Goal: Information Seeking & Learning: Find specific fact

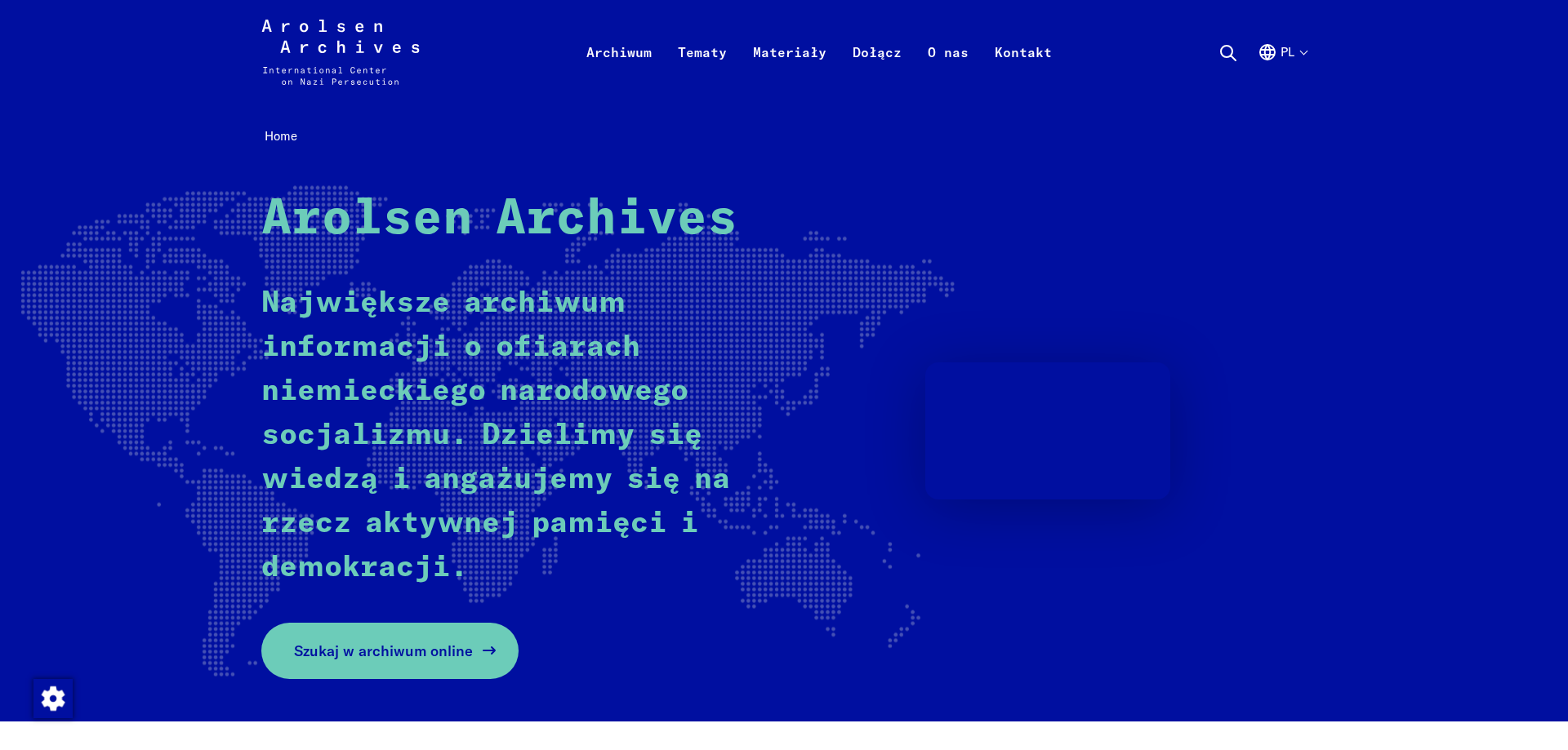
click at [375, 666] on link "Szukaj w archiwum online" at bounding box center [390, 651] width 257 height 56
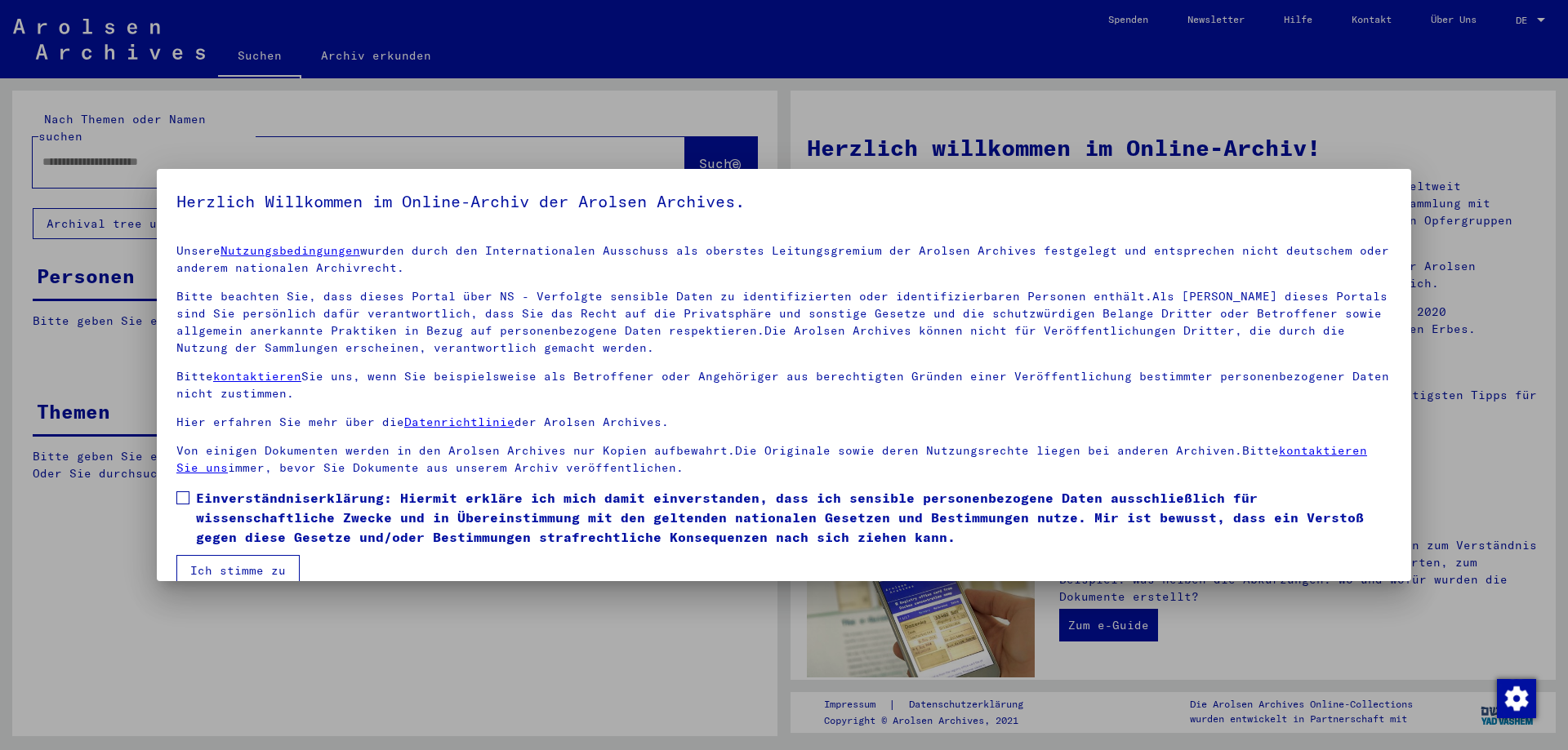
click at [188, 496] on span at bounding box center [183, 498] width 13 height 13
click at [222, 564] on button "Ich stimme zu" at bounding box center [237, 571] width 123 height 31
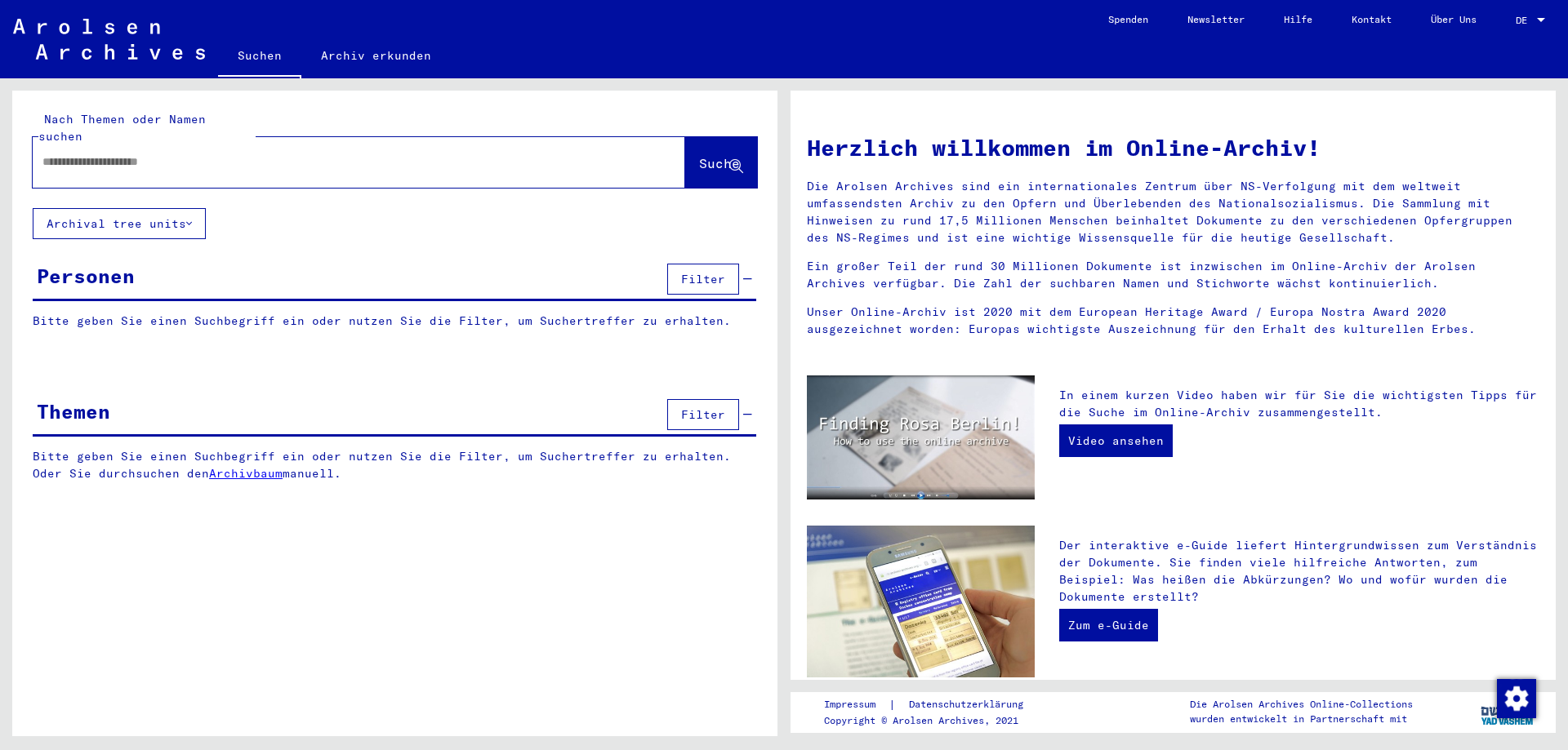
click at [204, 154] on input "text" at bounding box center [339, 162] width 594 height 17
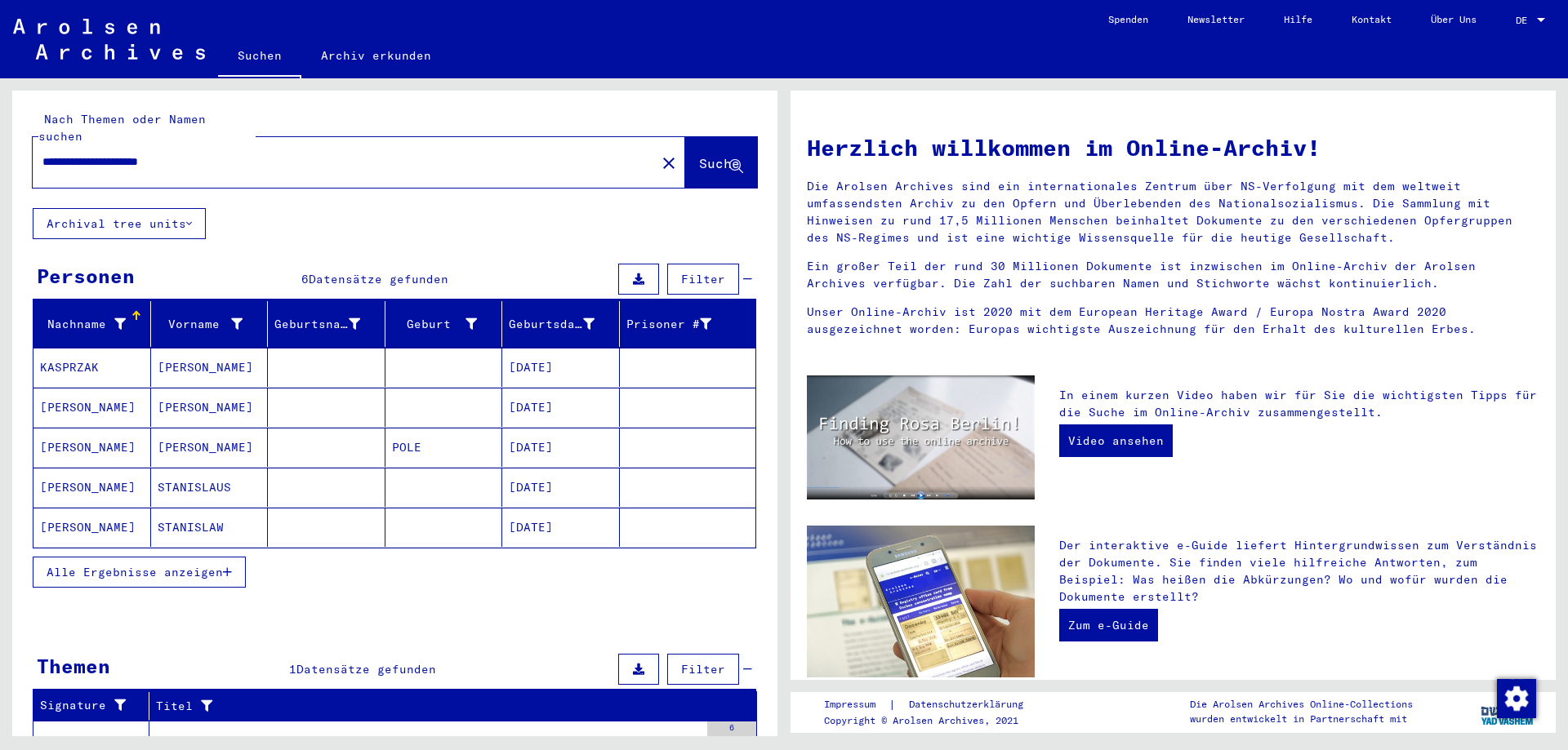
click at [93, 358] on mat-cell "KASPRZAK" at bounding box center [92, 367] width 117 height 39
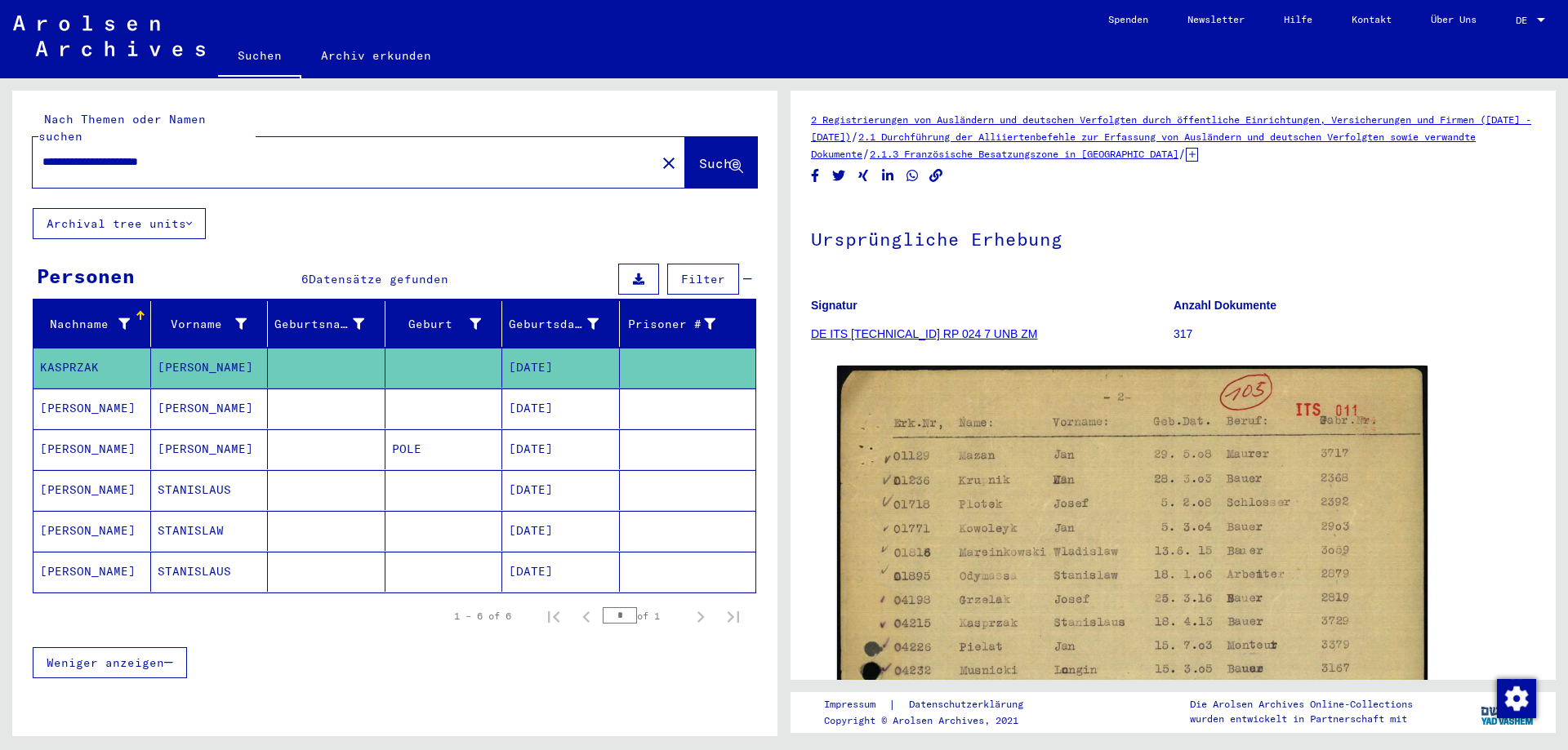
click at [544, 393] on mat-cell "[DATE]" at bounding box center [561, 408] width 117 height 40
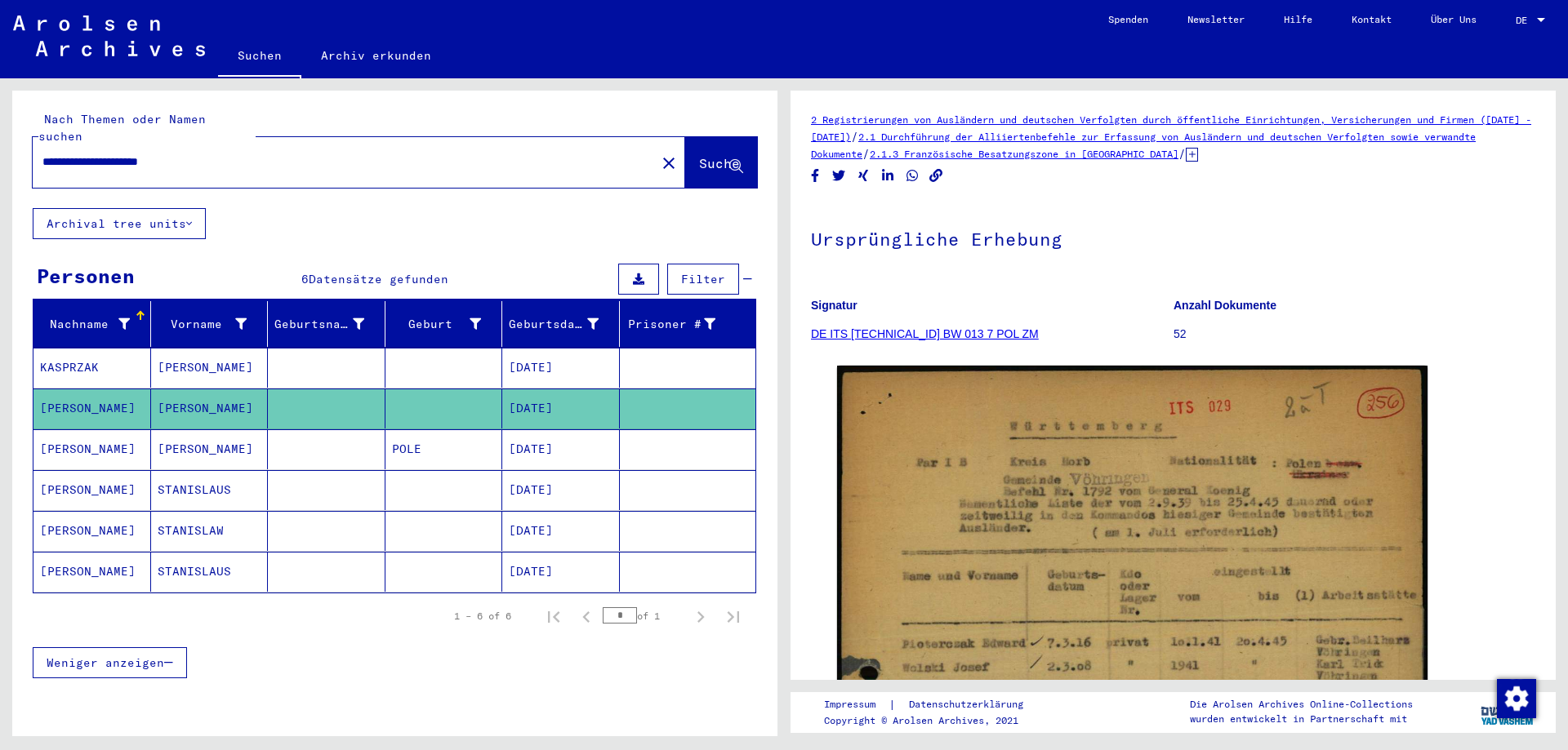
drag, startPoint x: 1496, startPoint y: 541, endPoint x: 1487, endPoint y: 419, distance: 122.3
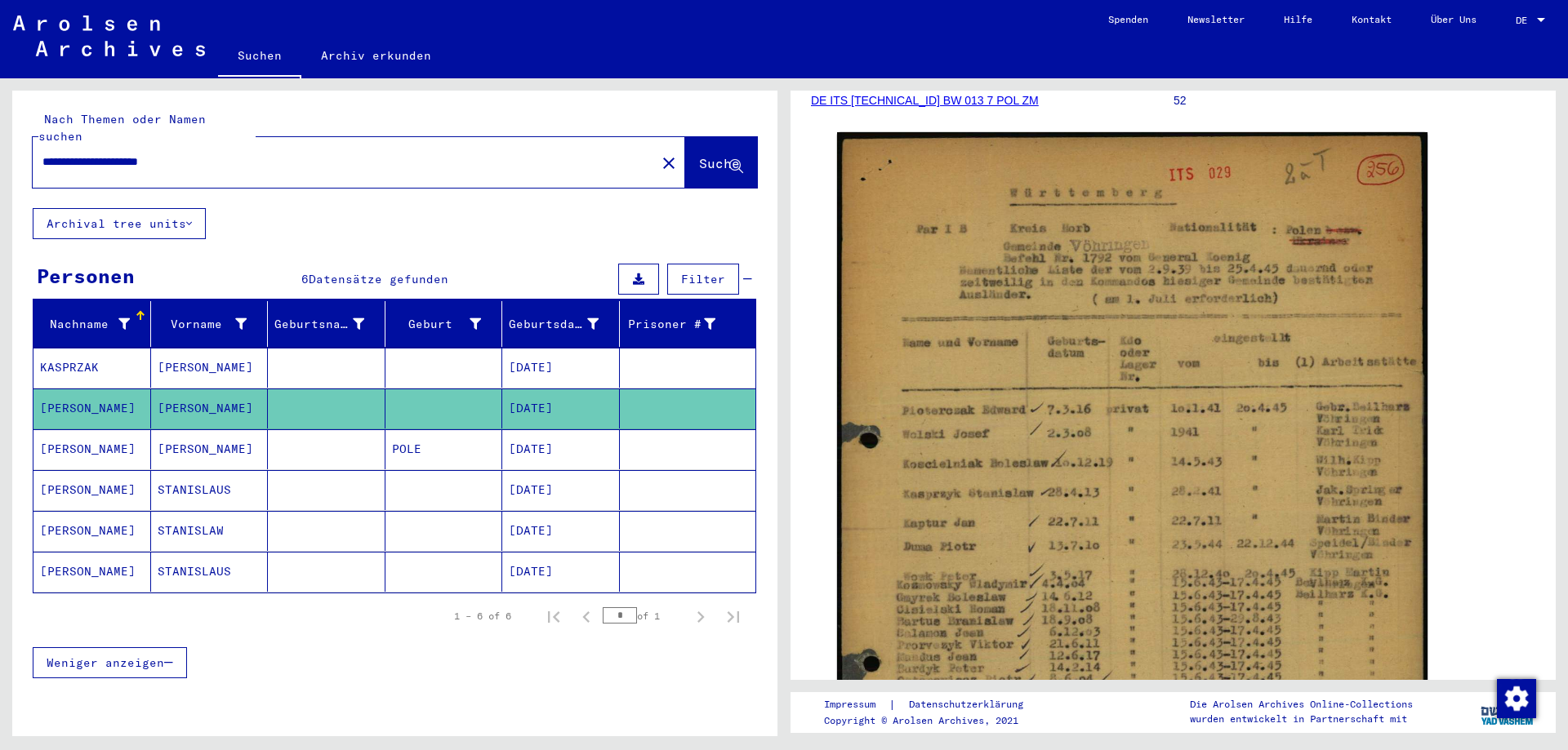
scroll to position [284, 0]
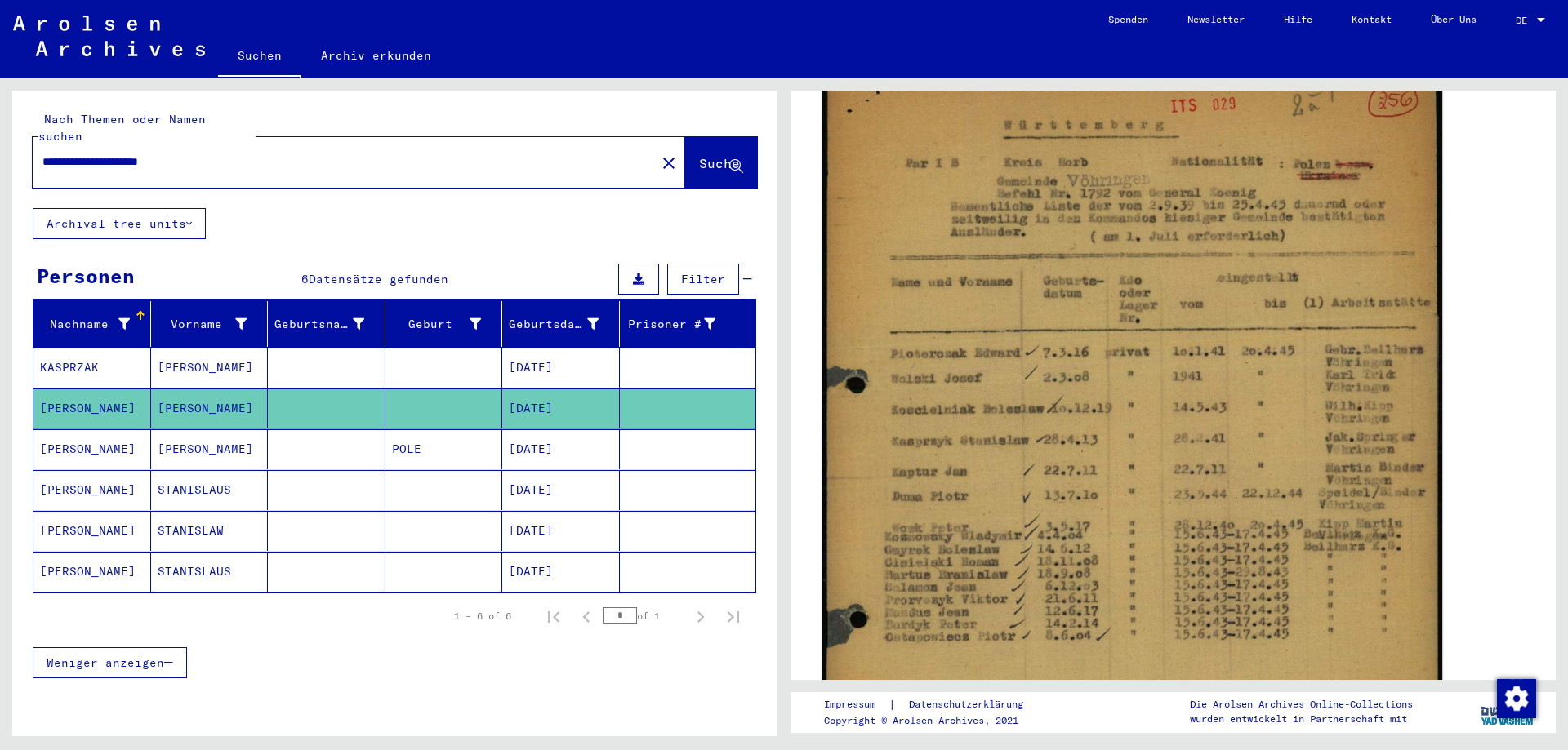
click at [1002, 496] on img at bounding box center [1131, 478] width 619 height 834
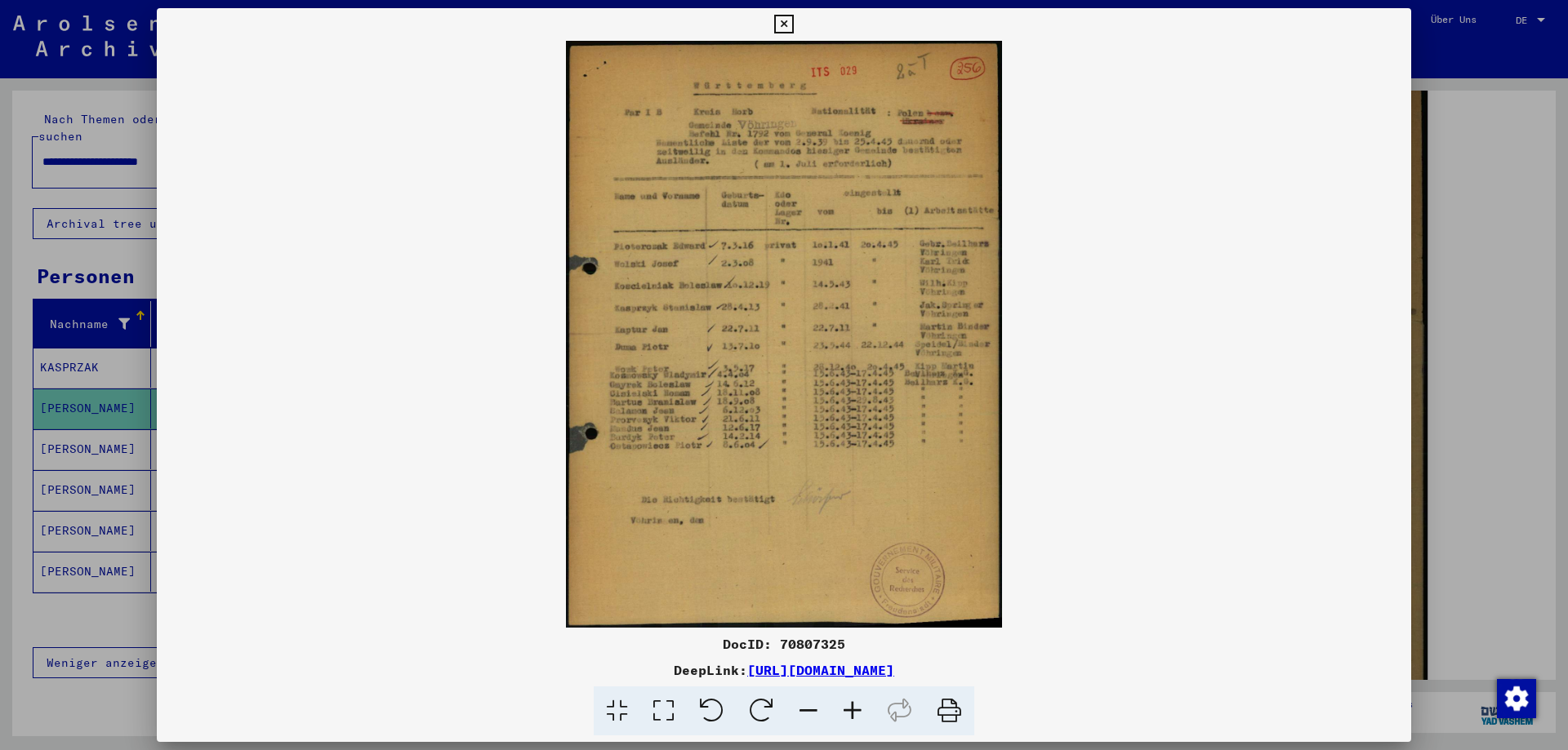
click at [853, 708] on icon at bounding box center [852, 711] width 44 height 50
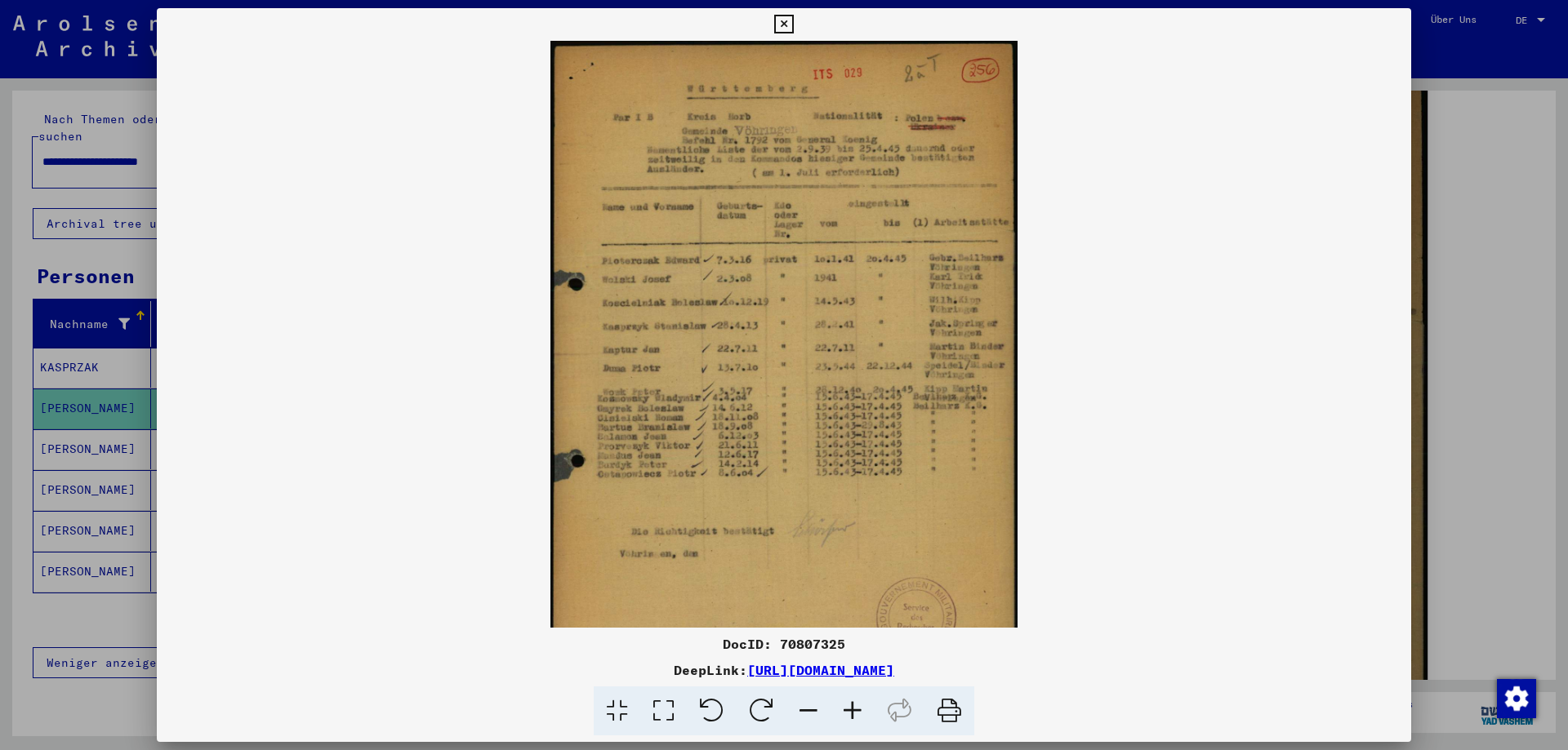
click at [853, 714] on icon at bounding box center [852, 711] width 44 height 50
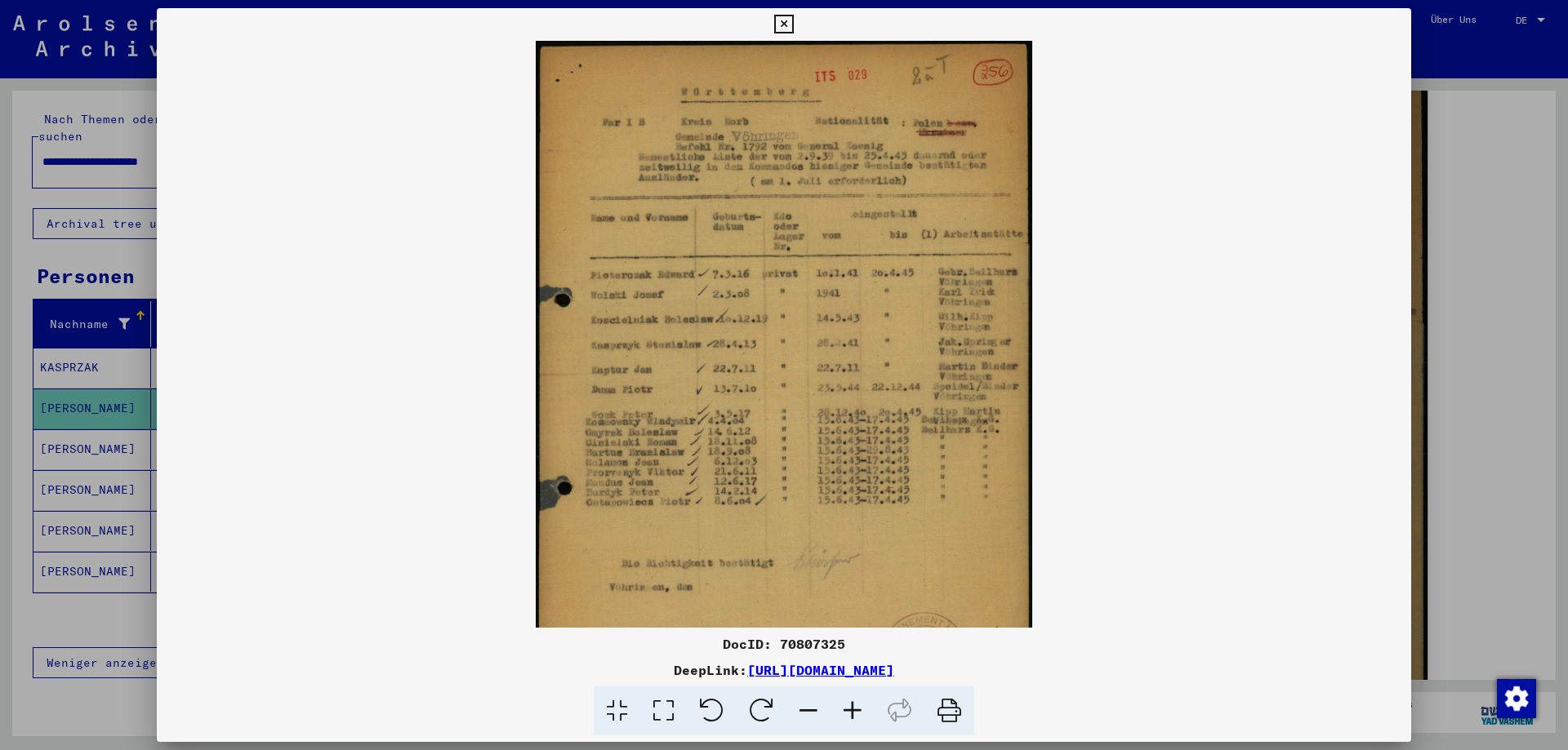
click at [855, 714] on icon at bounding box center [852, 711] width 44 height 50
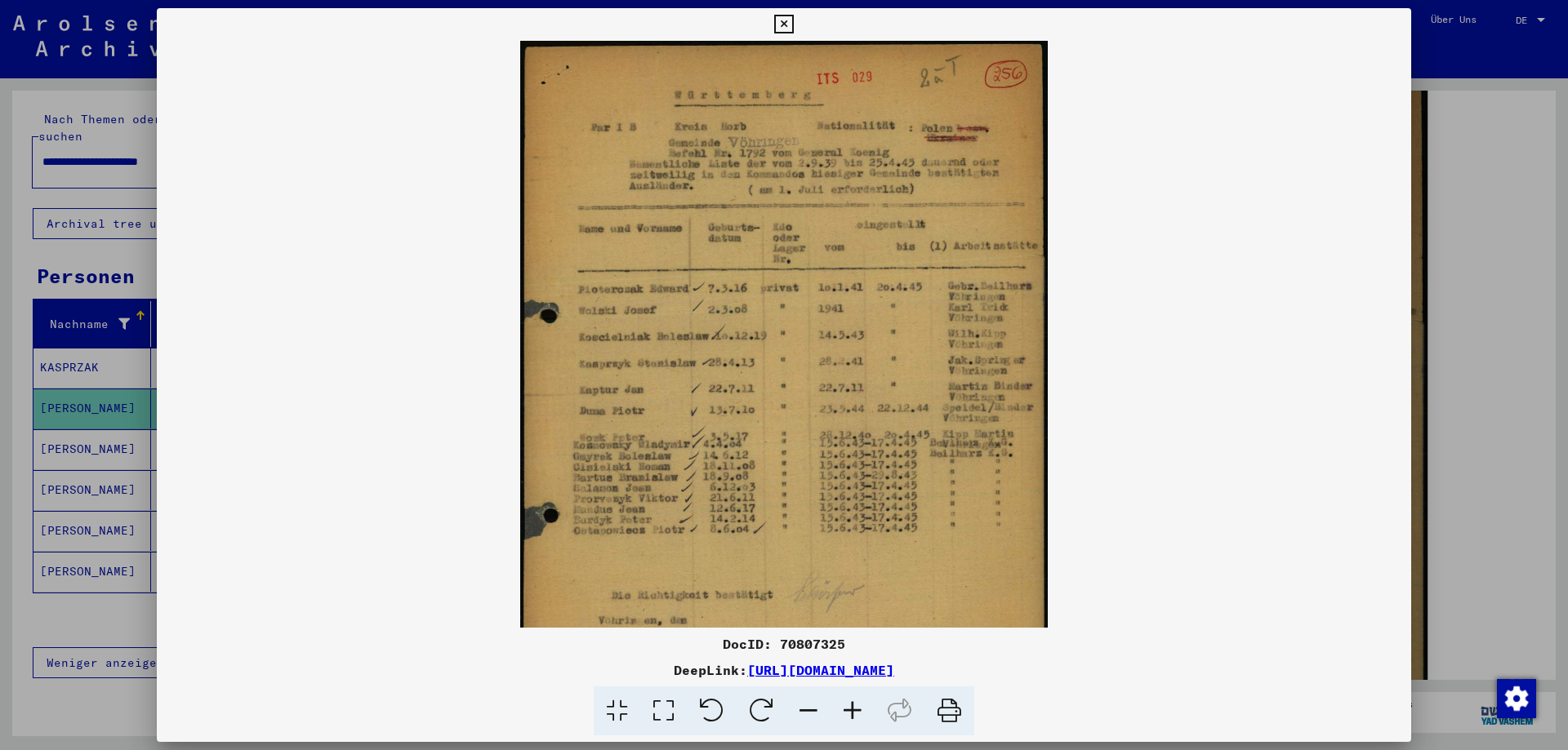
click at [855, 714] on icon at bounding box center [852, 711] width 44 height 50
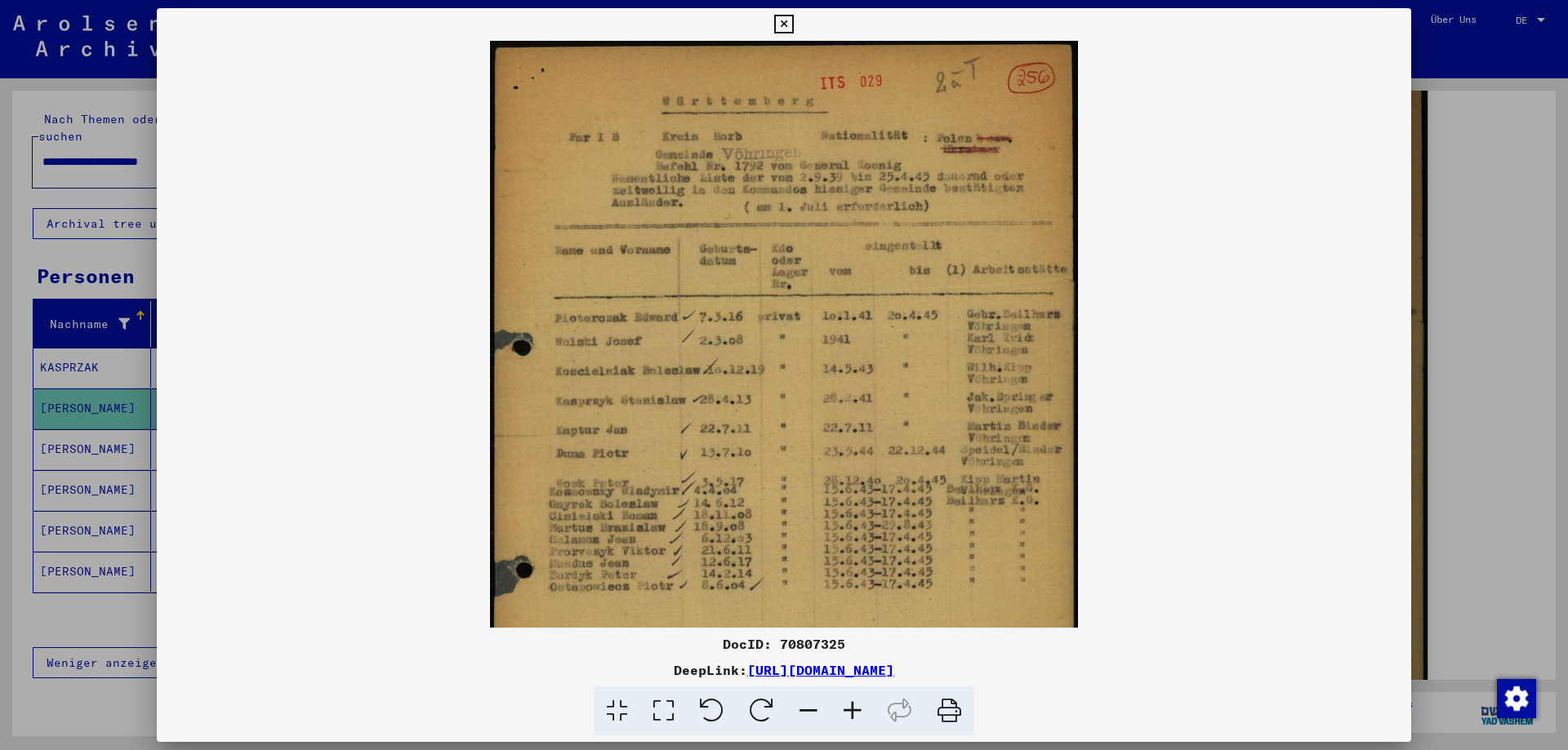
click at [855, 714] on icon at bounding box center [852, 711] width 44 height 50
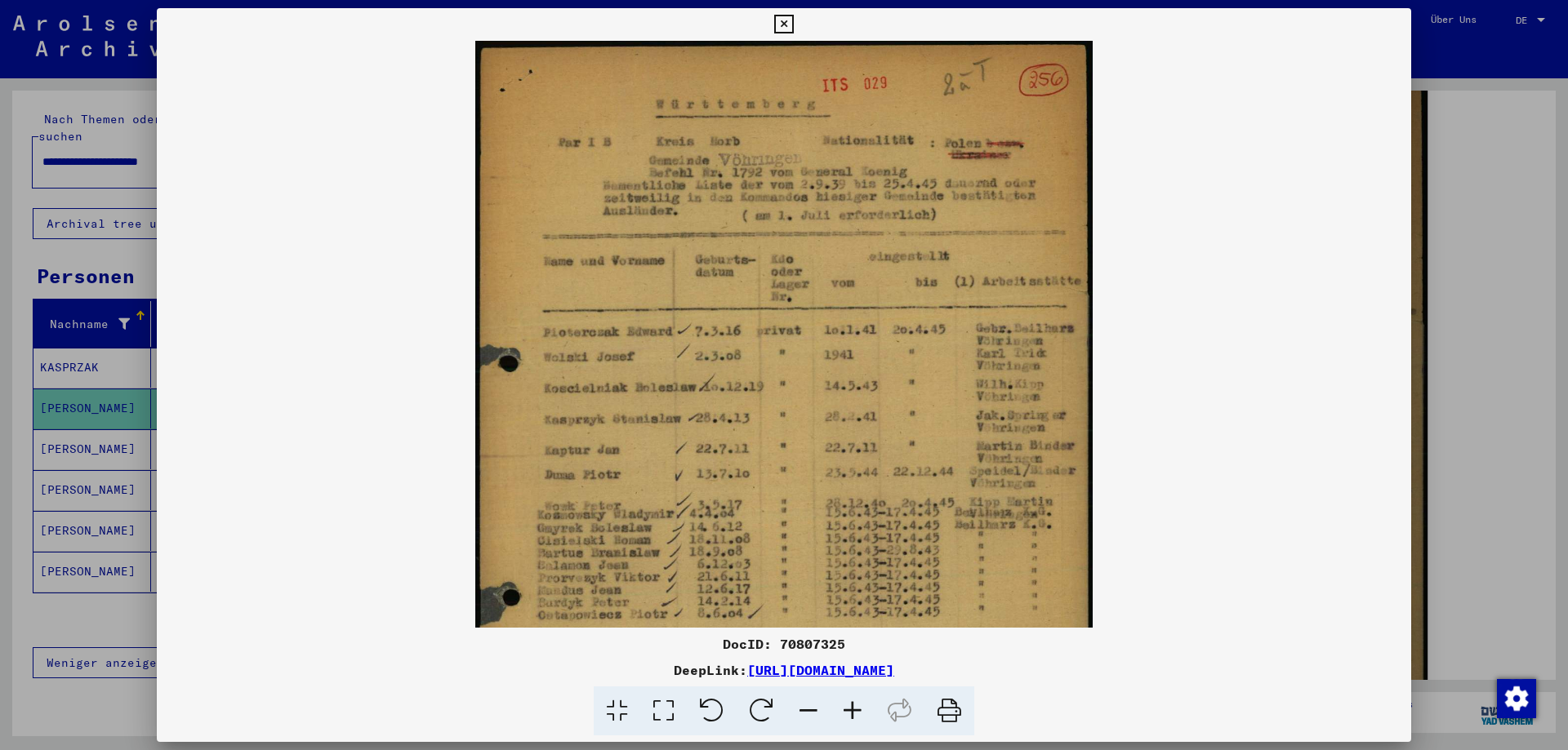
click at [855, 714] on icon at bounding box center [852, 711] width 44 height 50
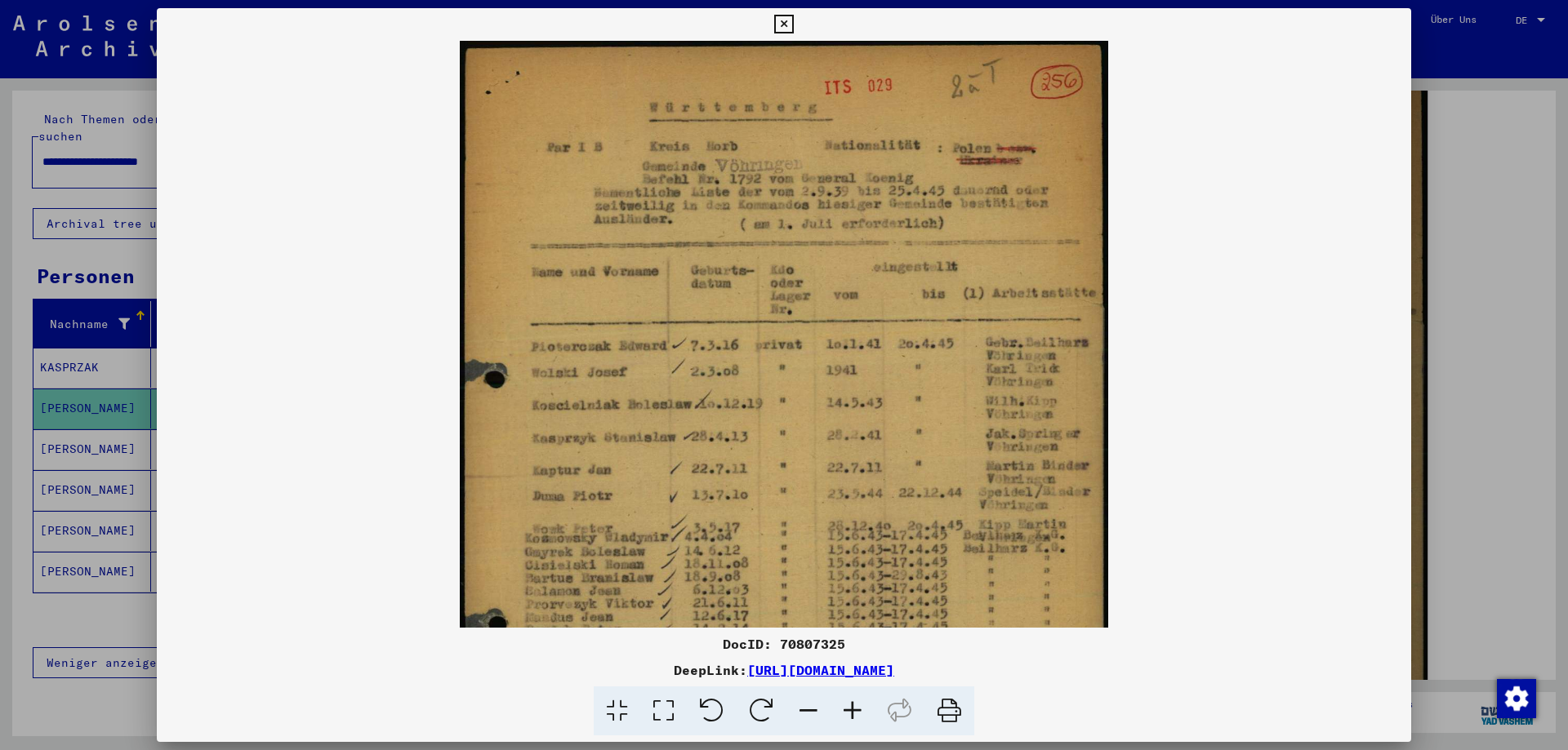
click at [855, 714] on icon at bounding box center [852, 711] width 44 height 50
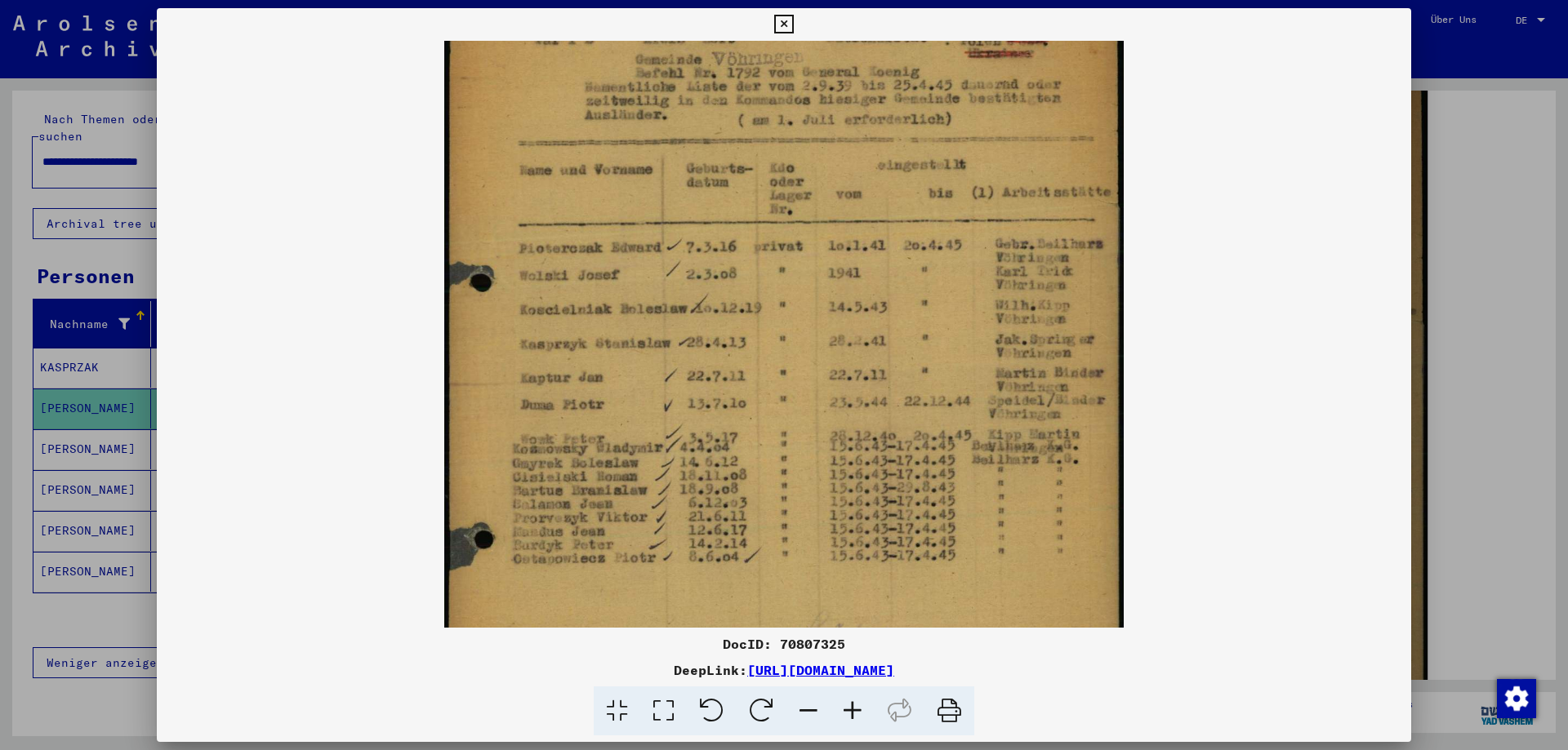
scroll to position [114, 0]
drag, startPoint x: 806, startPoint y: 556, endPoint x: 787, endPoint y: 442, distance: 115.6
click at [787, 442] on img at bounding box center [783, 383] width 678 height 914
click at [793, 24] on icon at bounding box center [783, 25] width 19 height 20
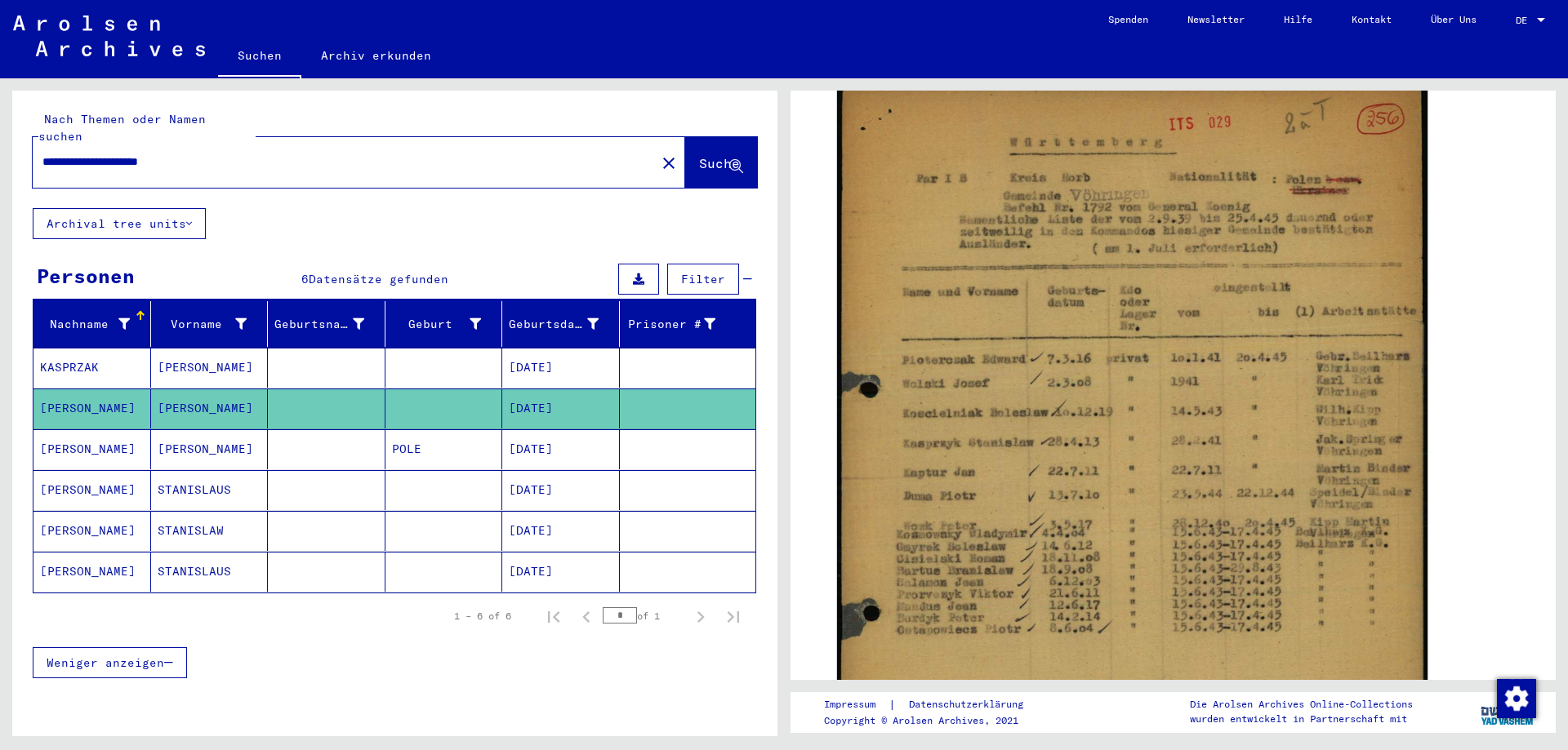
click at [554, 437] on mat-cell "[DATE]" at bounding box center [561, 449] width 117 height 40
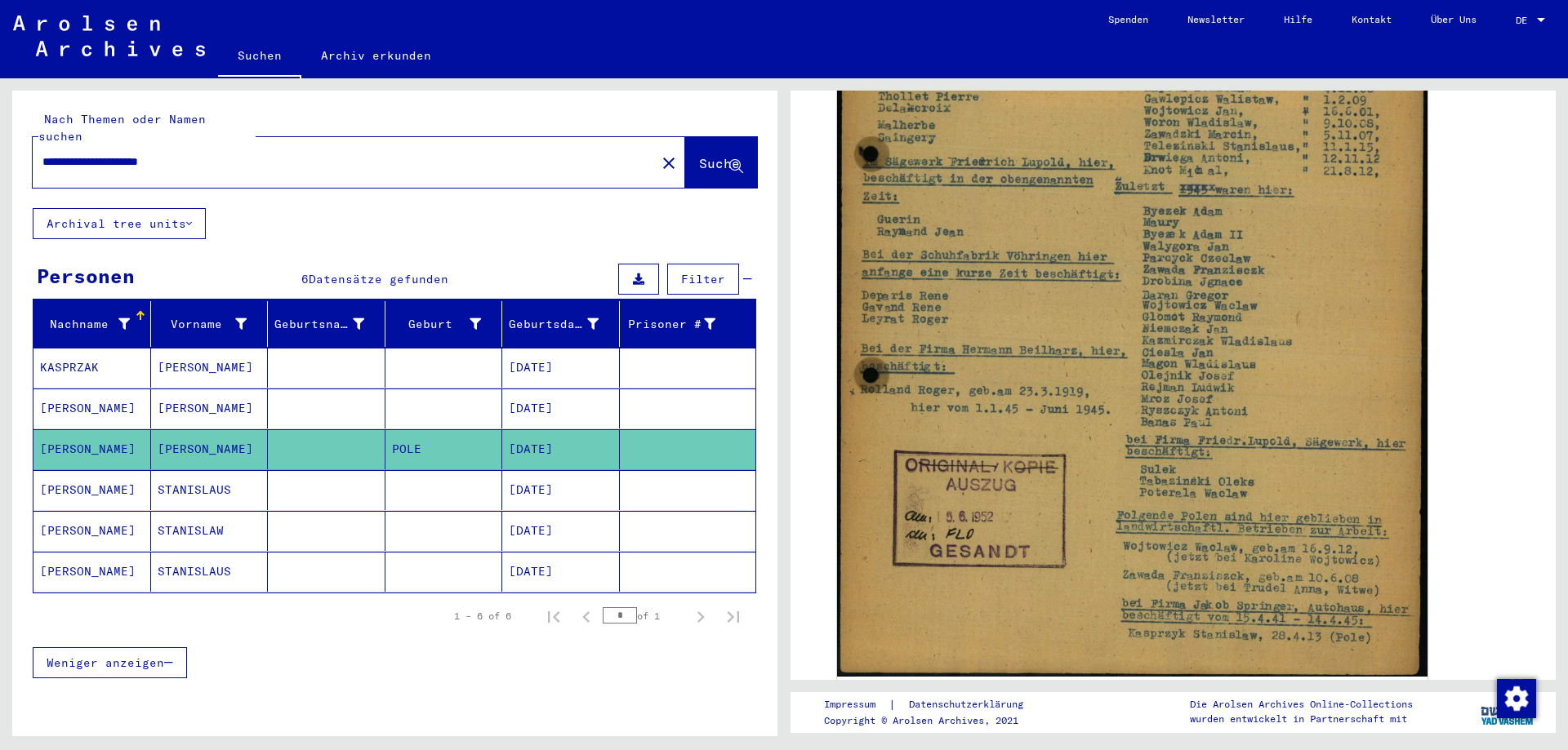
scroll to position [577, 0]
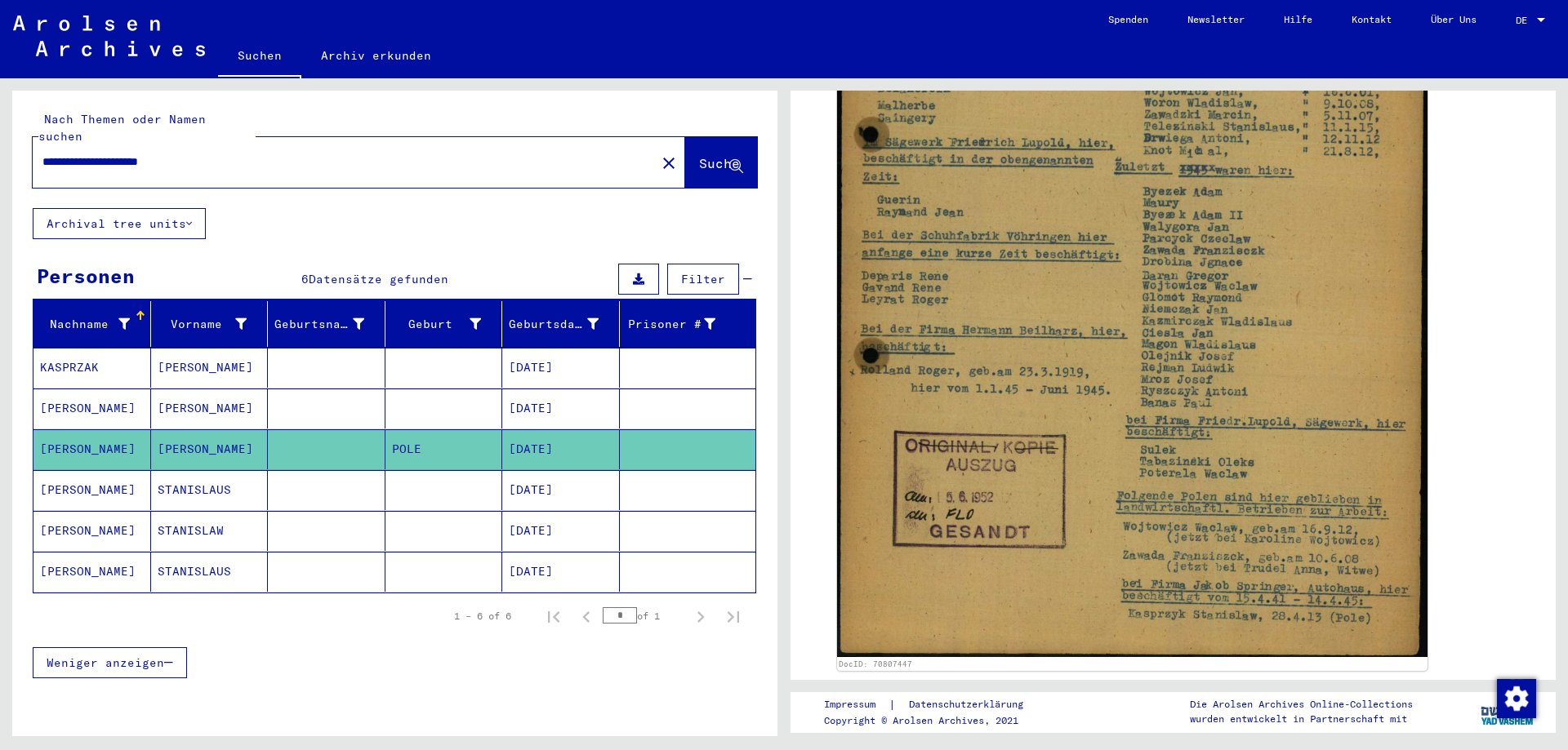
click at [187, 480] on mat-cell "STANISLAUS" at bounding box center [210, 490] width 117 height 40
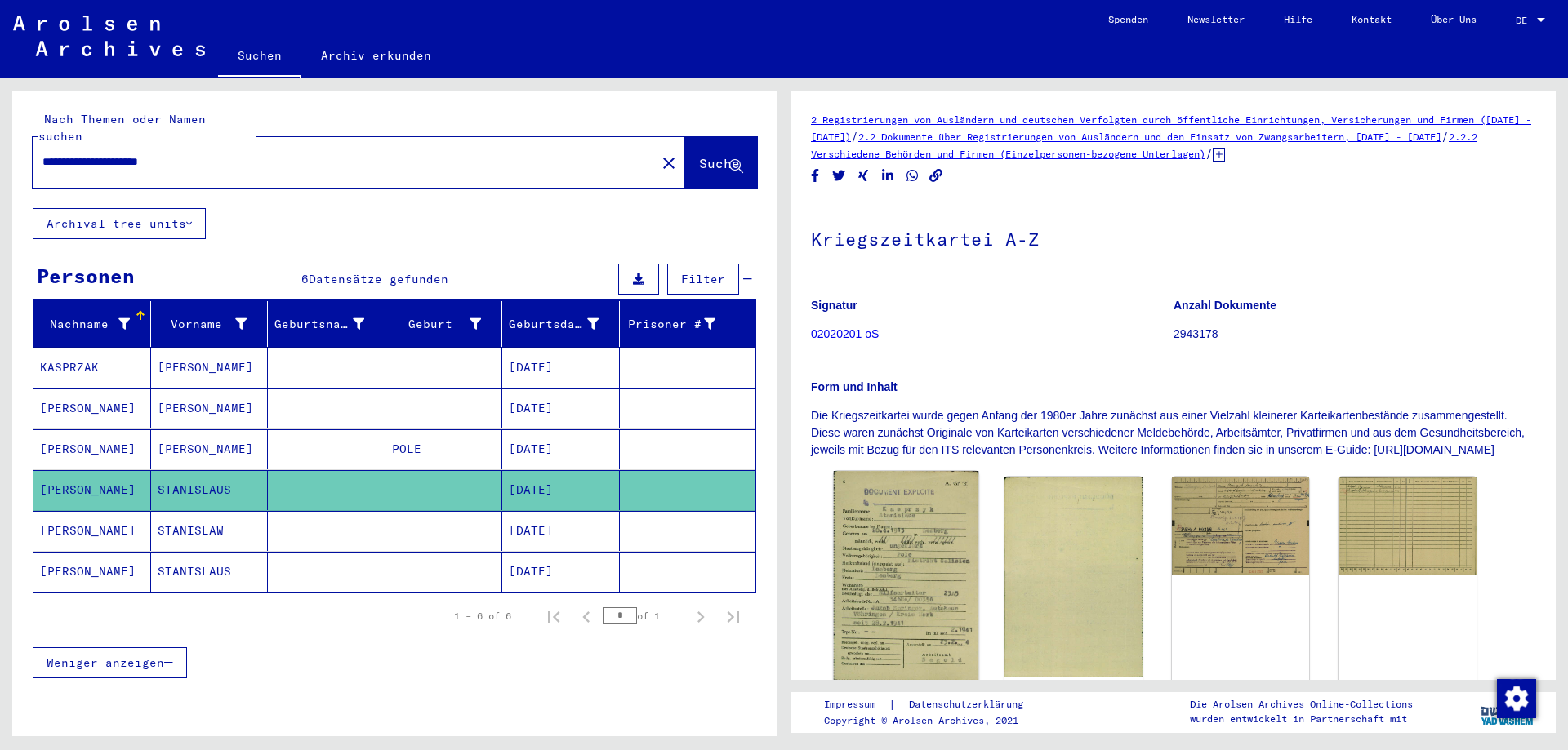
click at [901, 605] on img at bounding box center [906, 576] width 145 height 211
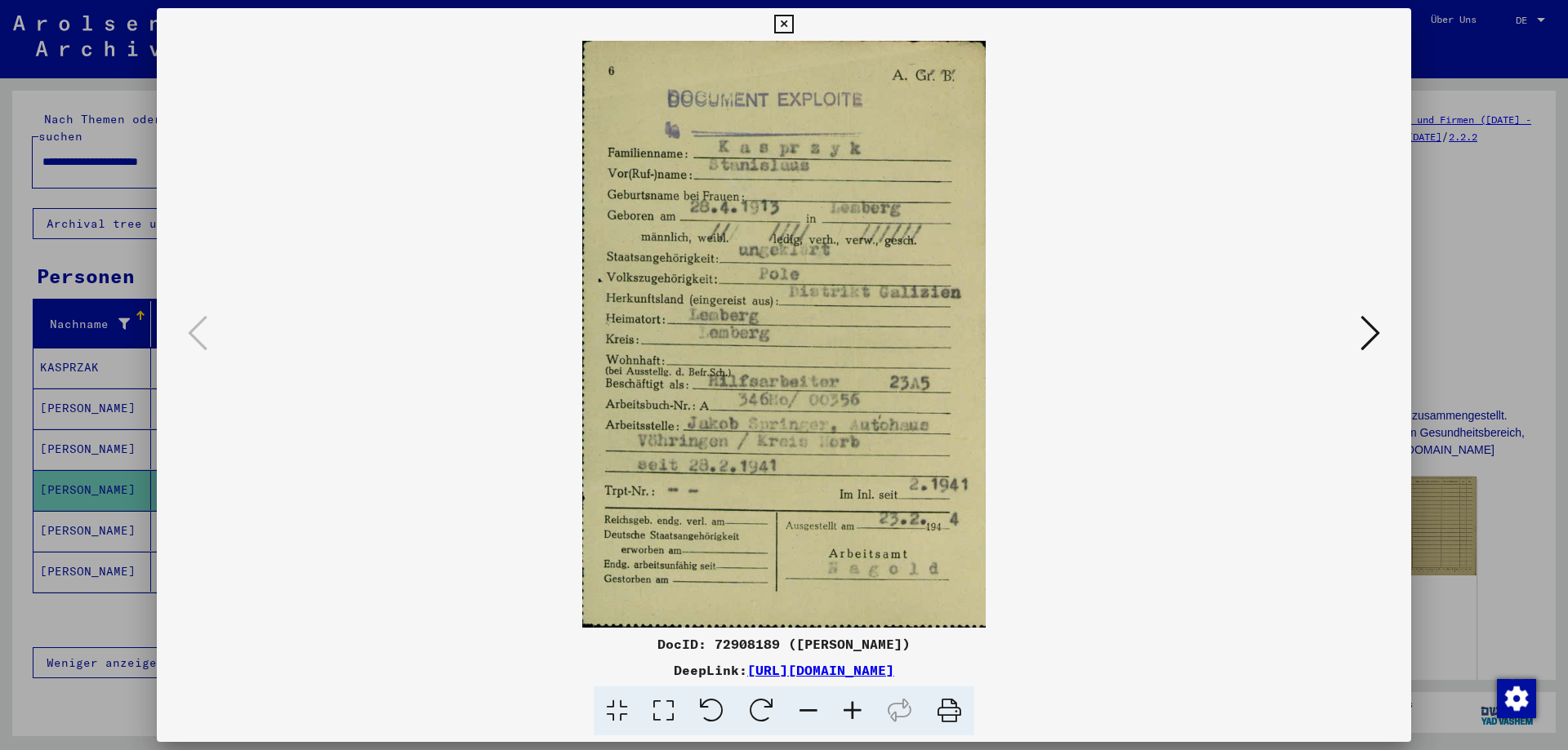
click at [793, 24] on icon at bounding box center [783, 25] width 19 height 20
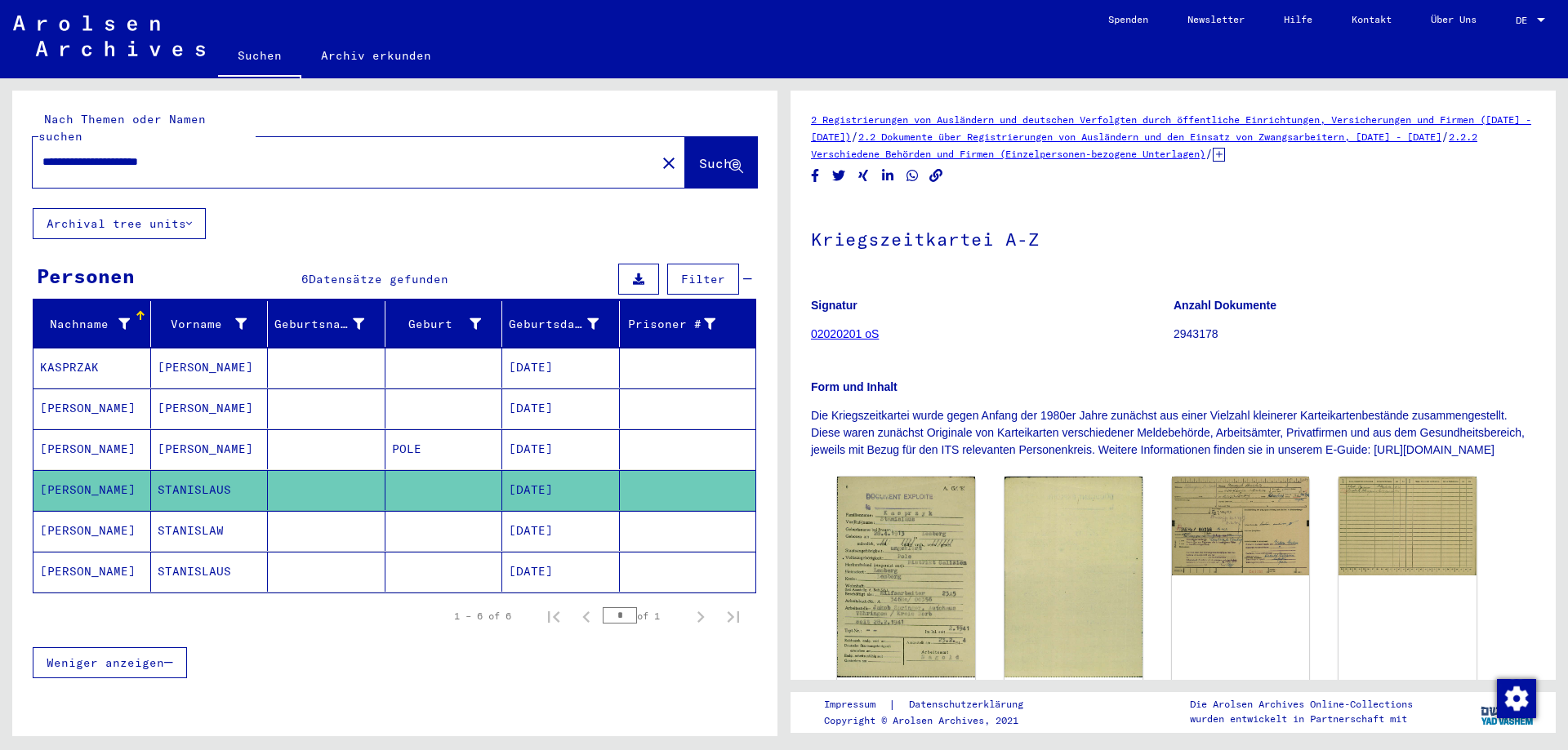
click at [182, 519] on mat-cell "STANISLAW" at bounding box center [210, 531] width 117 height 40
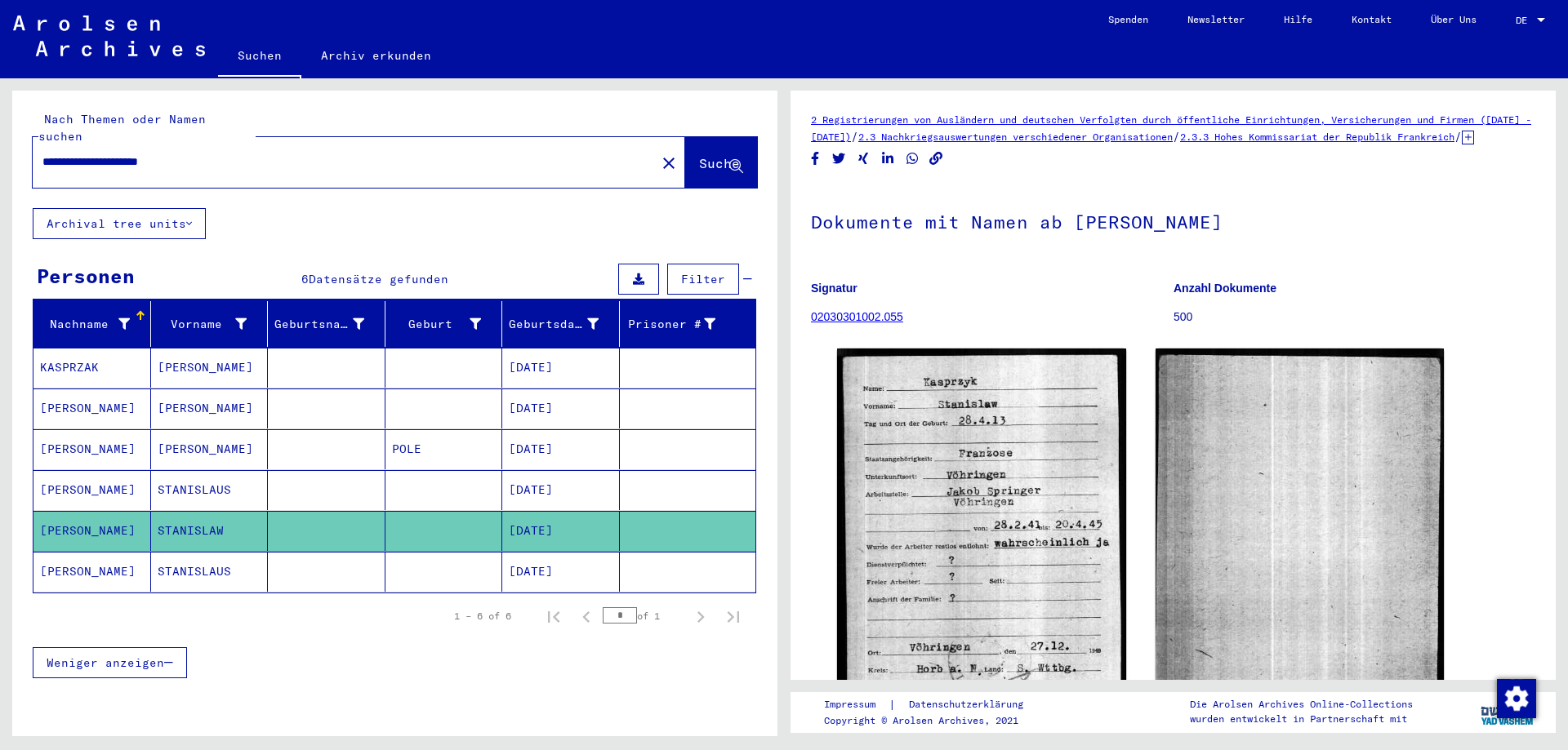
click at [189, 554] on mat-cell "STANISLAUS" at bounding box center [210, 571] width 117 height 40
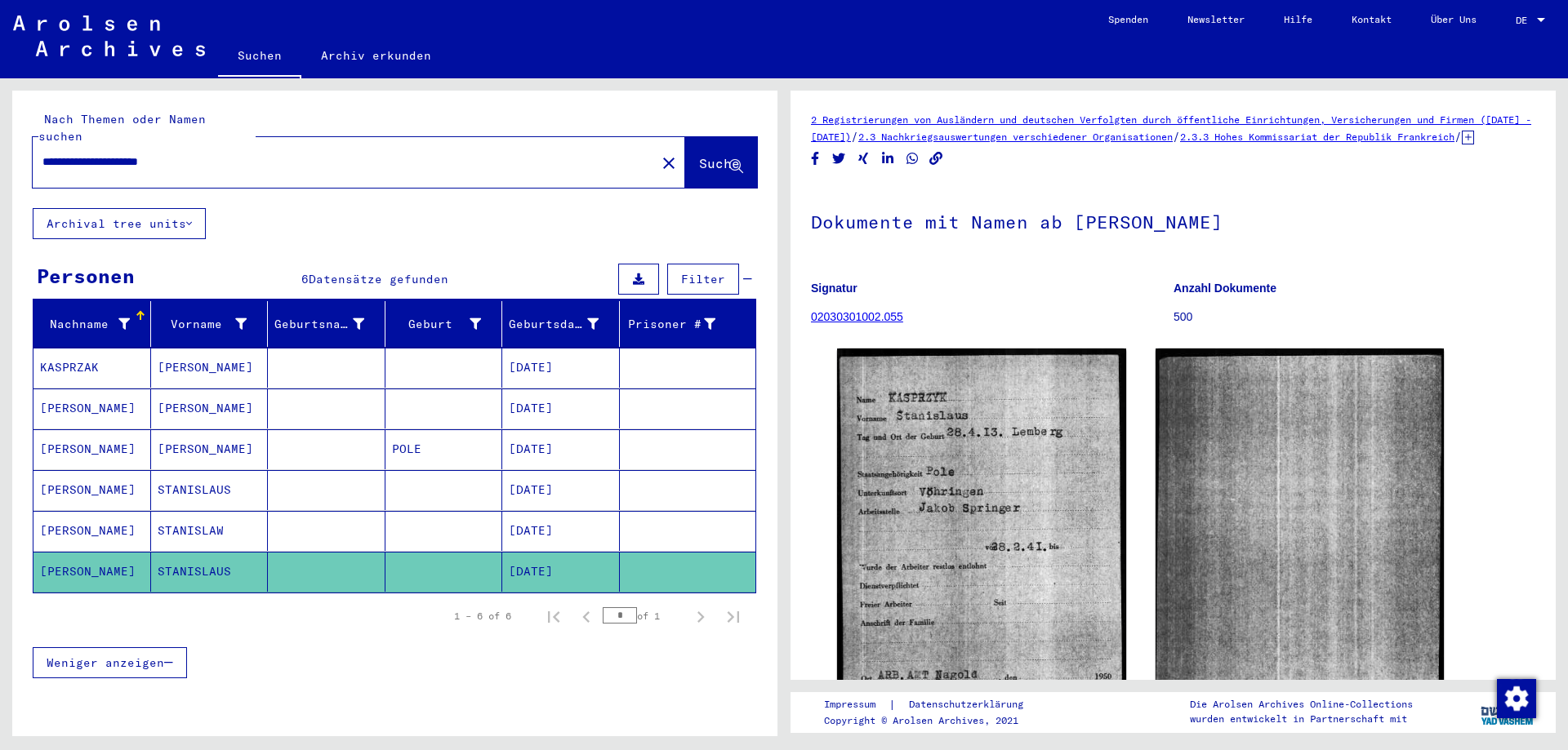
drag, startPoint x: 1542, startPoint y: 224, endPoint x: 1539, endPoint y: 288, distance: 64.1
click at [1540, 295] on yv-its-full-details "2 Registrierungen von Ausländern und deutschen Verfolgten durch öffentliche Ein…" at bounding box center [1173, 478] width 765 height 734
drag, startPoint x: 1556, startPoint y: 258, endPoint x: 1548, endPoint y: 313, distance: 55.6
click at [1548, 313] on div "2 Registrierungen von Ausländern und deutschen Verfolgten durch öffentliche Ein…" at bounding box center [1177, 408] width 784 height 658
click at [1374, 256] on h1 "Dokumente mit Namen ab [PERSON_NAME]" at bounding box center [1173, 220] width 724 height 72
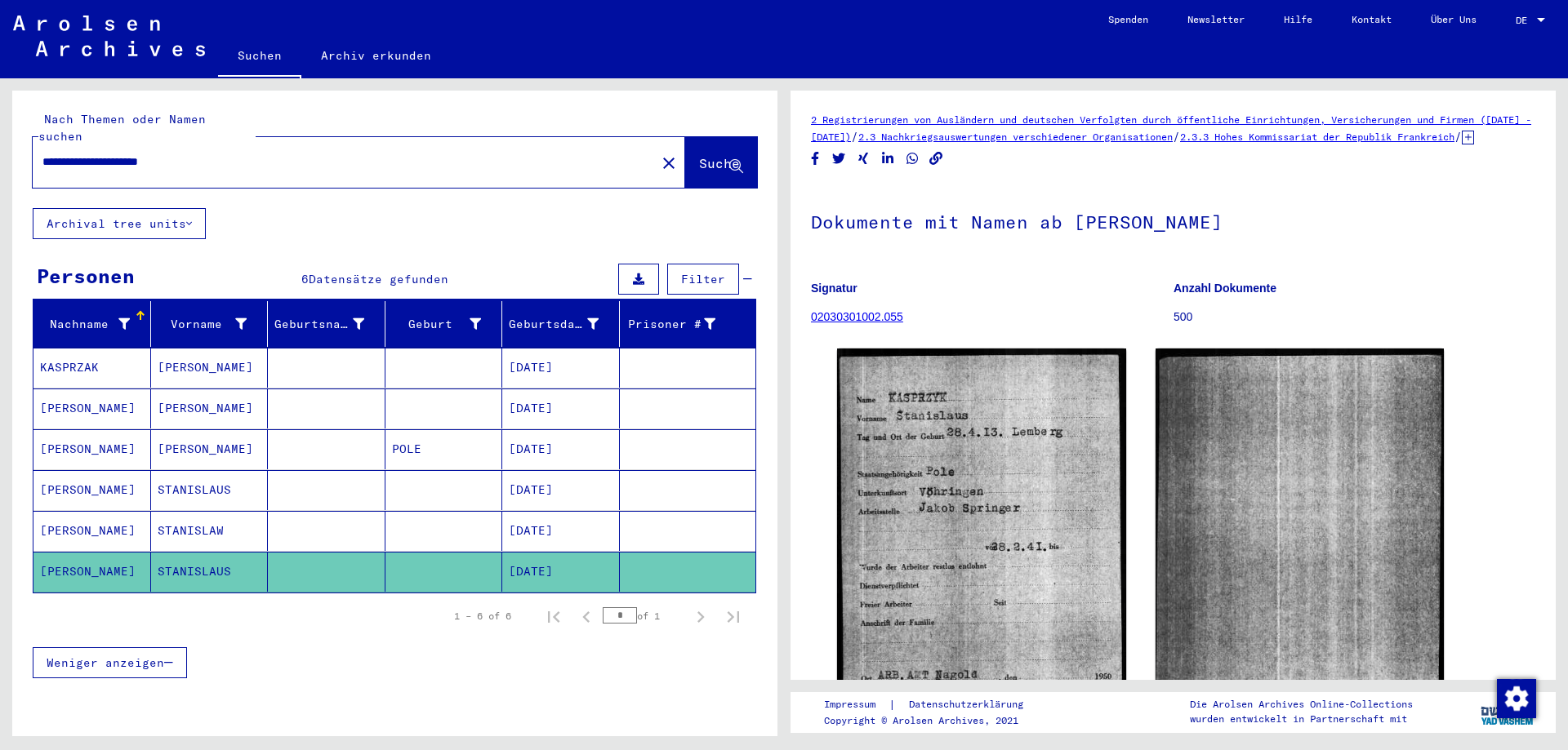
drag, startPoint x: 155, startPoint y: 145, endPoint x: 3, endPoint y: 124, distance: 153.4
click at [42, 154] on input "**********" at bounding box center [344, 162] width 604 height 17
type input "**********"
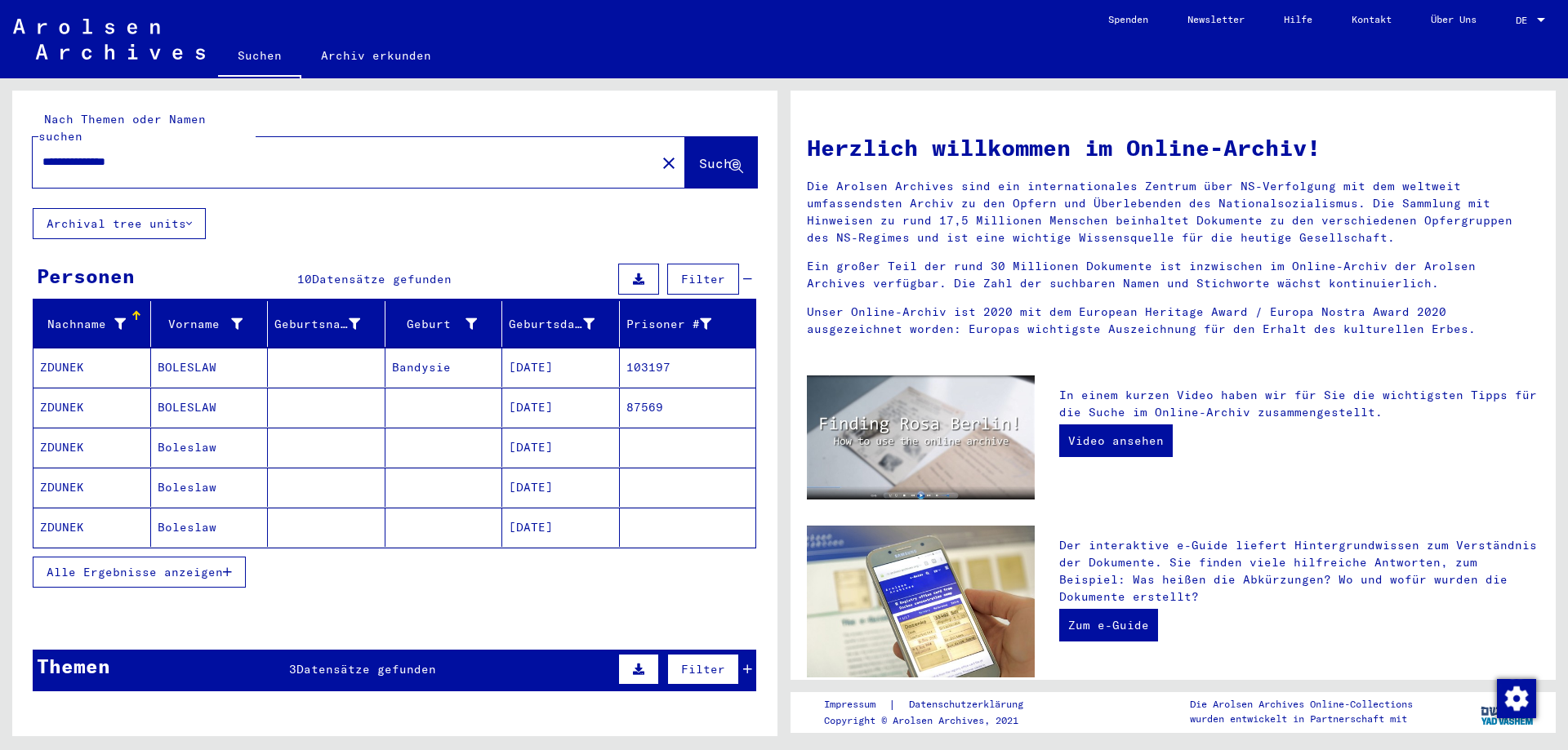
click at [141, 565] on span "Alle Ergebnisse anzeigen" at bounding box center [134, 572] width 176 height 15
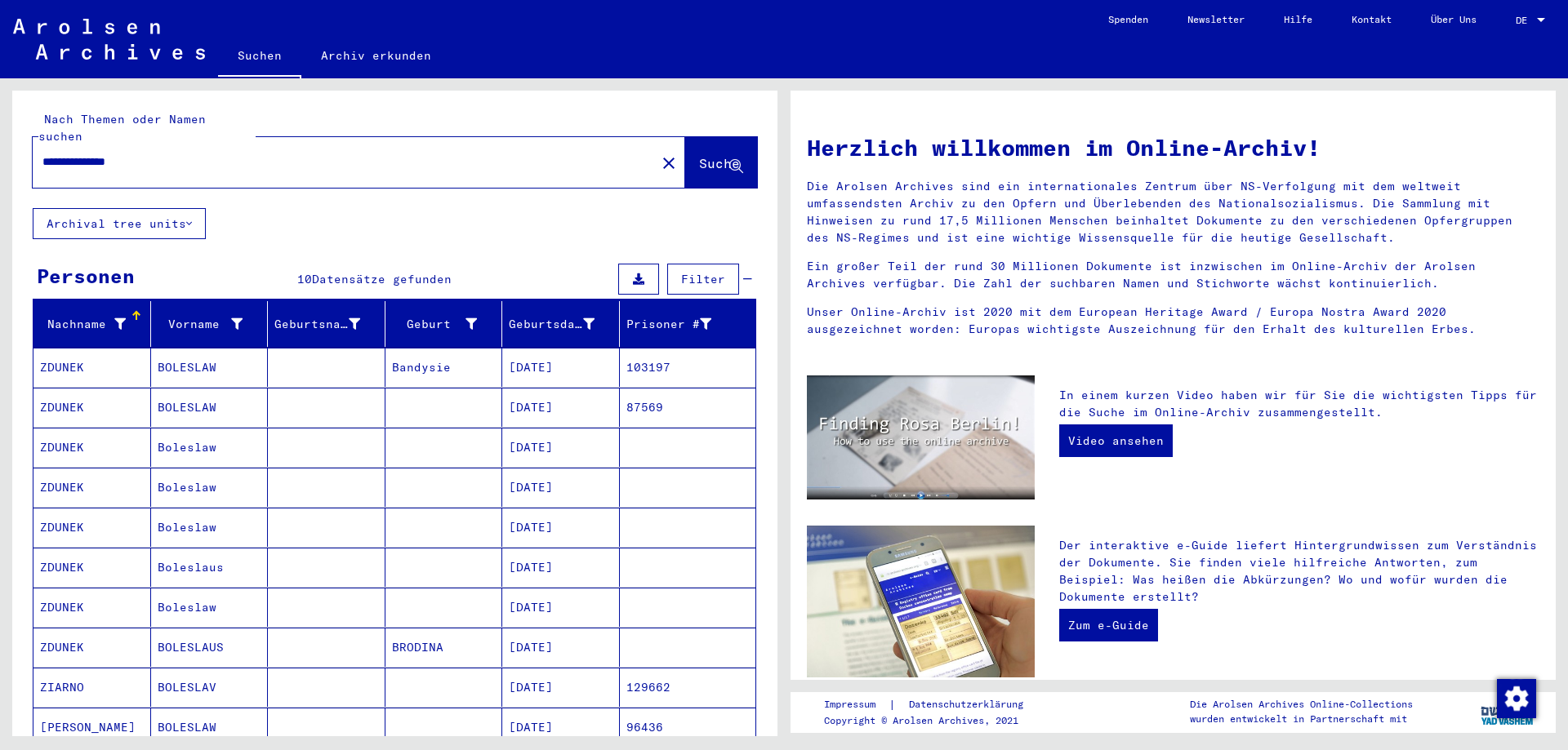
click at [187, 348] on mat-cell "BOLESLAW" at bounding box center [210, 367] width 117 height 39
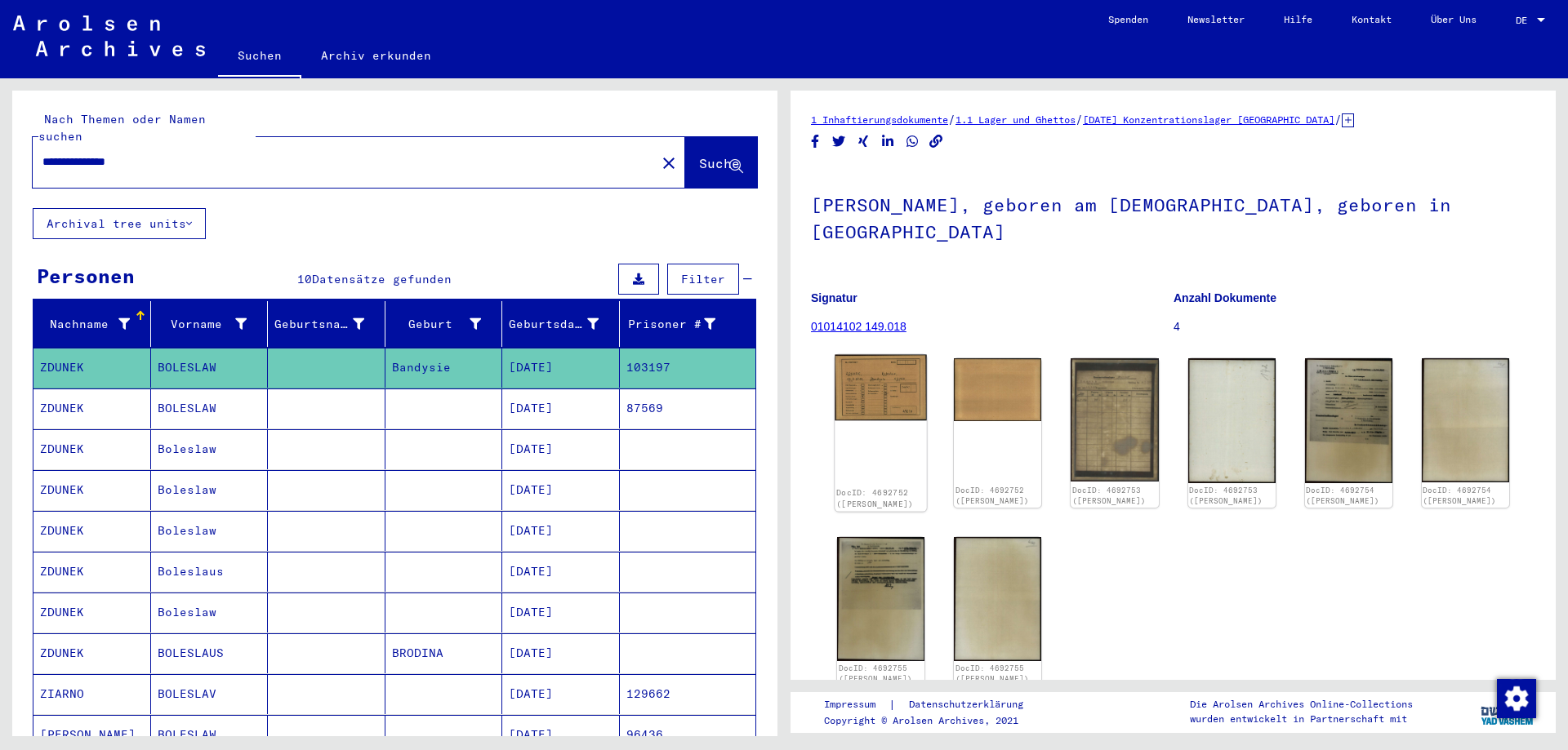
click at [894, 391] on img at bounding box center [881, 388] width 93 height 66
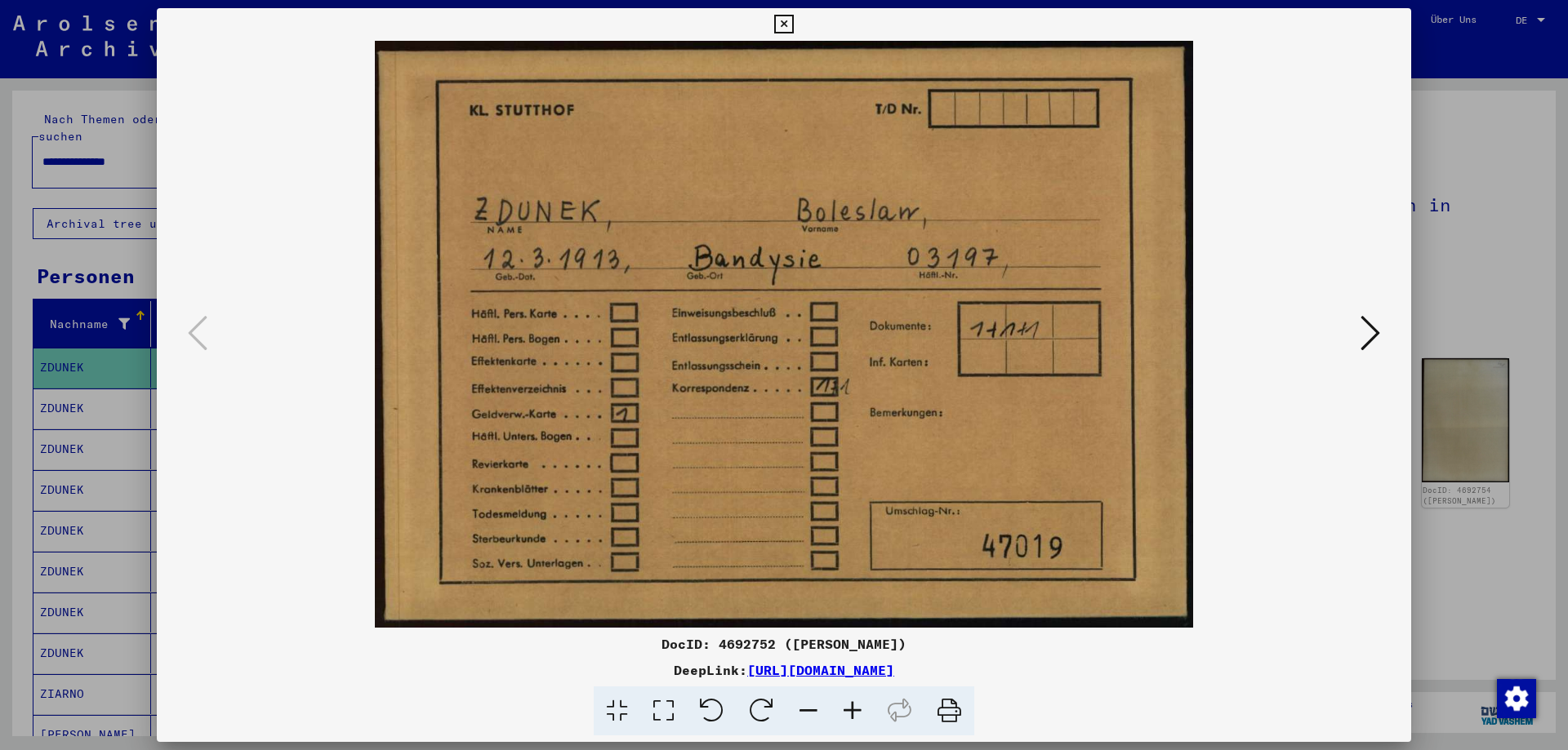
click at [1365, 338] on icon at bounding box center [1370, 332] width 20 height 39
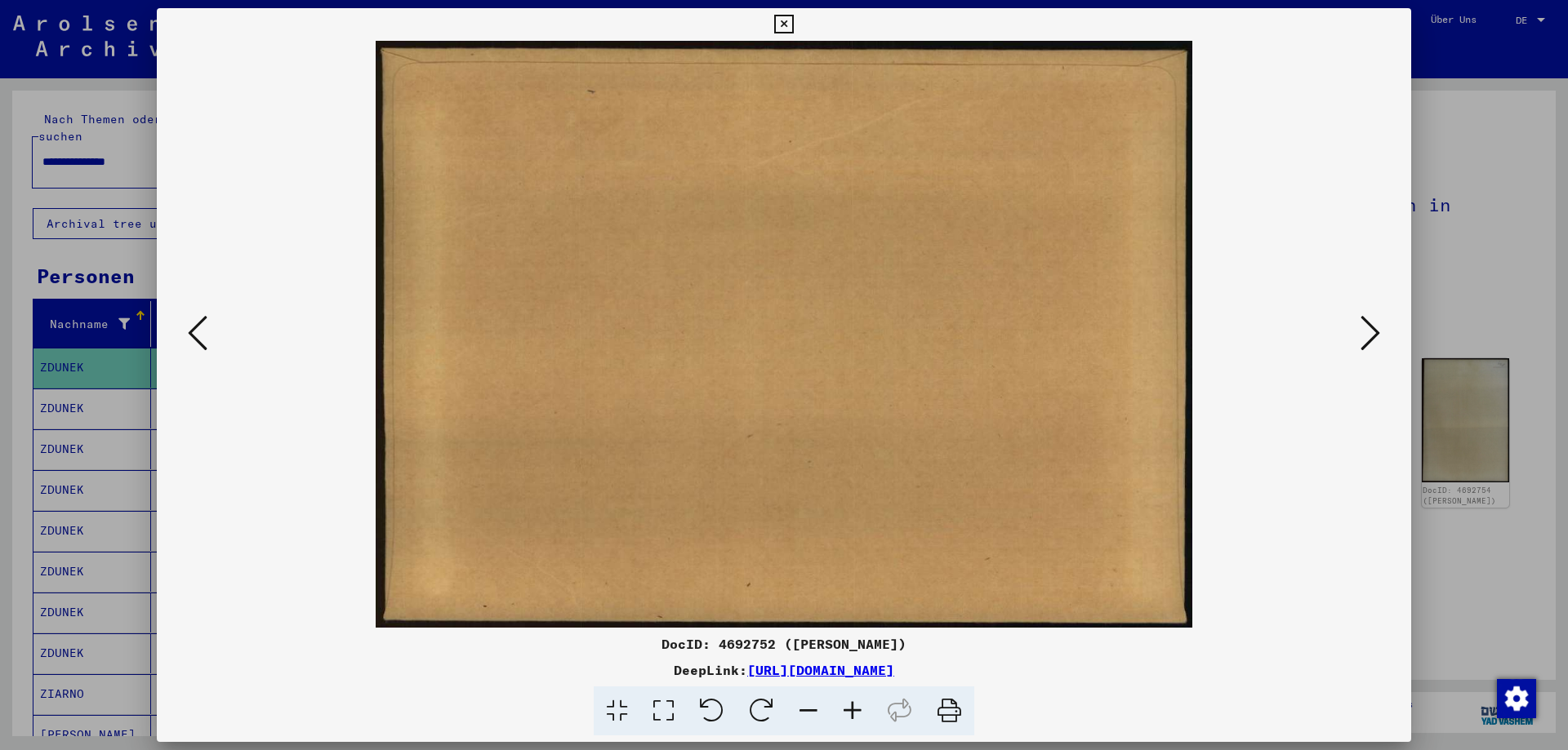
click at [1365, 338] on icon at bounding box center [1370, 332] width 20 height 39
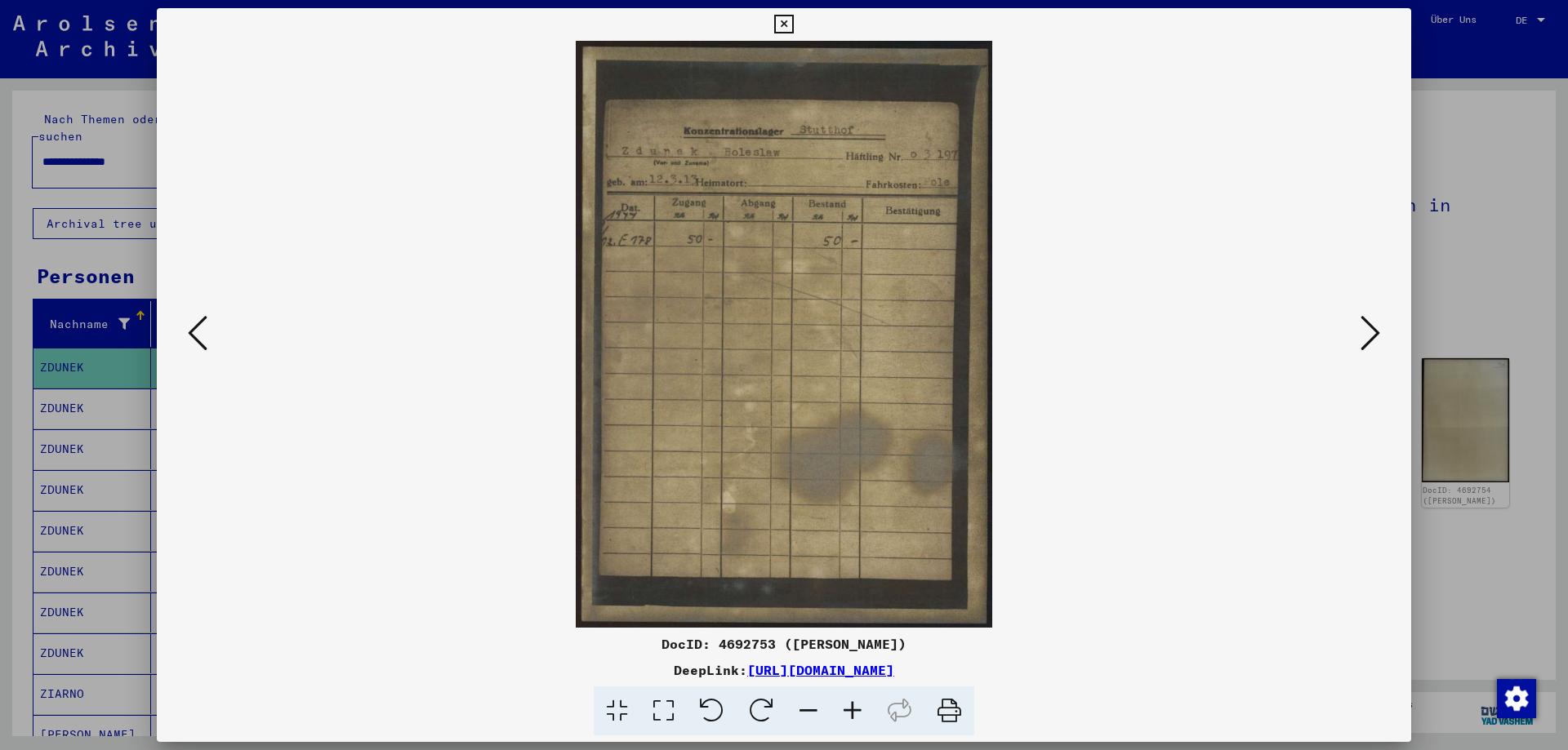
click at [1365, 338] on icon at bounding box center [1370, 332] width 20 height 39
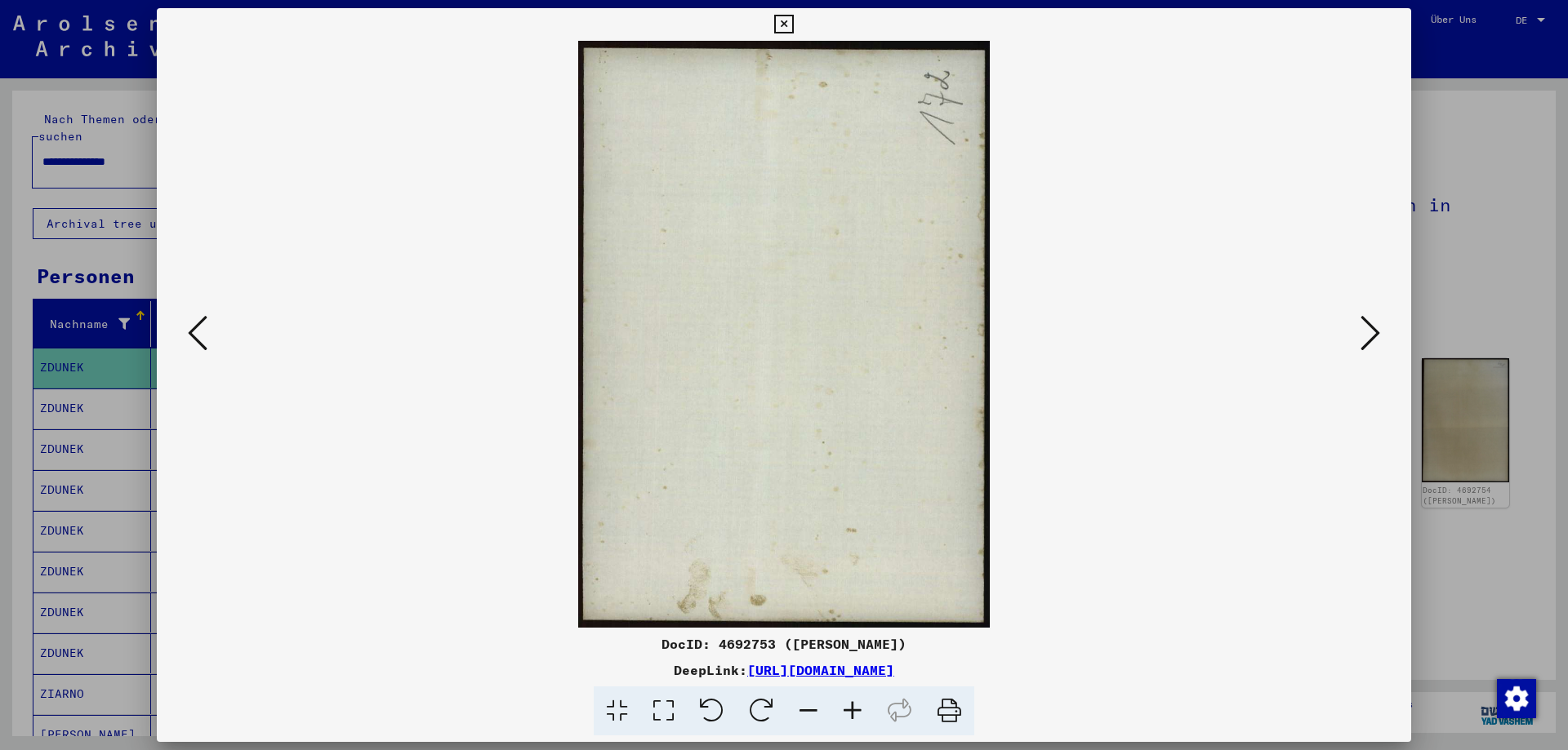
click at [1365, 338] on icon at bounding box center [1370, 332] width 20 height 39
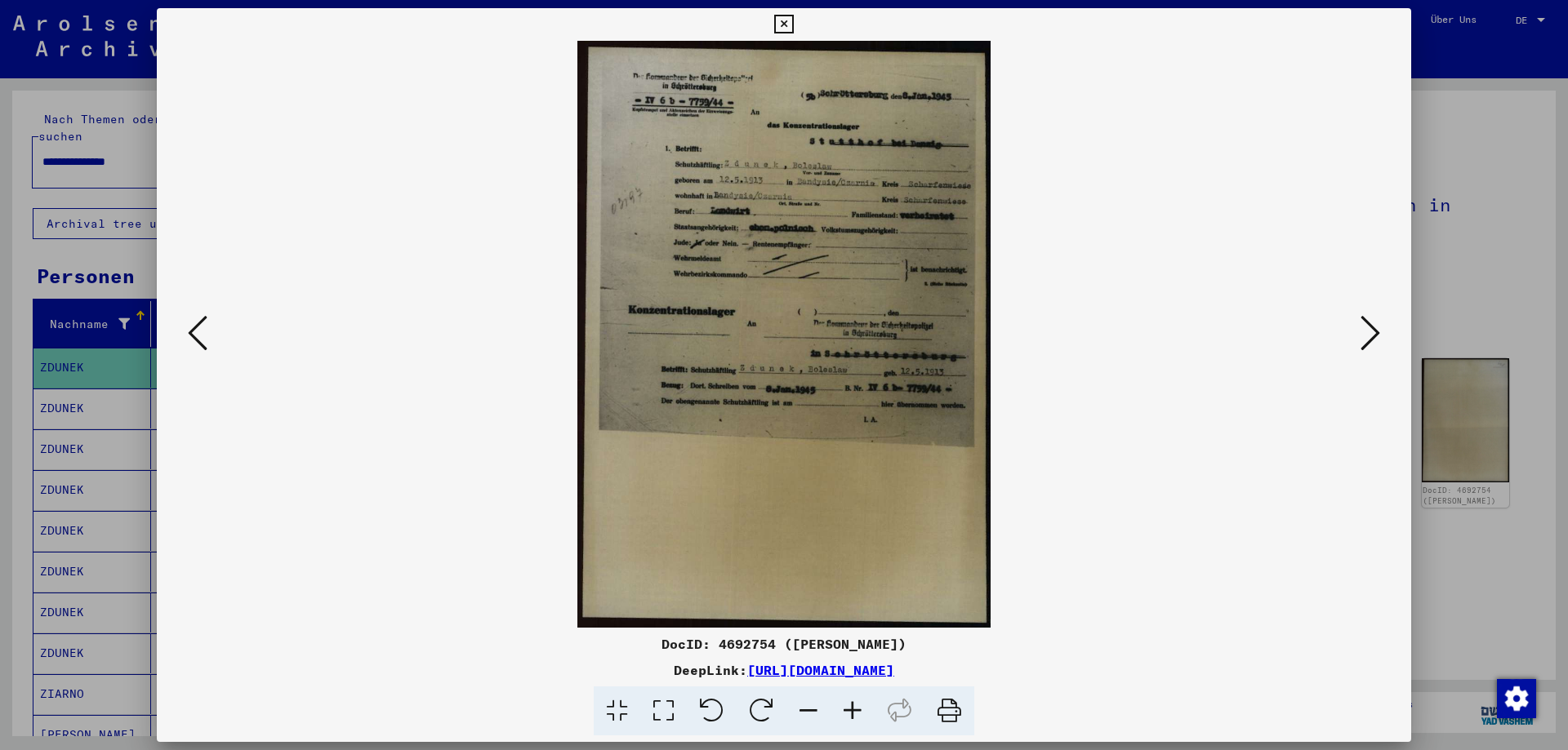
click at [855, 713] on icon at bounding box center [852, 711] width 44 height 50
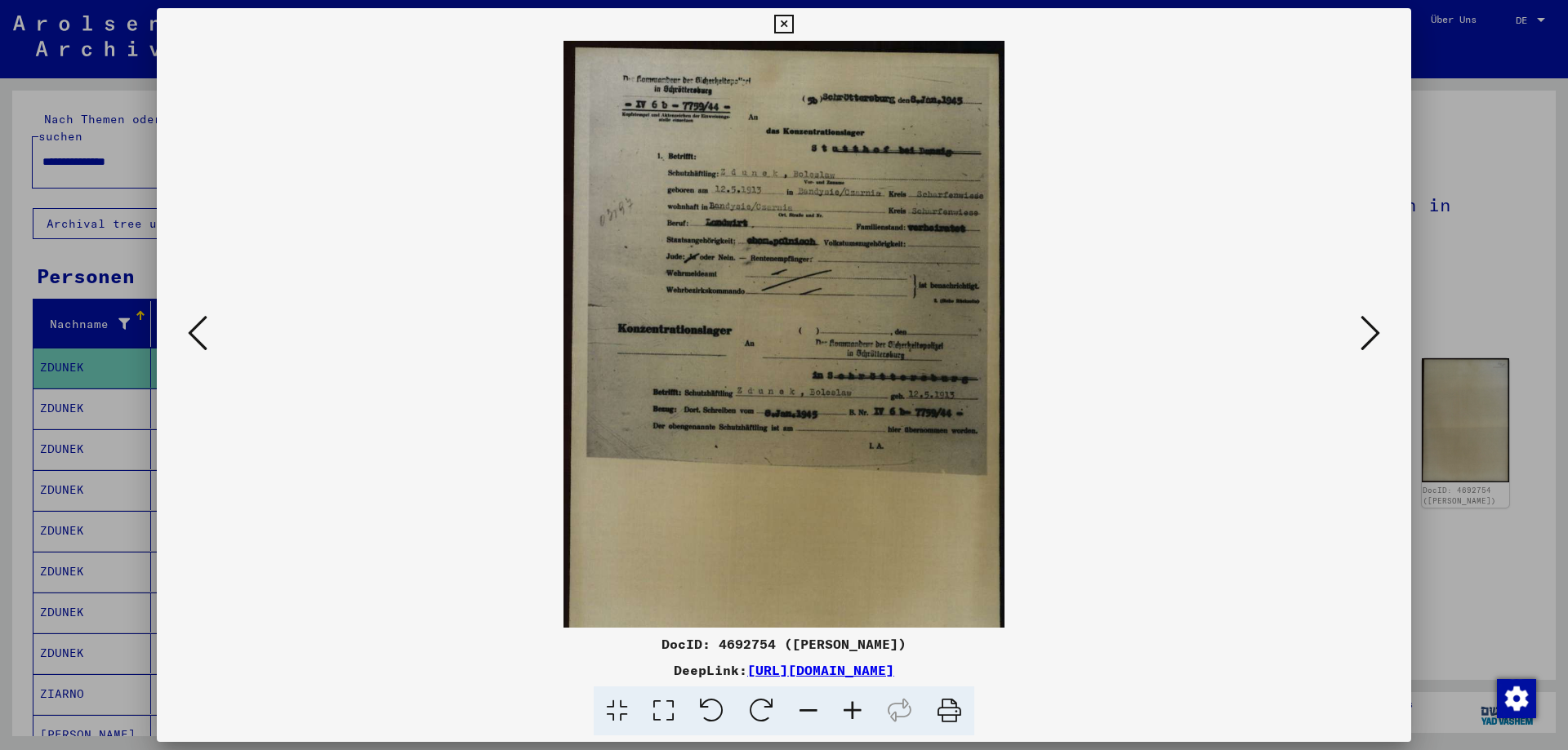
click at [853, 710] on icon at bounding box center [852, 711] width 44 height 50
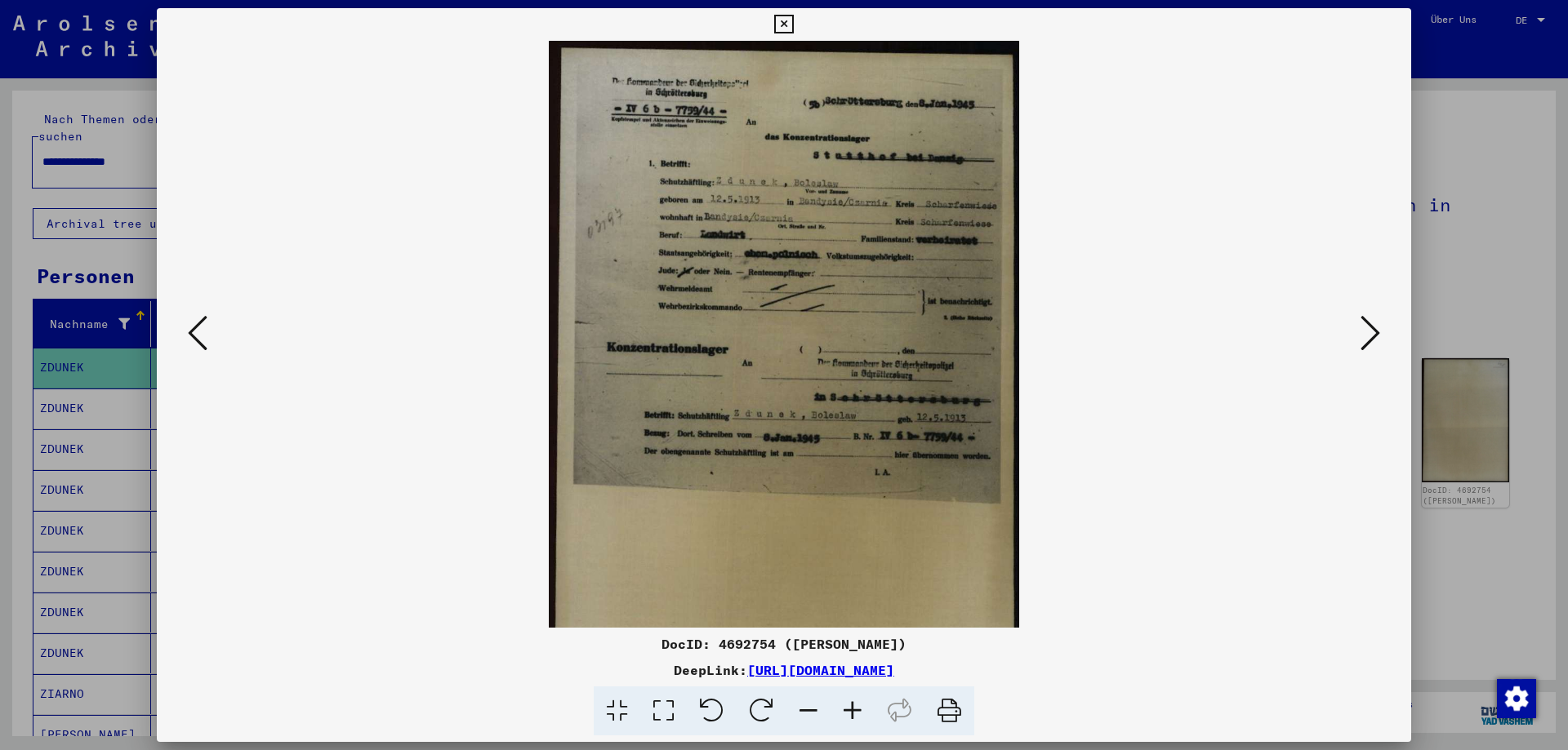
click at [853, 710] on icon at bounding box center [852, 711] width 44 height 50
click at [853, 710] on icon at bounding box center [852, 711] width 44 height 50
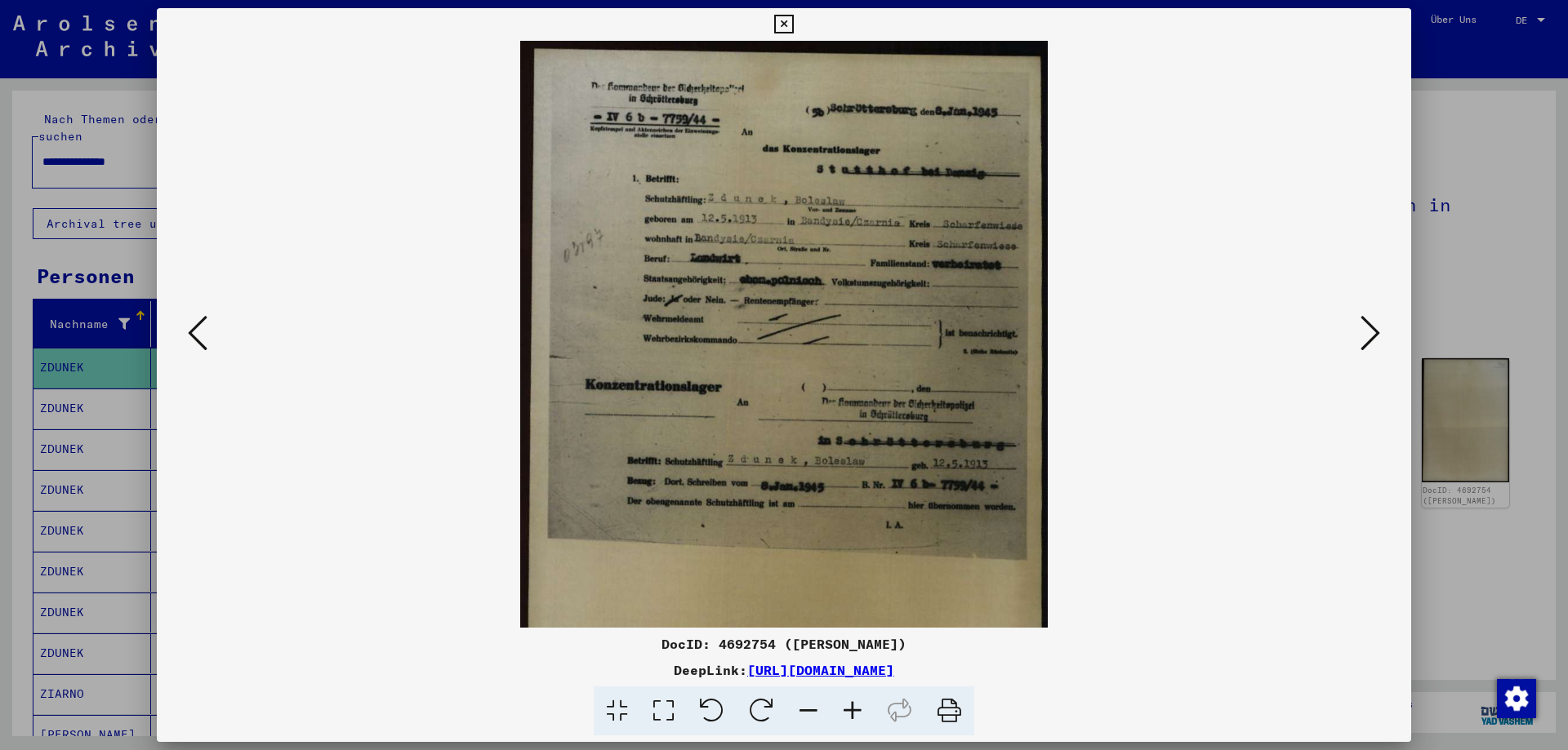
click at [853, 710] on icon at bounding box center [852, 711] width 44 height 50
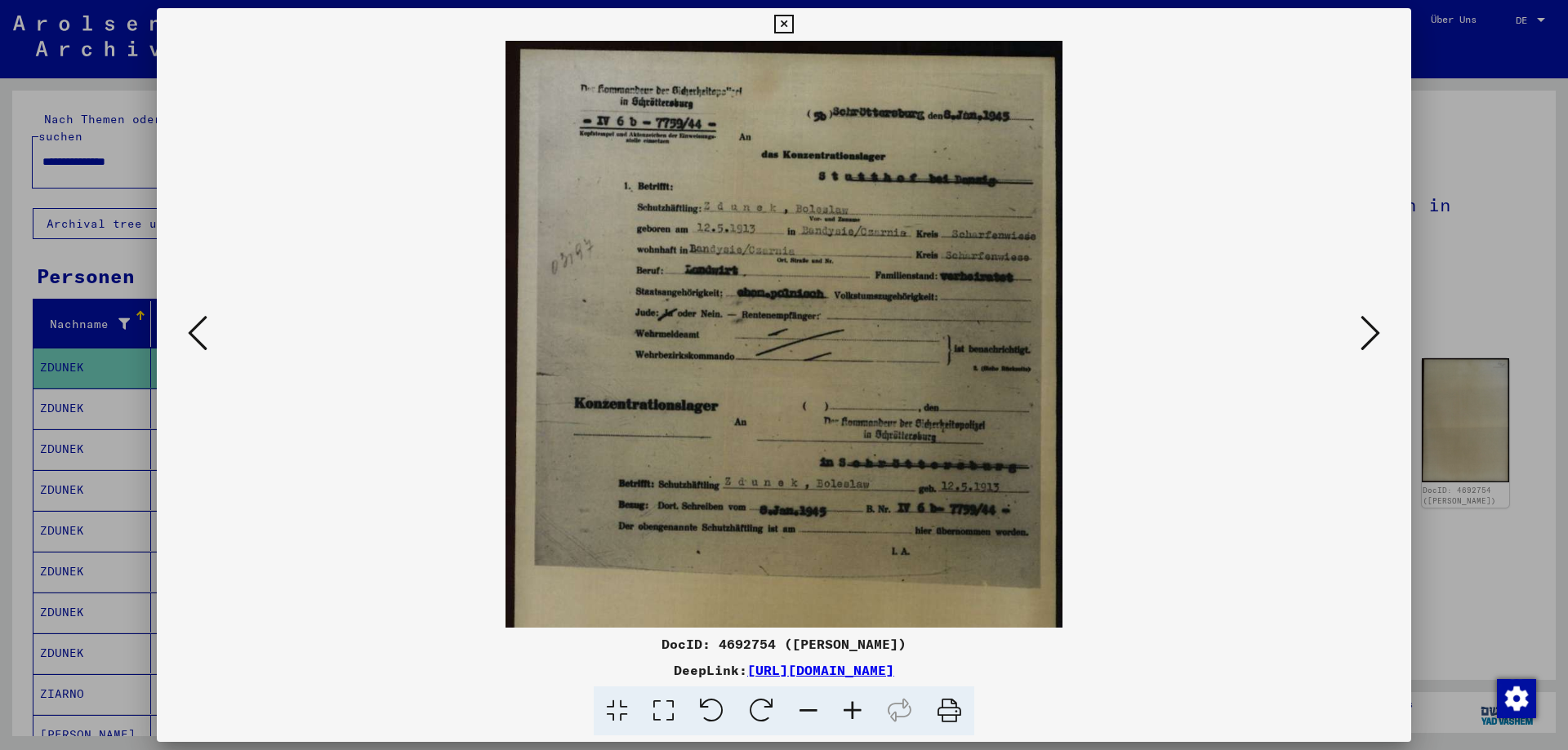
click at [853, 710] on icon at bounding box center [852, 711] width 44 height 50
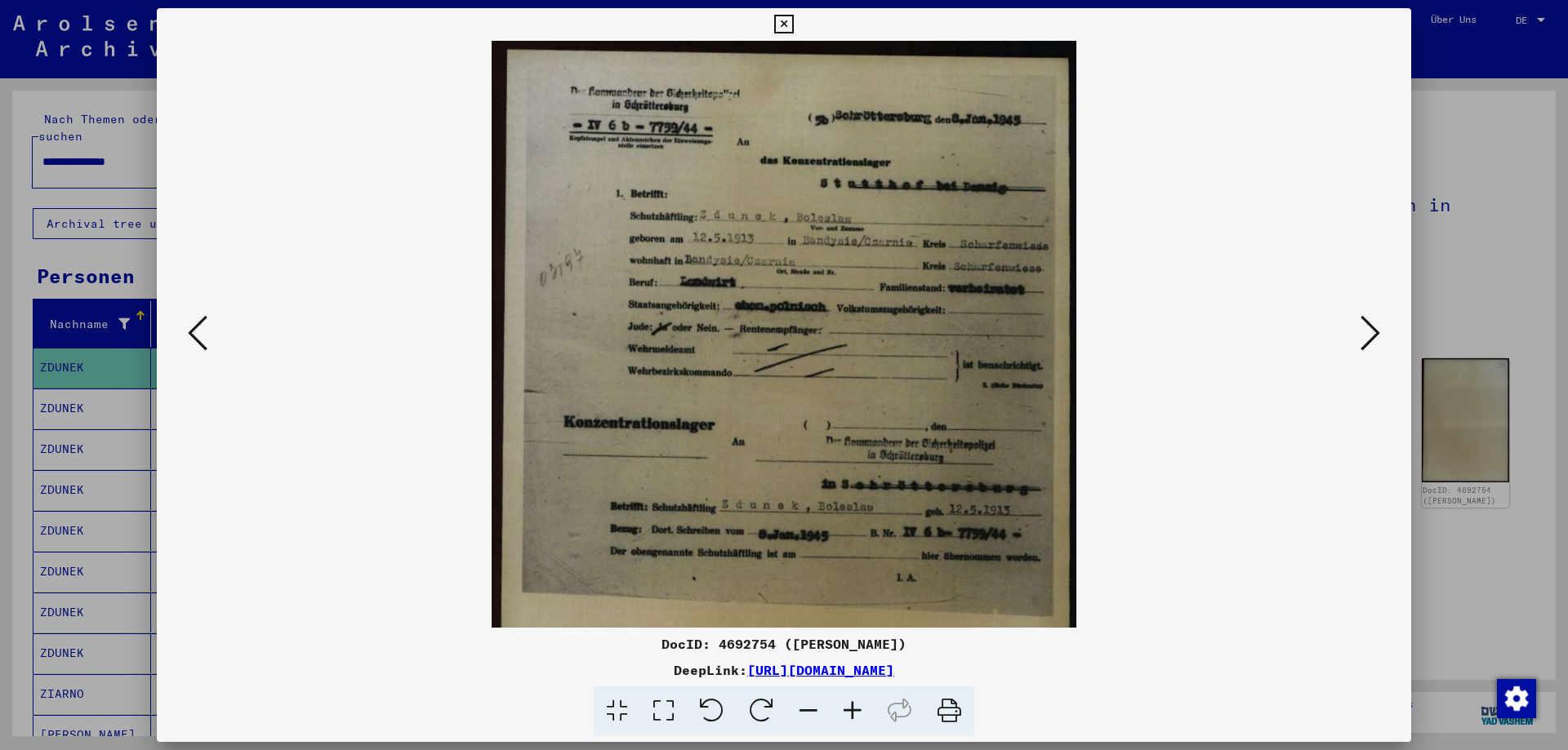
click at [853, 710] on icon at bounding box center [852, 711] width 44 height 50
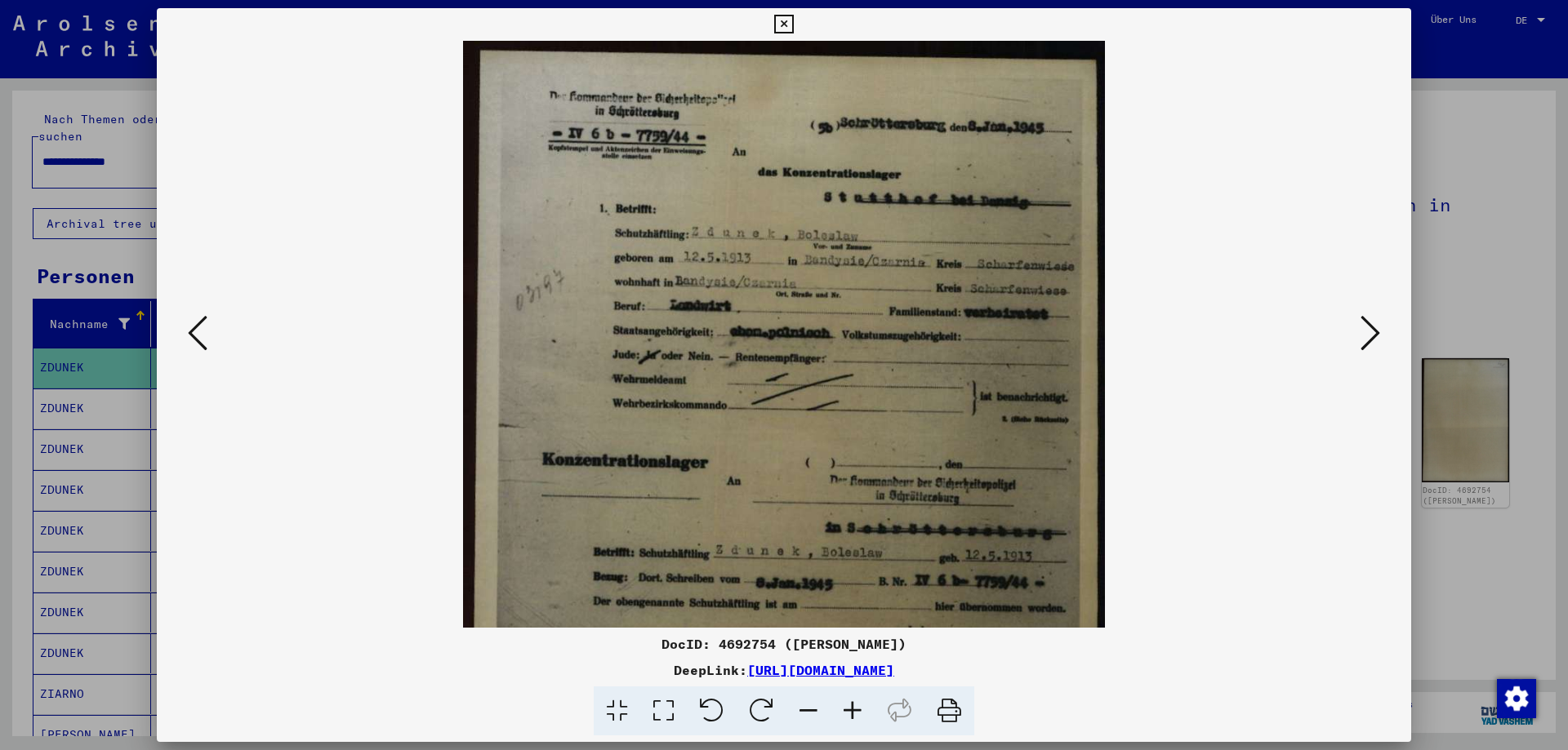
click at [853, 710] on icon at bounding box center [852, 711] width 44 height 50
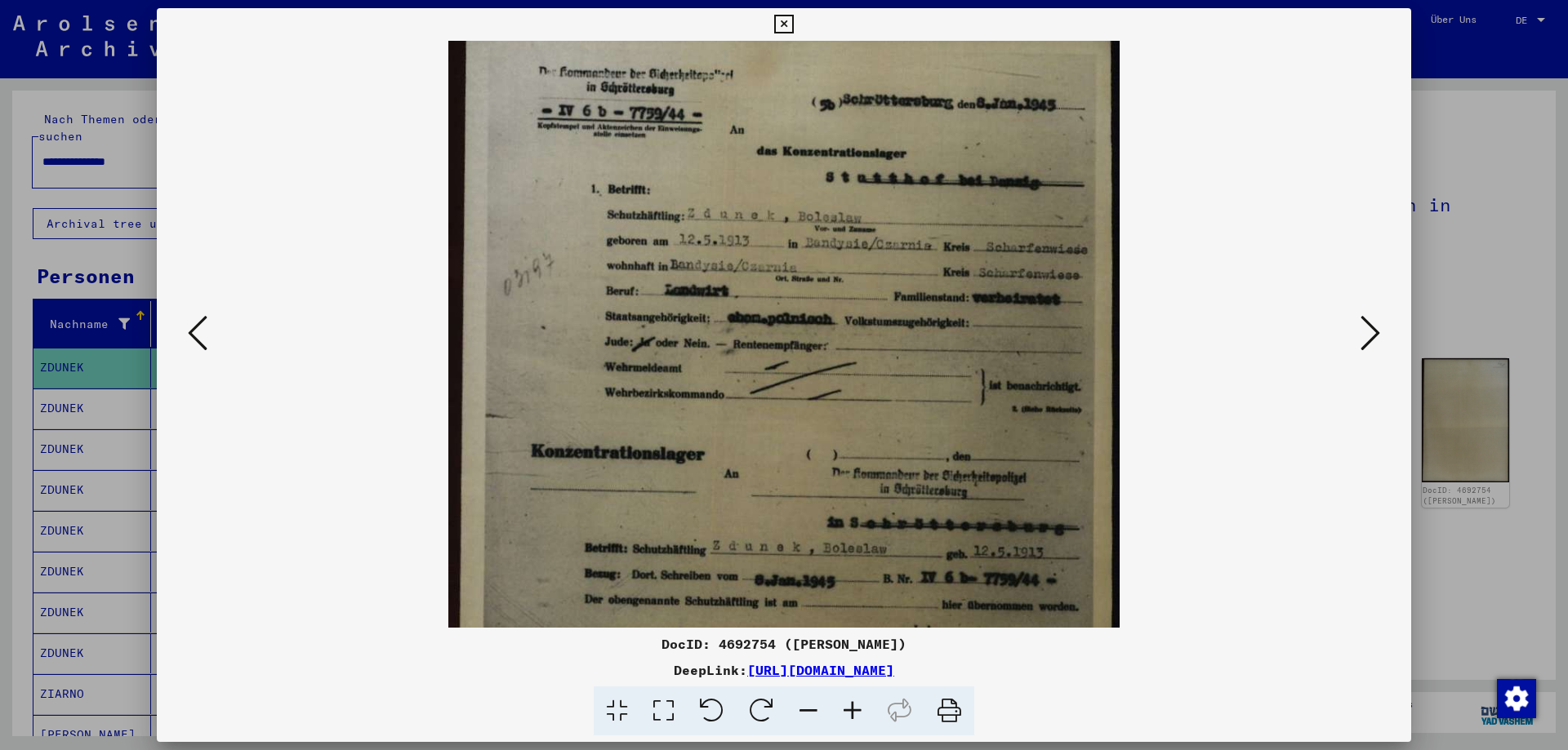
scroll to position [24, 0]
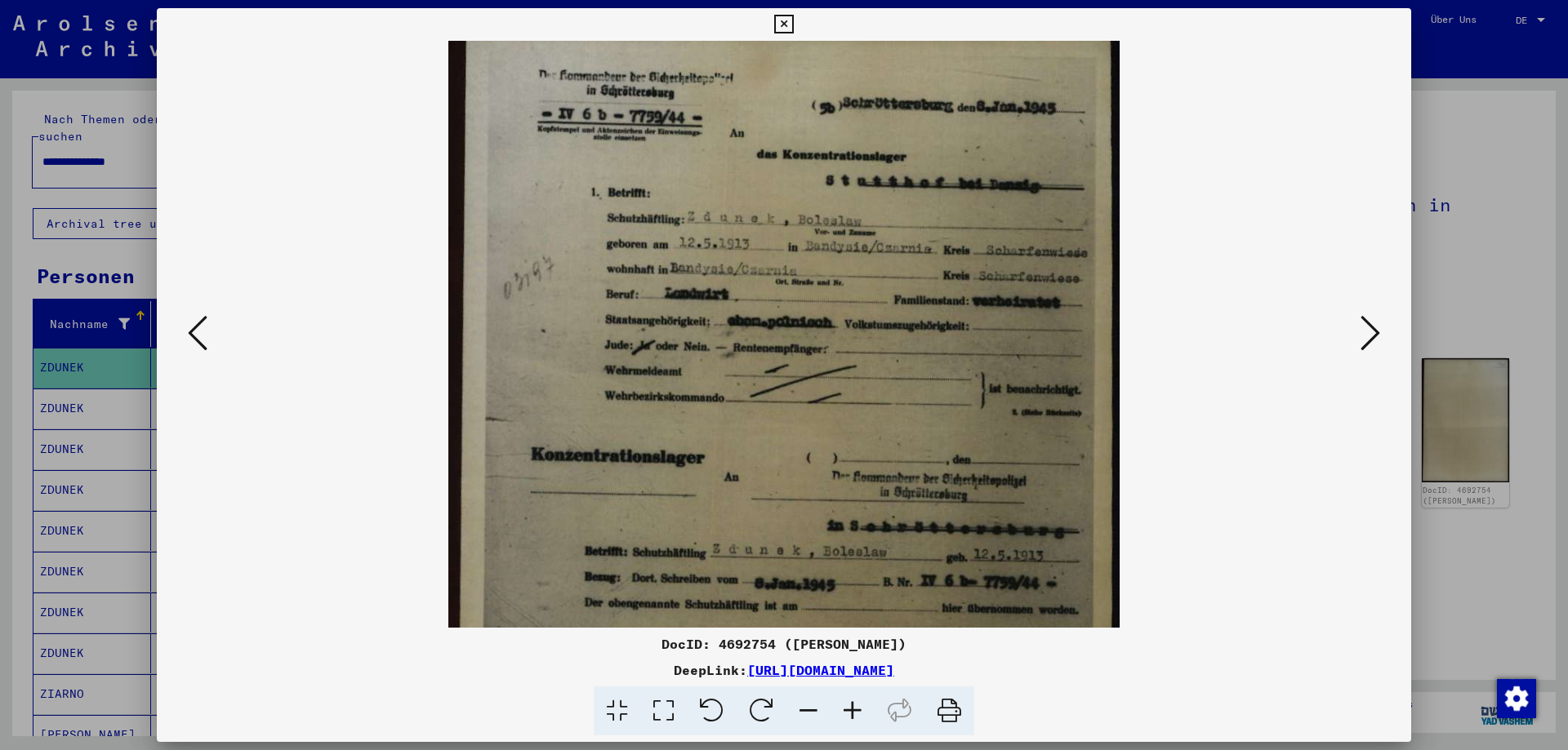
drag, startPoint x: 808, startPoint y: 529, endPoint x: 810, endPoint y: 505, distance: 24.1
click at [810, 505] on img at bounding box center [784, 494] width 672 height 954
click at [1370, 335] on icon at bounding box center [1370, 332] width 20 height 39
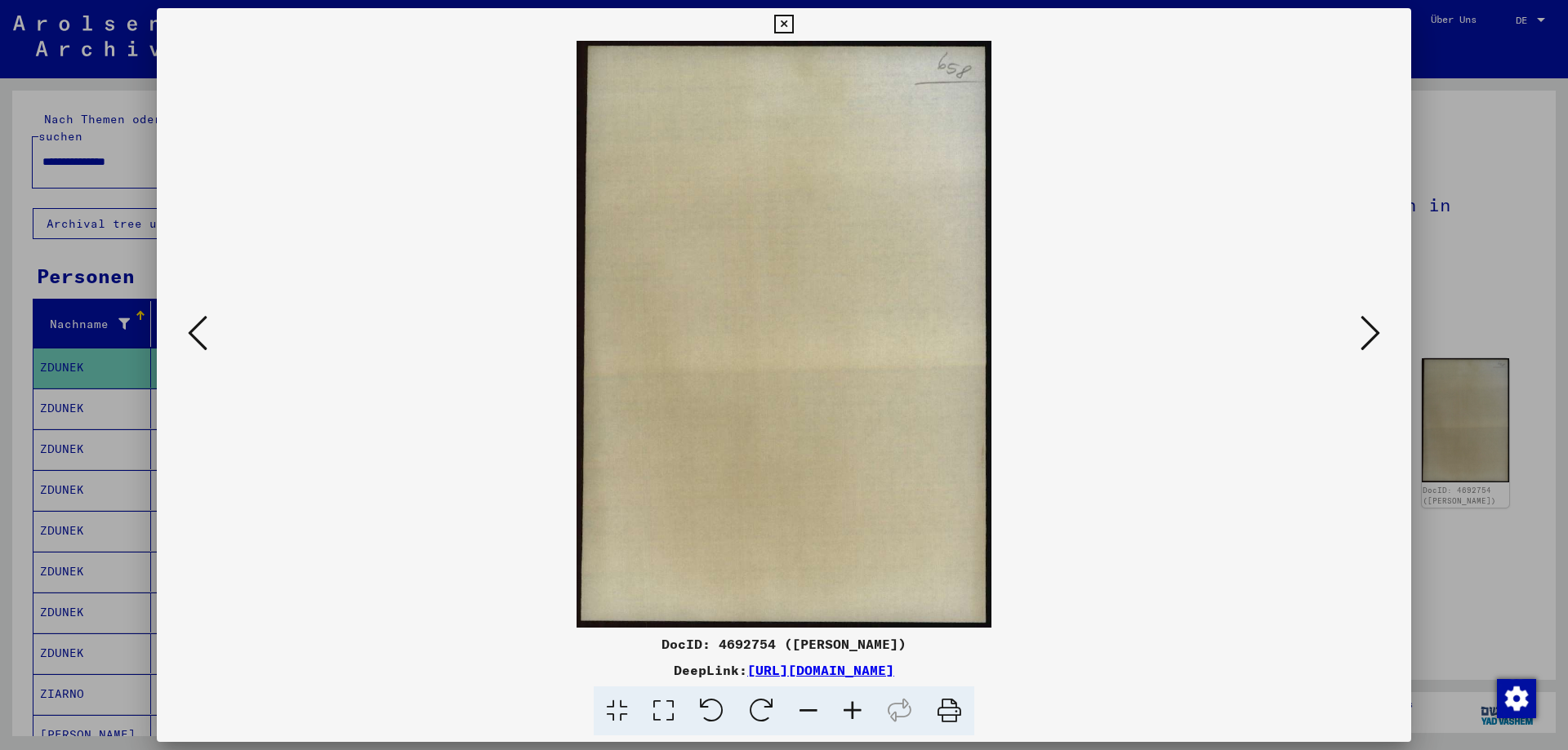
scroll to position [0, 0]
click at [1370, 335] on icon at bounding box center [1370, 332] width 20 height 39
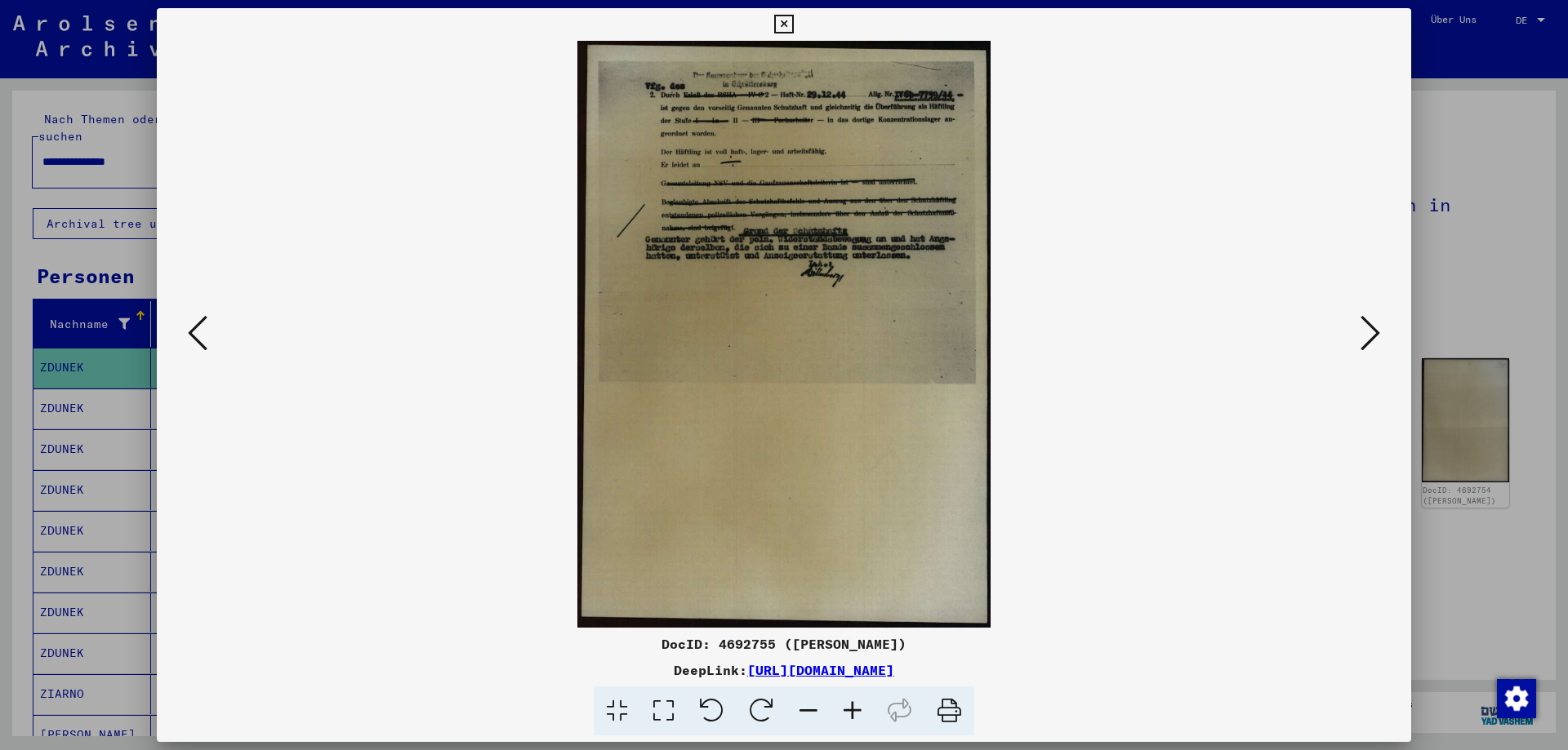
click at [1368, 332] on icon at bounding box center [1370, 332] width 20 height 39
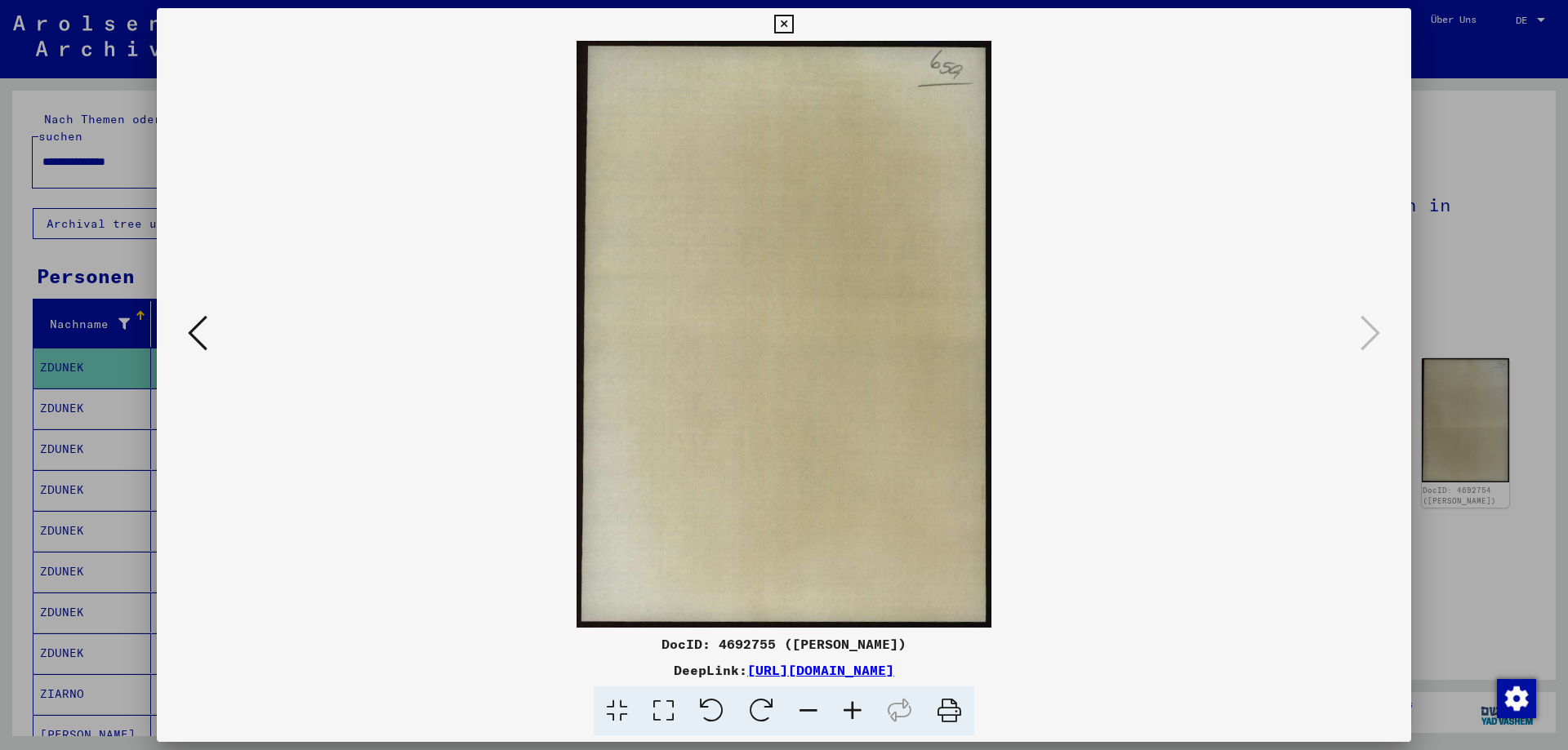
click at [793, 17] on icon at bounding box center [783, 25] width 19 height 20
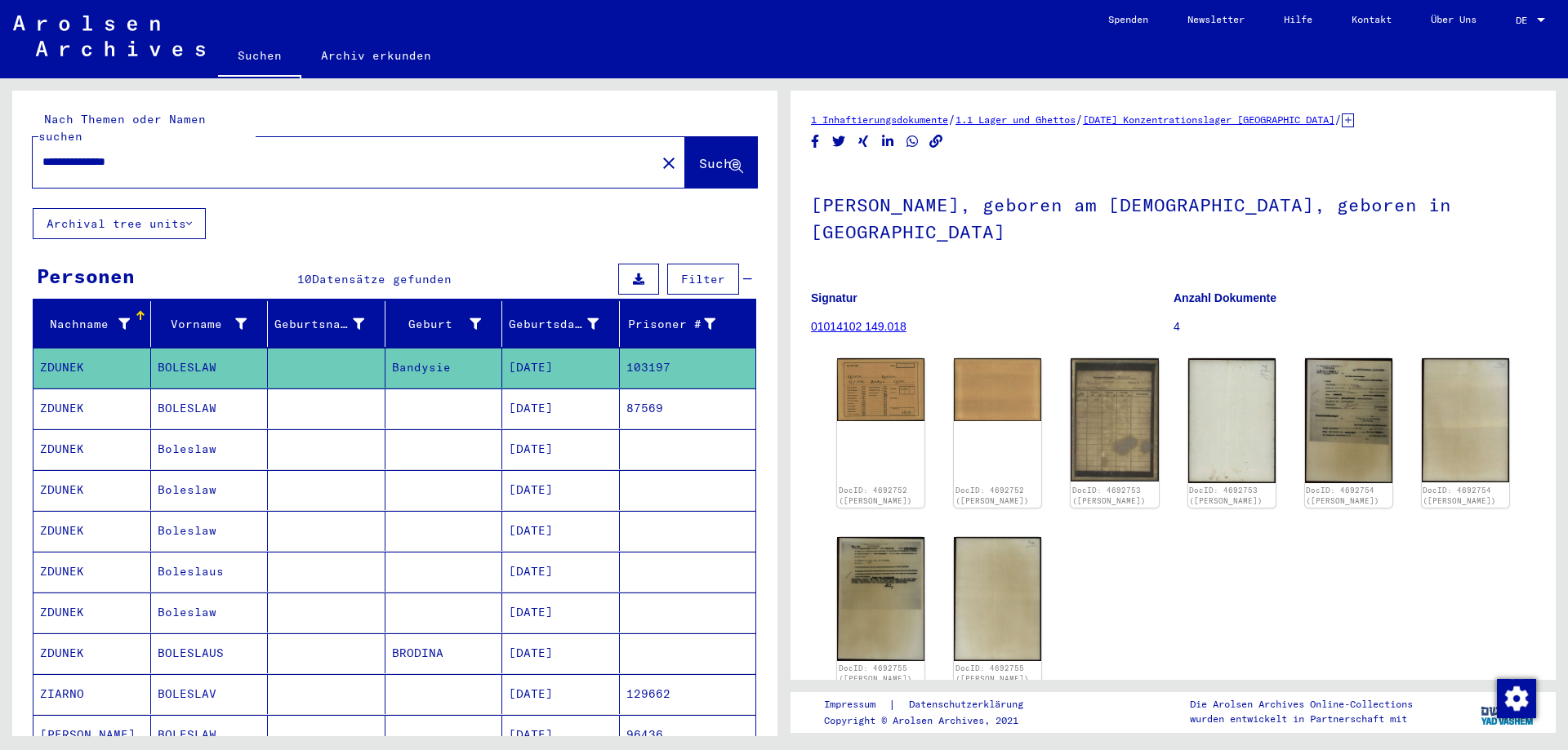
click at [543, 393] on mat-cell "[DATE]" at bounding box center [561, 408] width 117 height 40
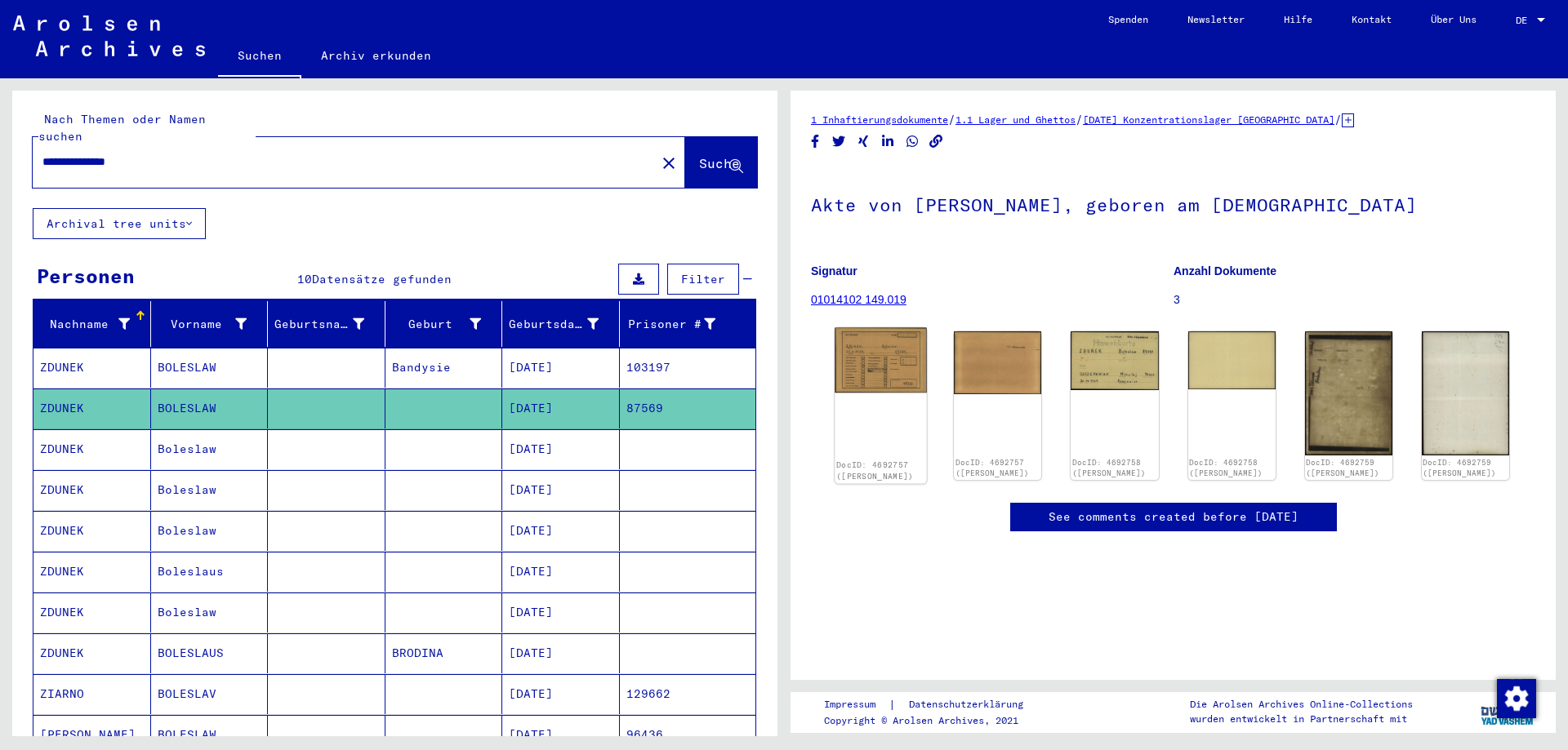
click at [877, 366] on img at bounding box center [881, 361] width 93 height 65
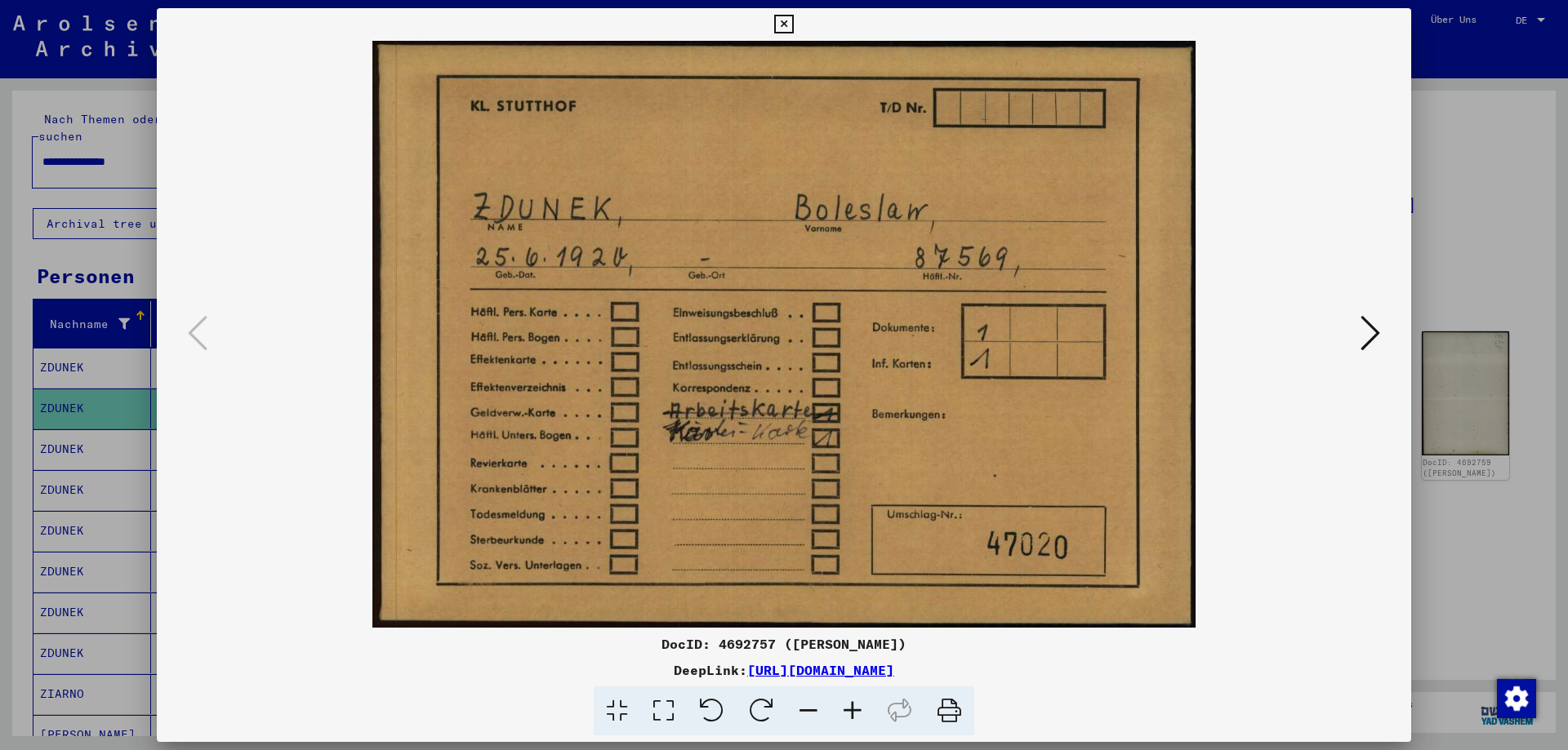
click at [1370, 334] on icon at bounding box center [1370, 332] width 20 height 39
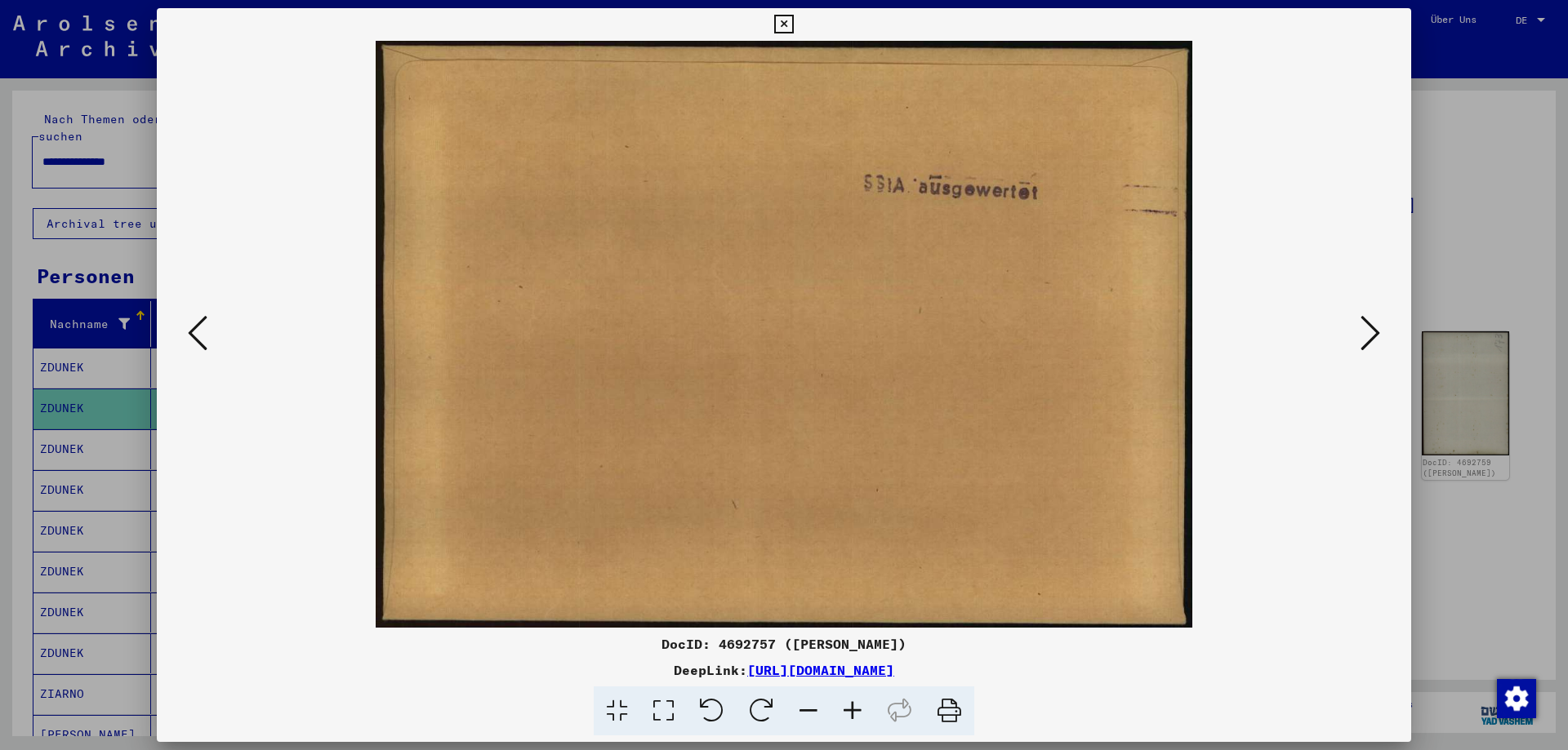
click at [1370, 334] on icon at bounding box center [1370, 332] width 20 height 39
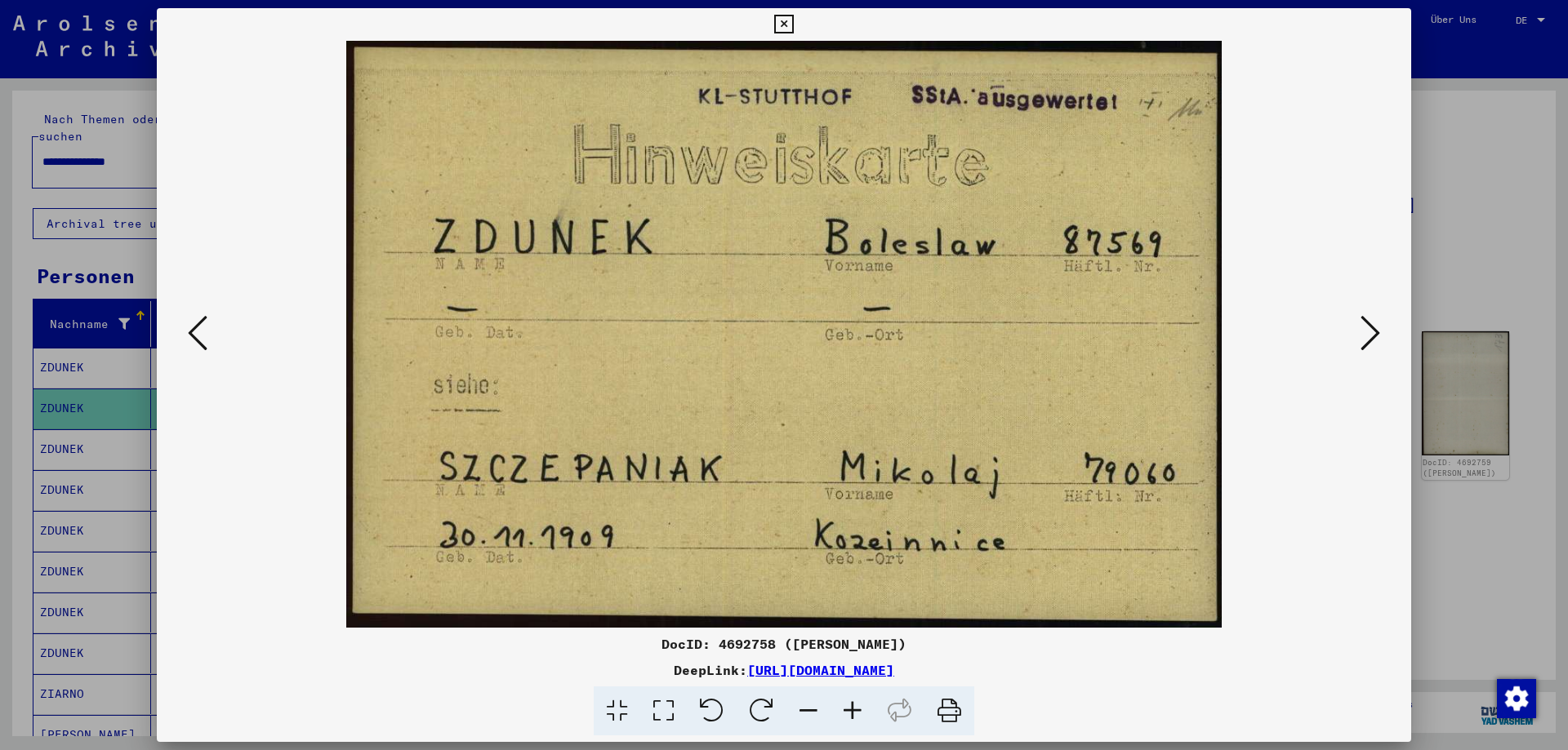
click at [1370, 334] on icon at bounding box center [1370, 332] width 20 height 39
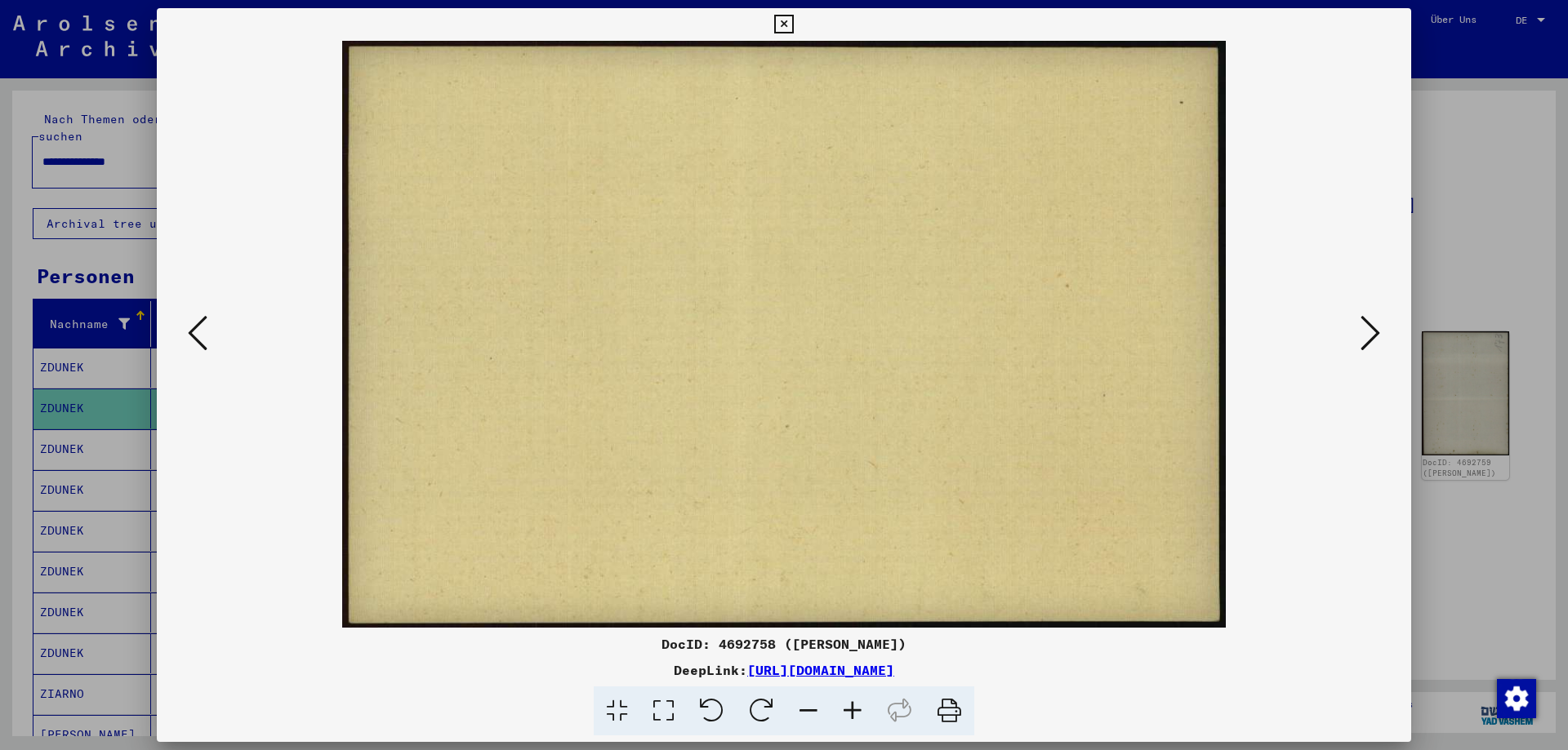
click at [1370, 334] on icon at bounding box center [1370, 332] width 20 height 39
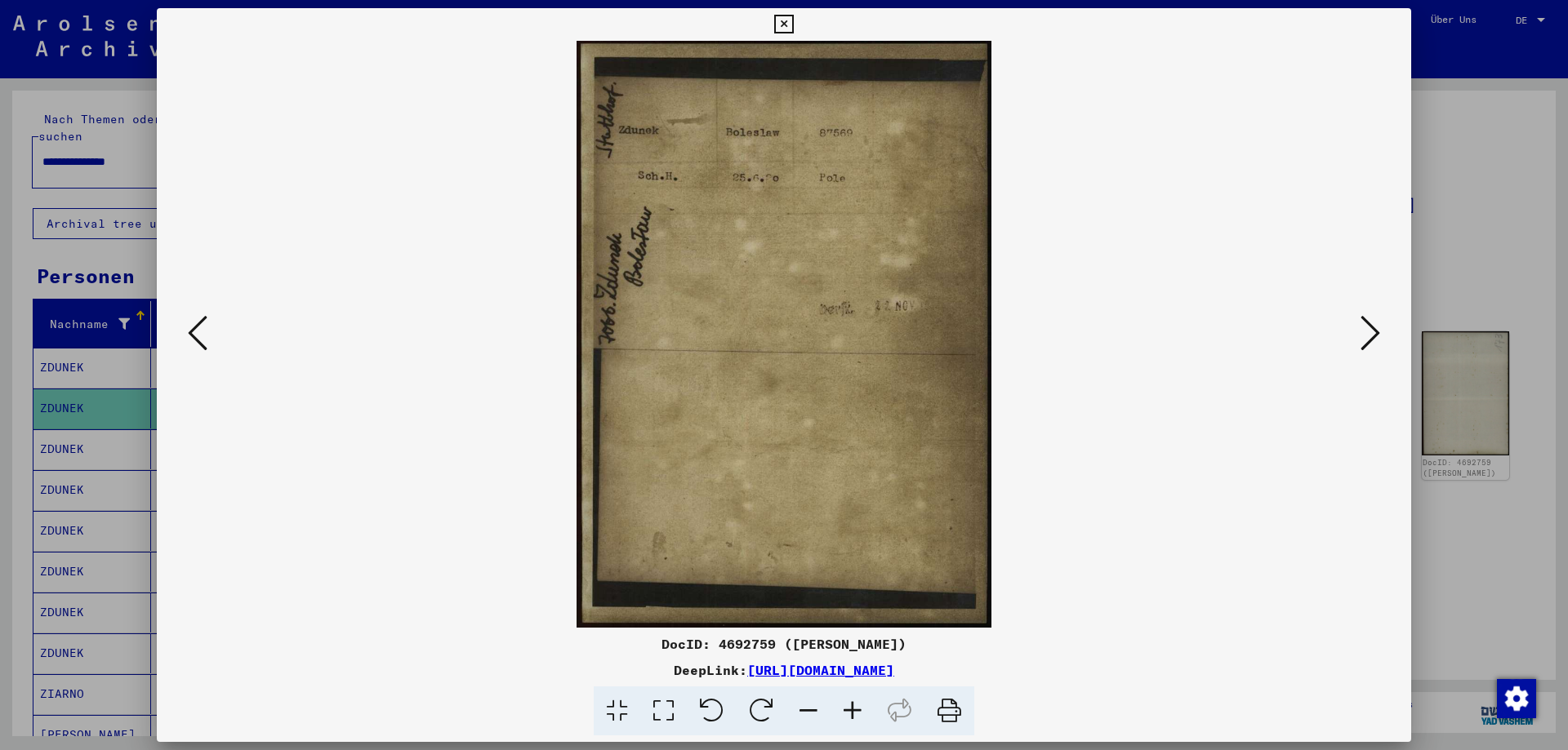
click at [1370, 334] on icon at bounding box center [1370, 332] width 20 height 39
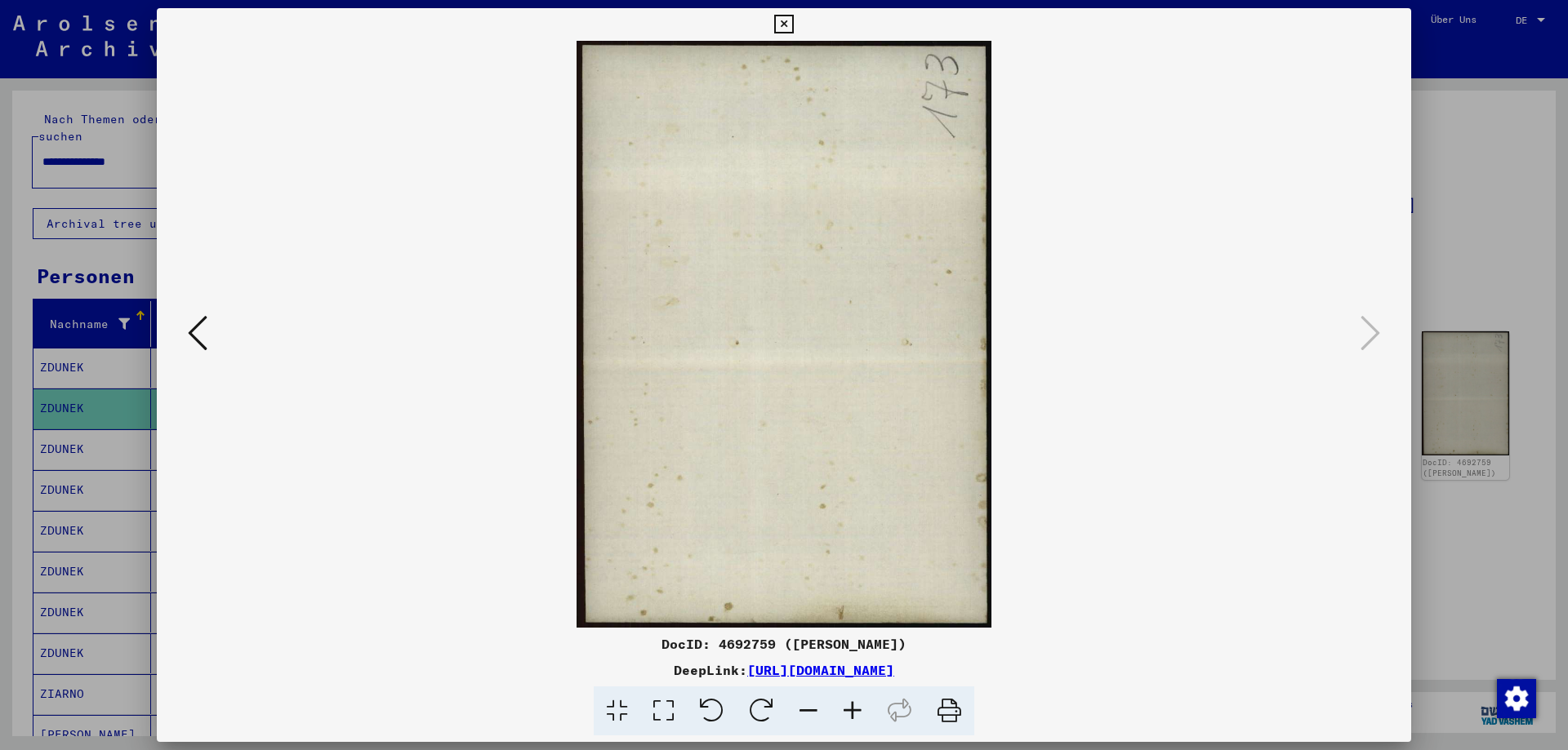
click at [203, 339] on icon at bounding box center [198, 332] width 20 height 39
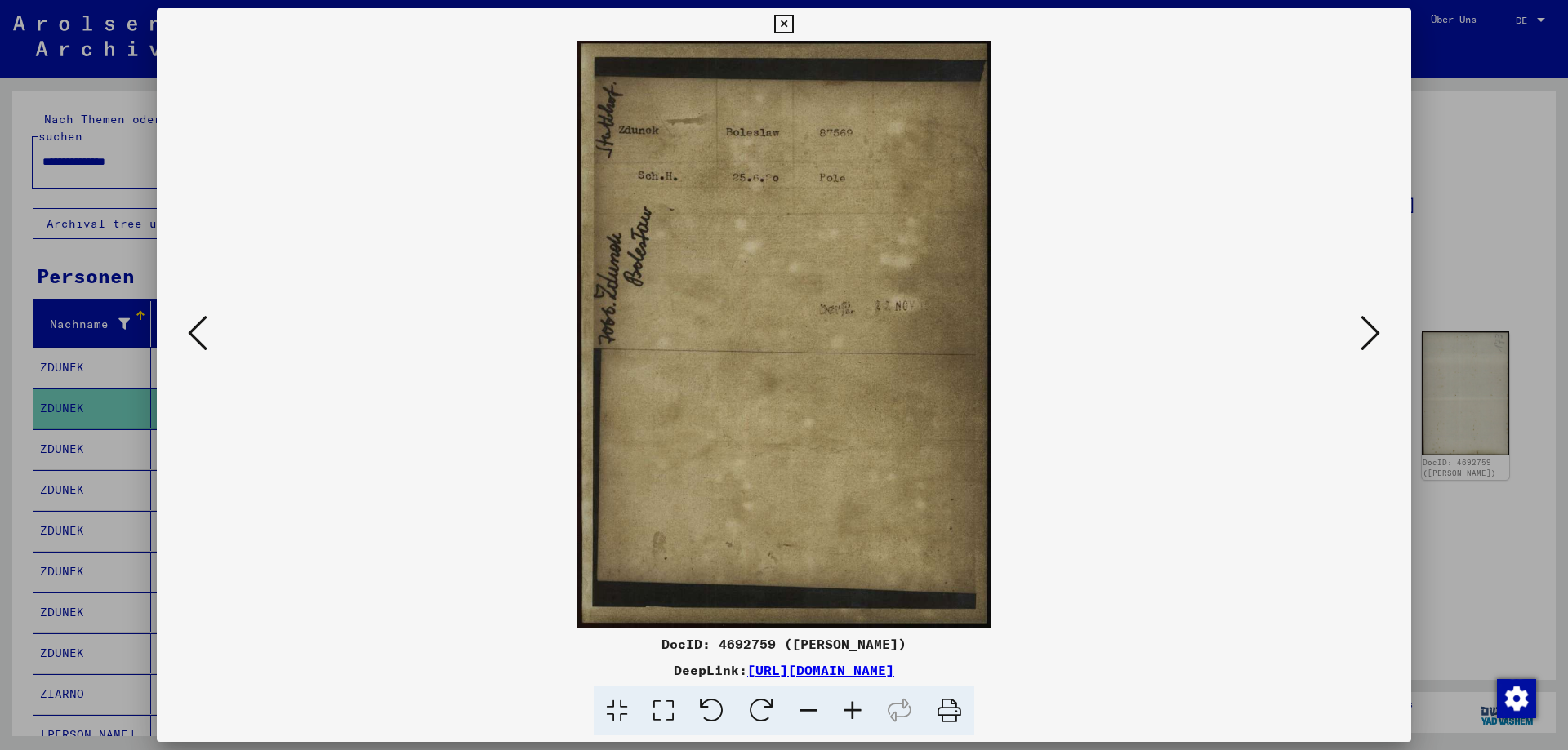
click at [793, 27] on icon at bounding box center [783, 25] width 19 height 20
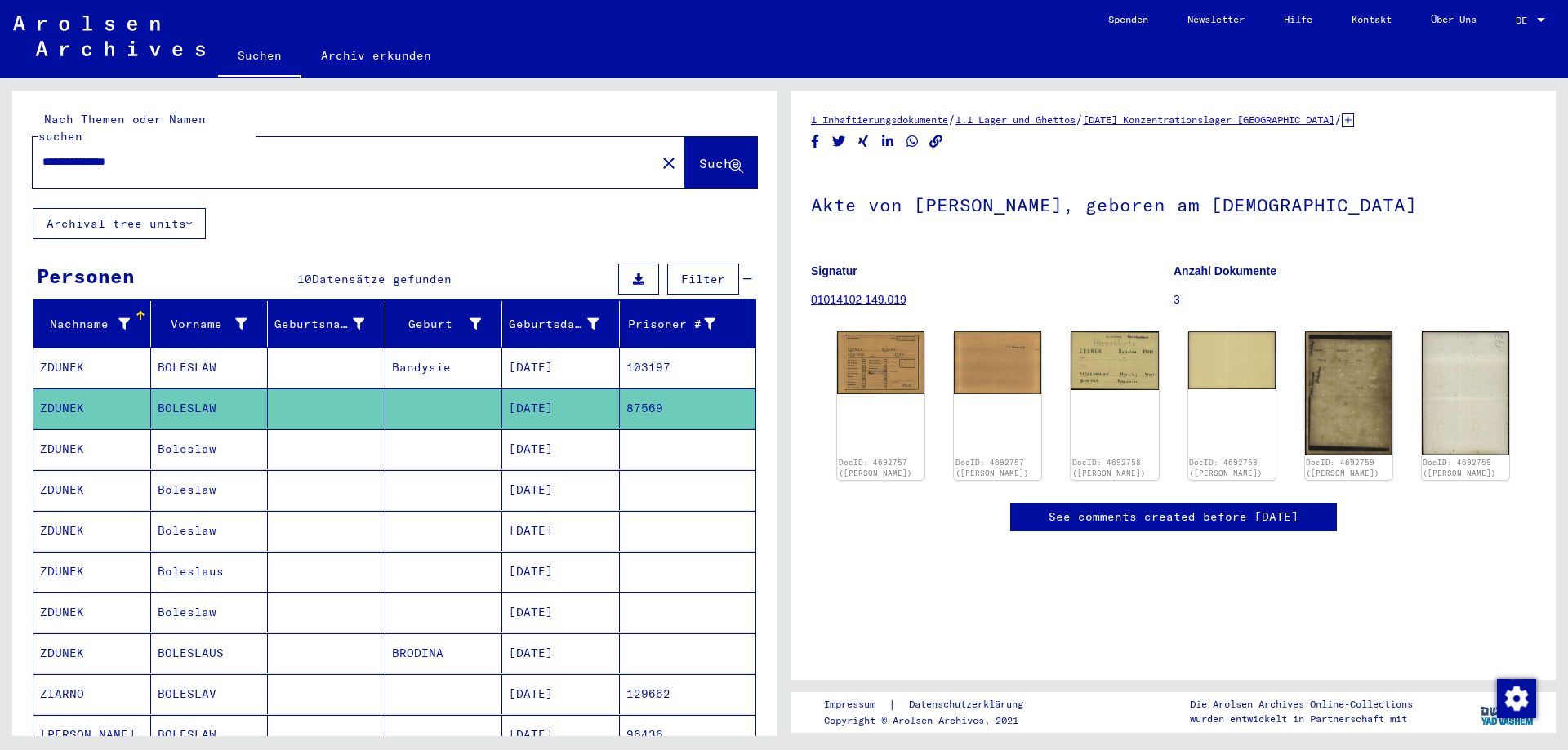
click at [533, 475] on mat-cell "[DATE]" at bounding box center [561, 490] width 117 height 40
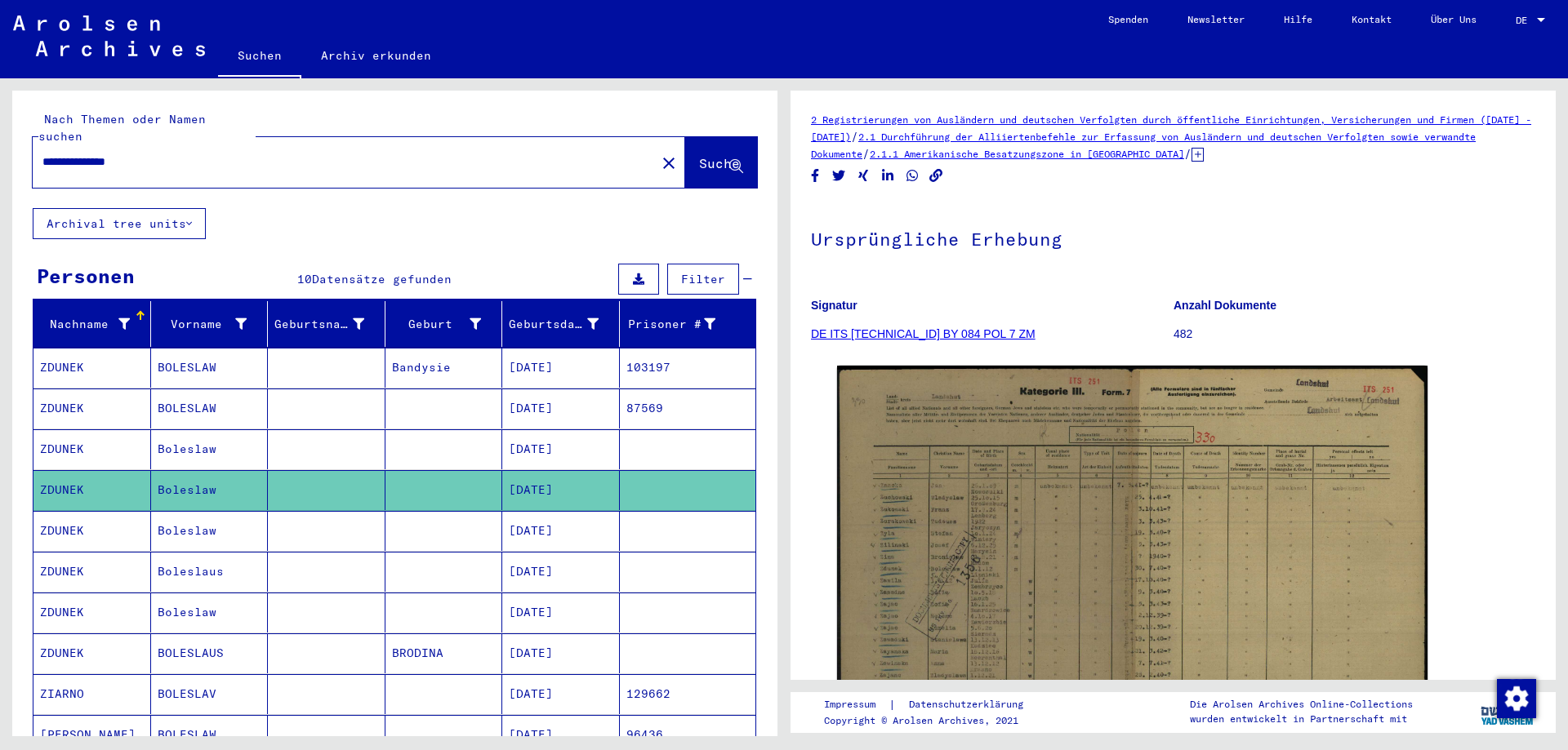
click at [535, 518] on mat-cell "[DATE]" at bounding box center [561, 531] width 117 height 40
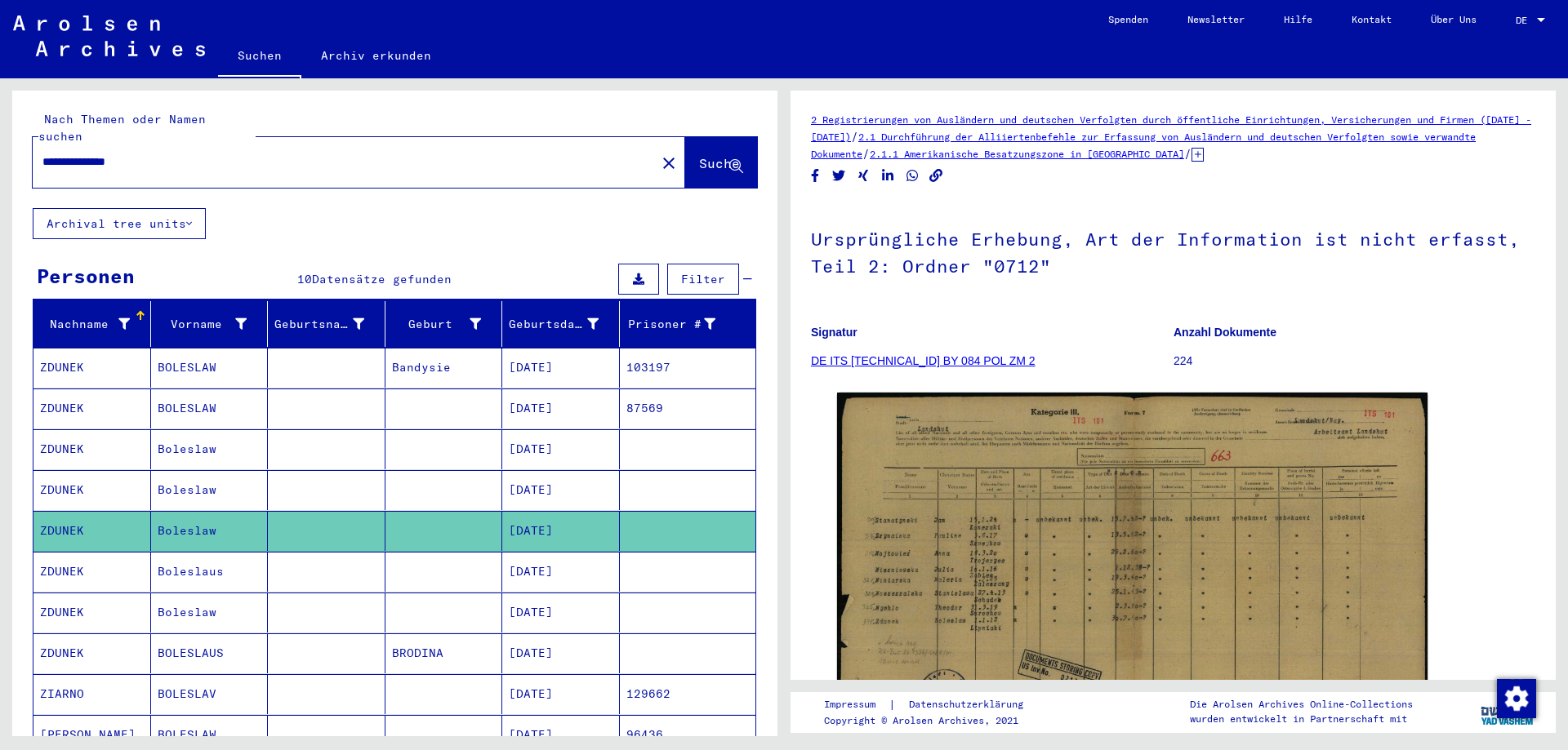
click at [542, 558] on mat-cell "[DATE]" at bounding box center [561, 571] width 117 height 40
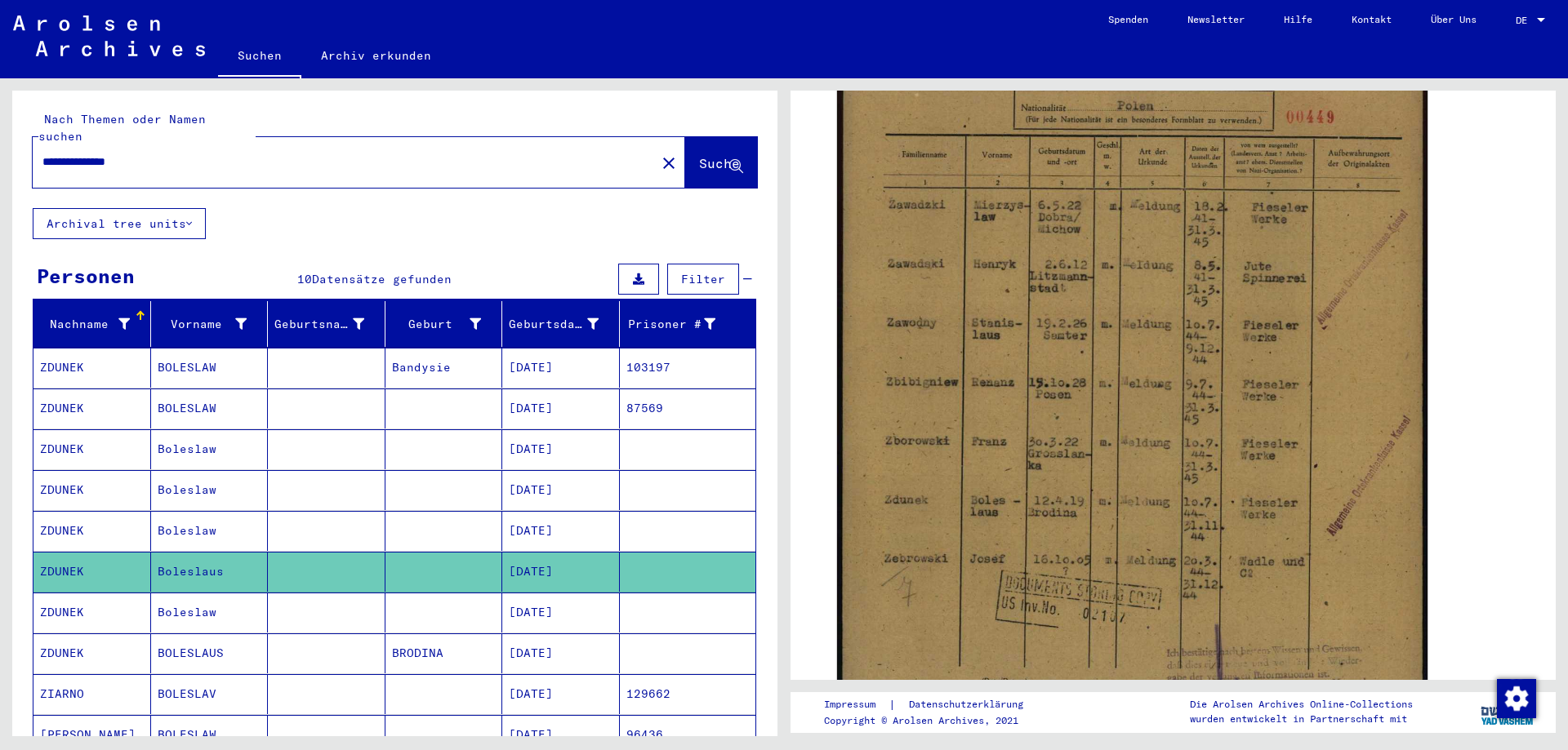
scroll to position [441, 0]
click at [545, 639] on mat-cell "[DATE]" at bounding box center [561, 653] width 117 height 40
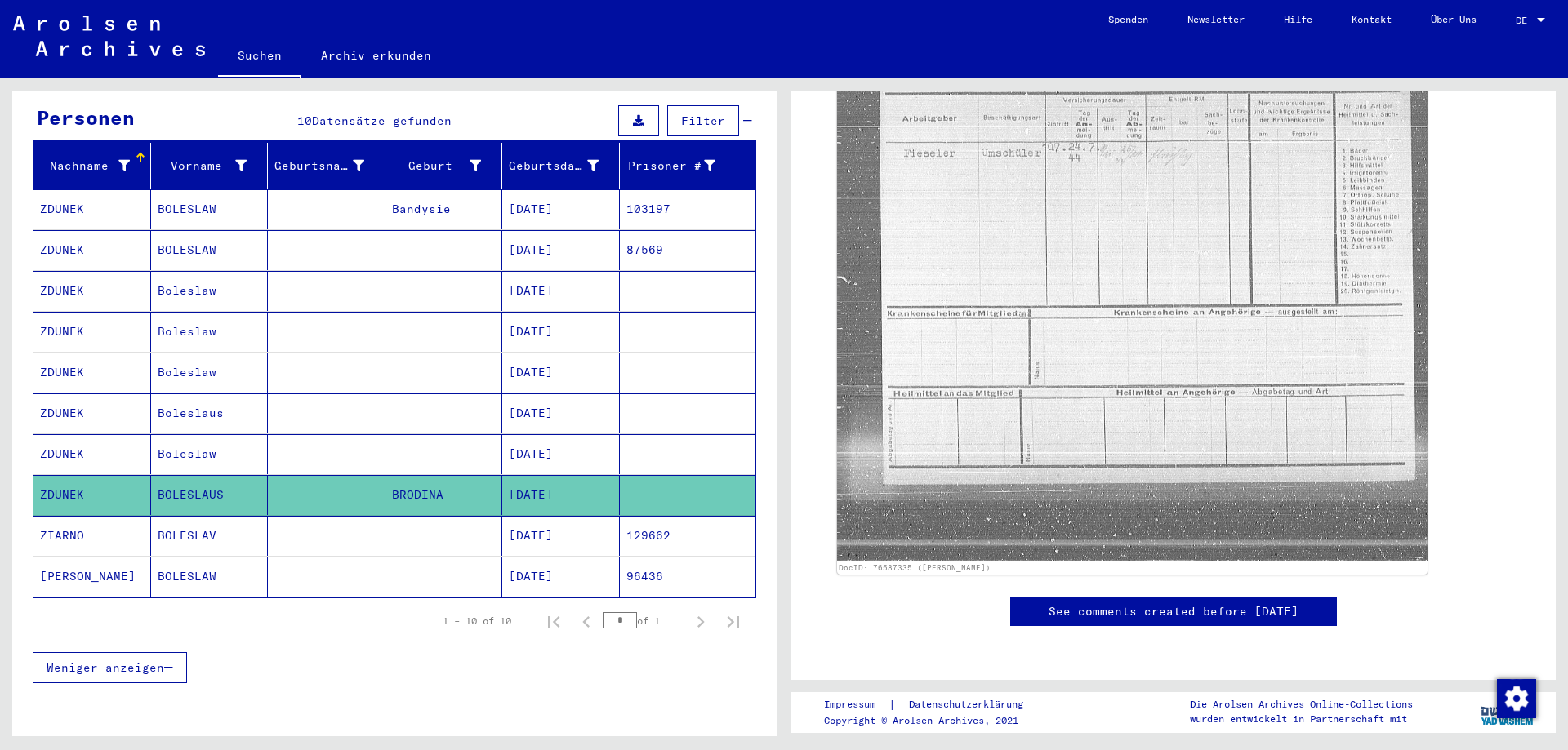
scroll to position [176, 0]
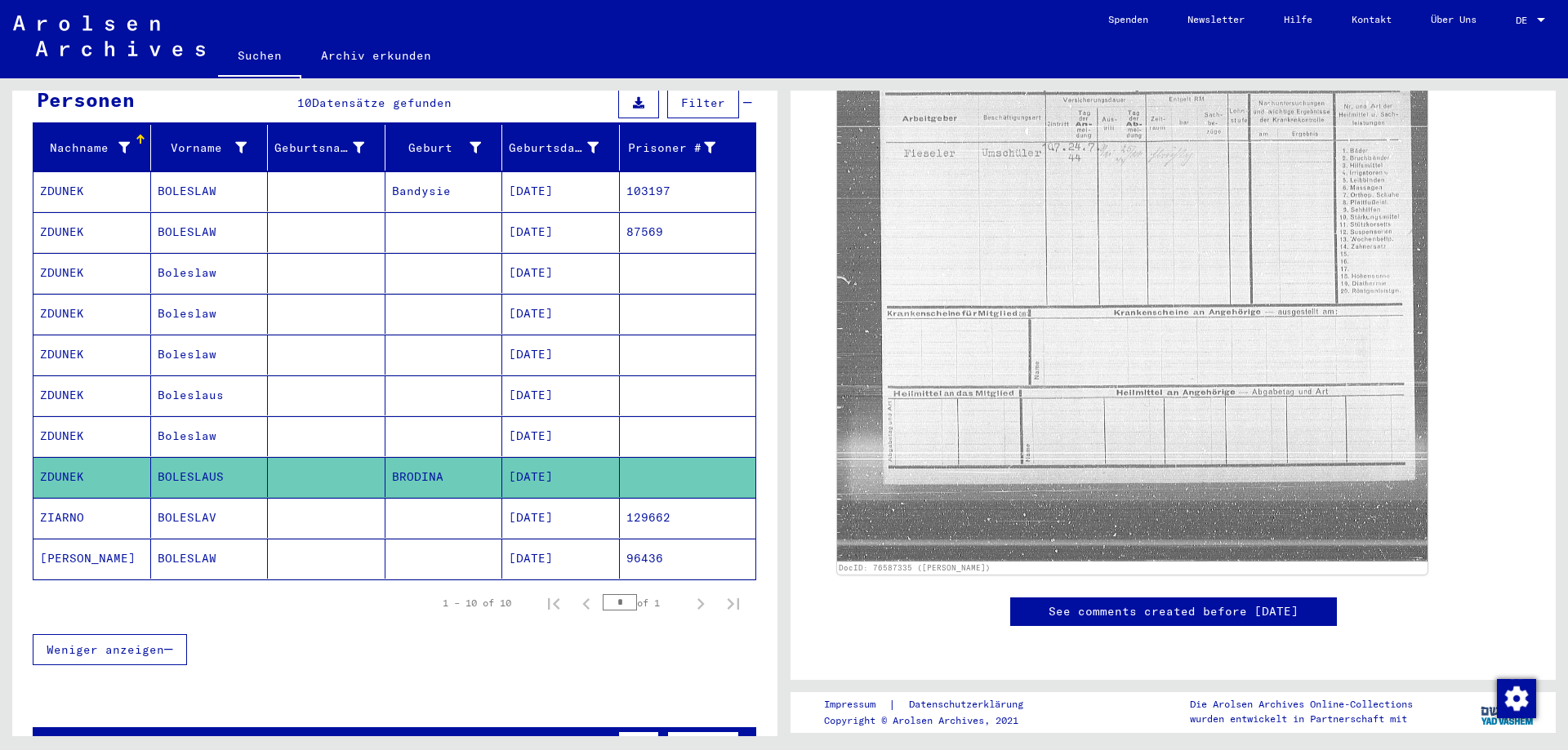
click at [553, 500] on mat-cell "[DATE]" at bounding box center [561, 518] width 117 height 40
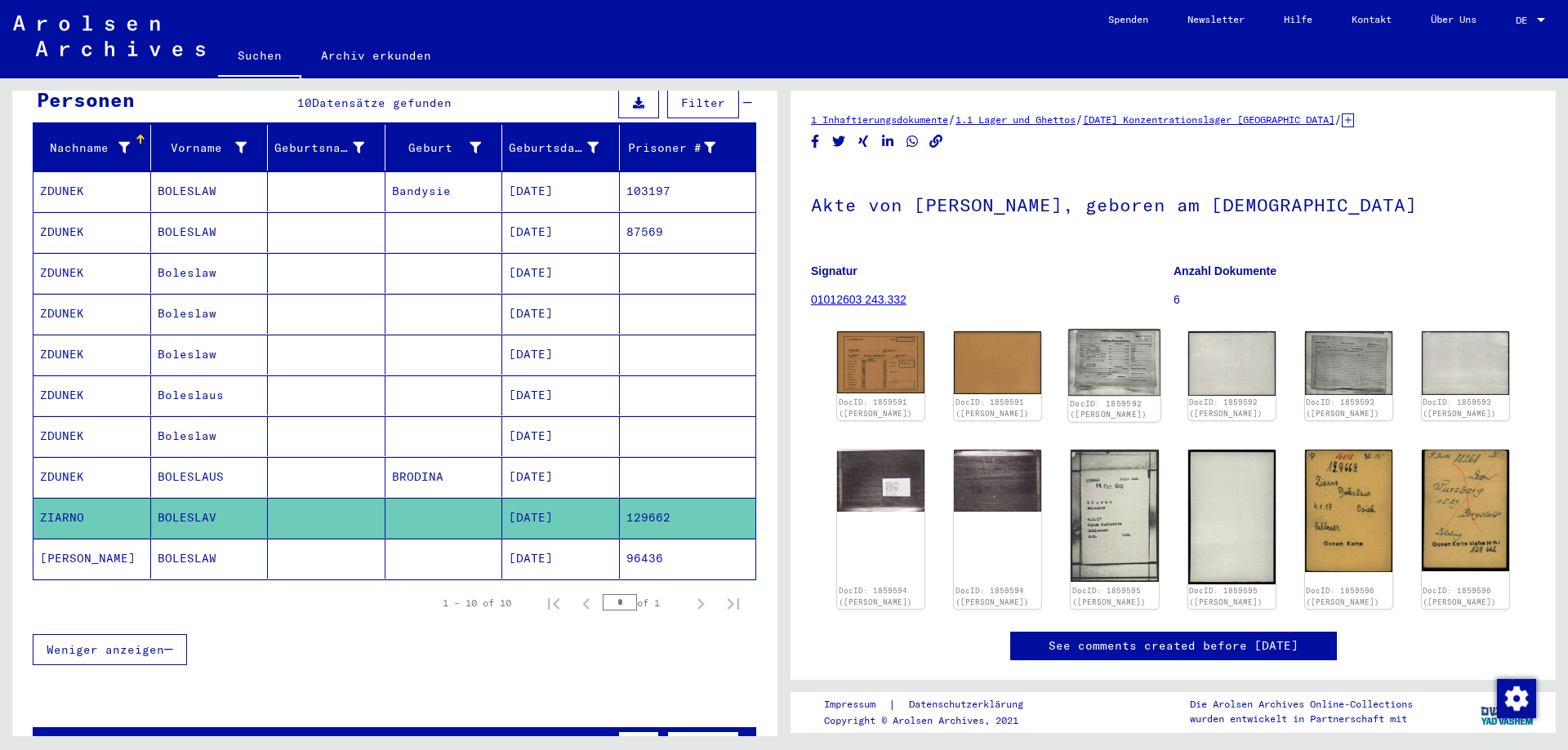
click at [1096, 354] on img at bounding box center [1115, 363] width 93 height 66
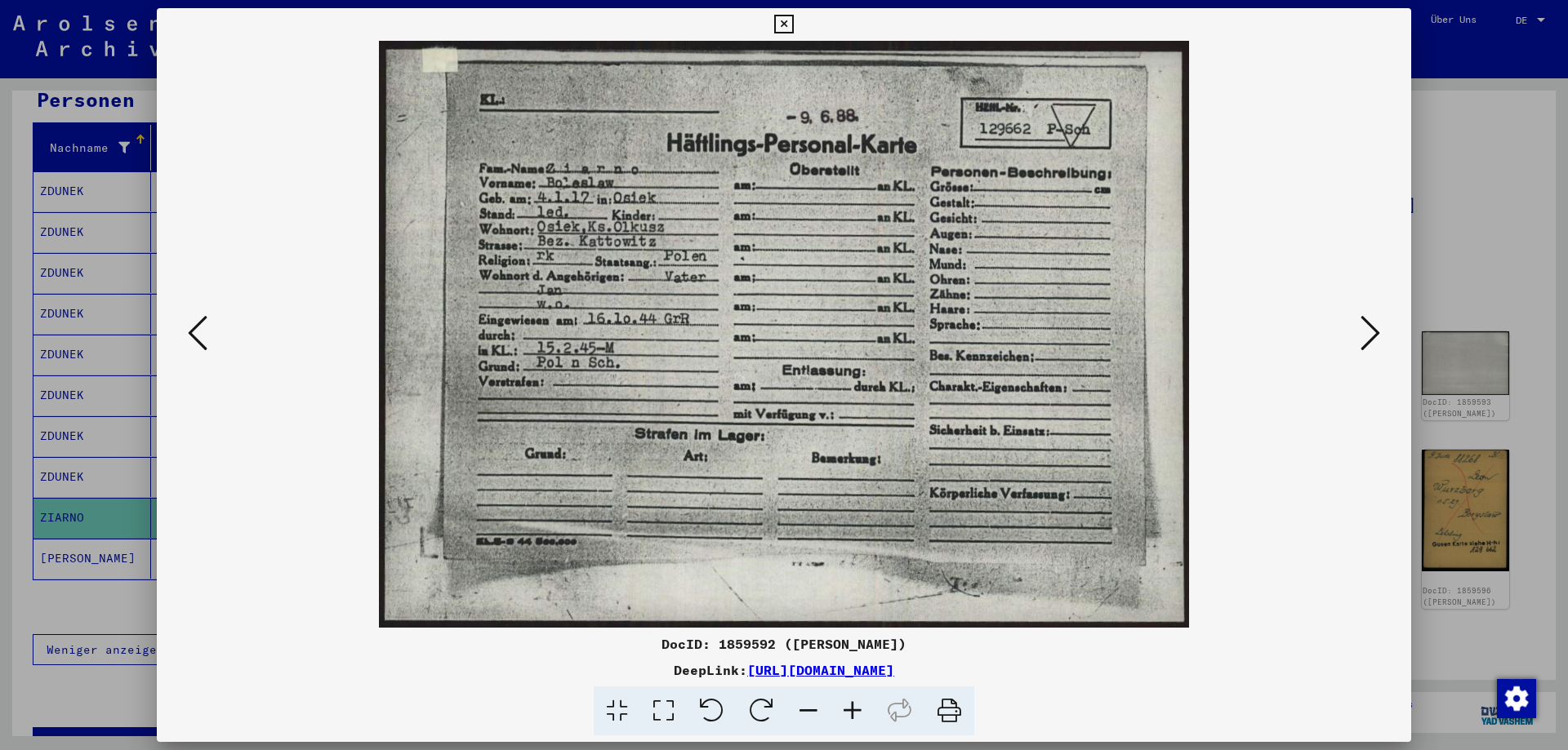
click at [793, 21] on icon at bounding box center [783, 25] width 19 height 20
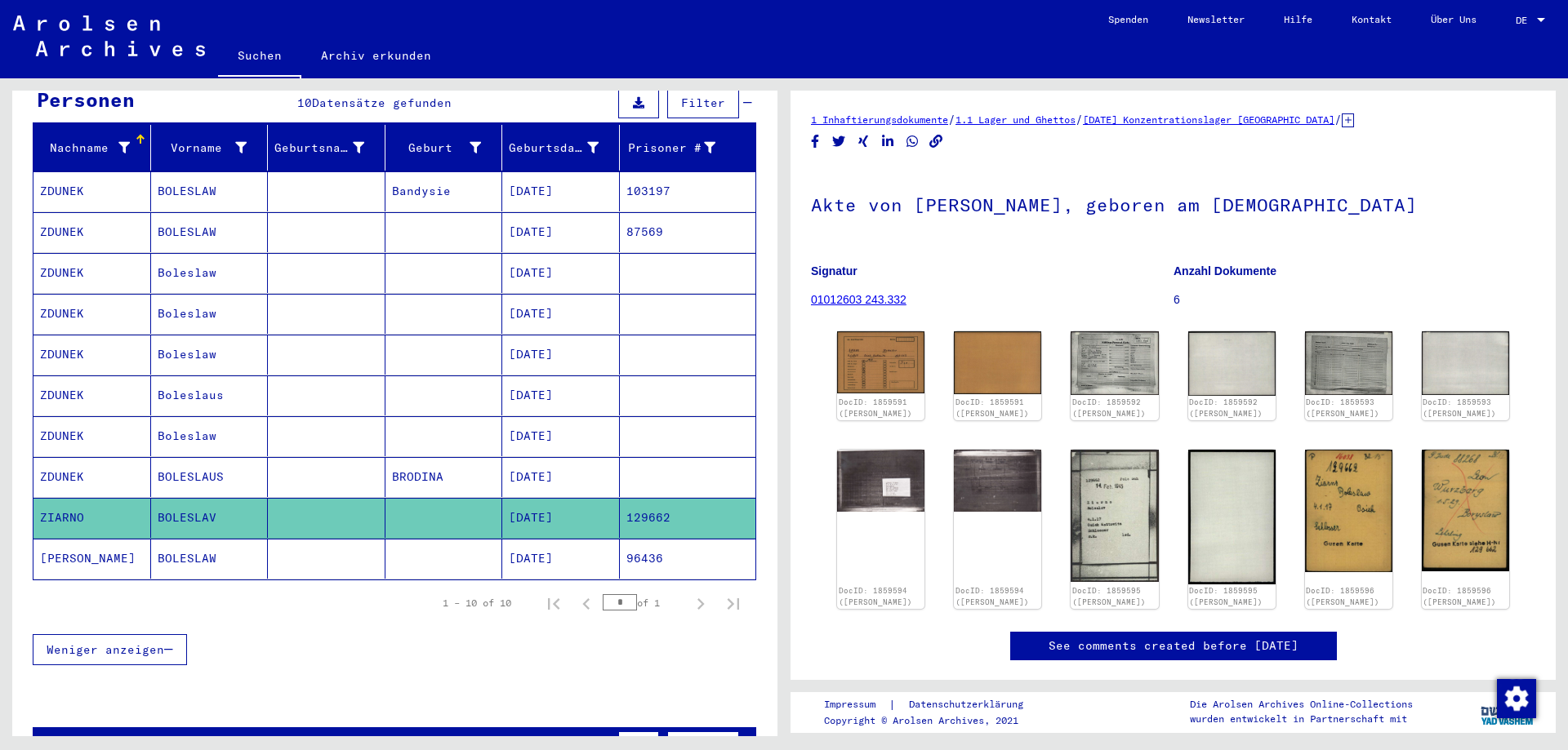
click at [543, 542] on mat-cell "[DATE]" at bounding box center [561, 559] width 117 height 40
